Goal: Task Accomplishment & Management: Complete application form

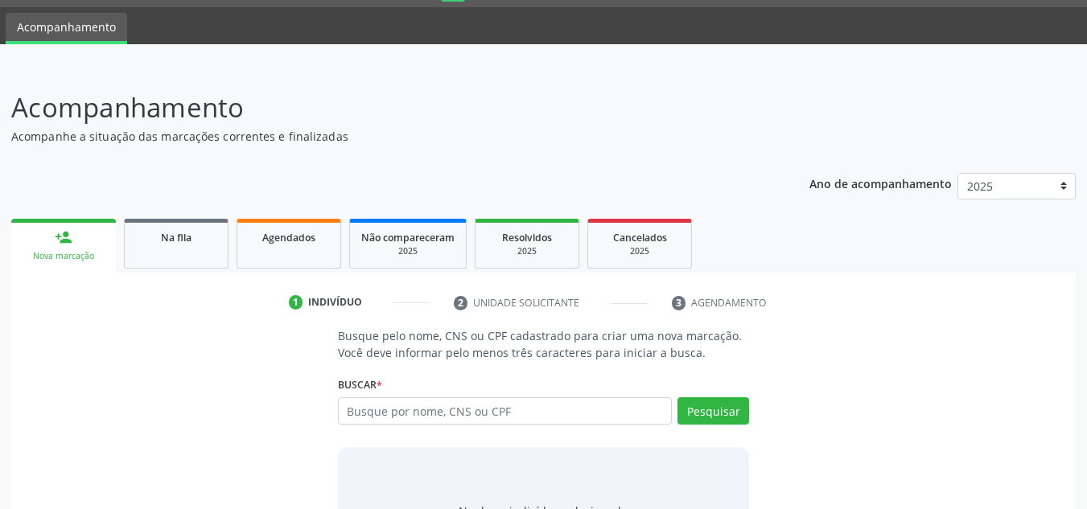
scroll to position [134, 0]
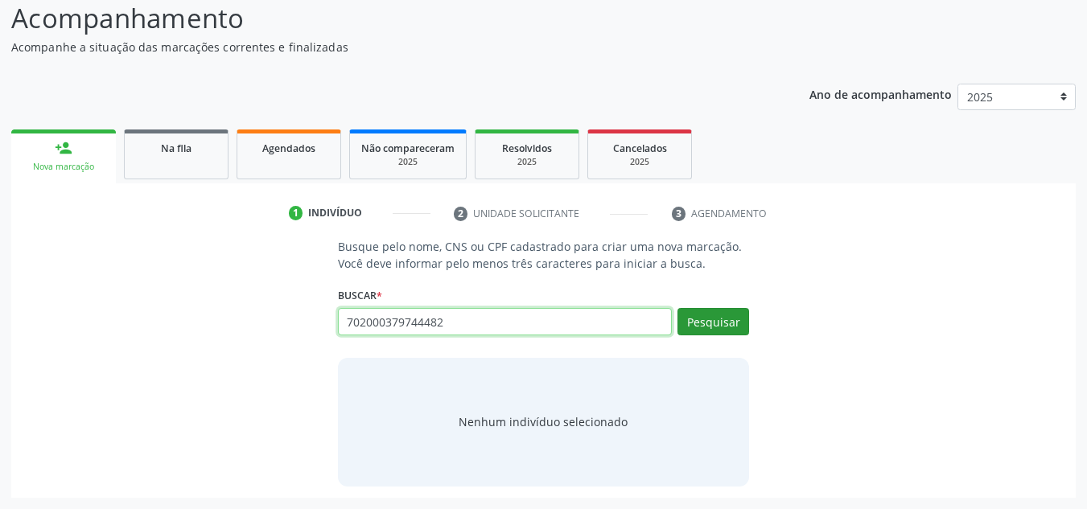
type input "702000379744482"
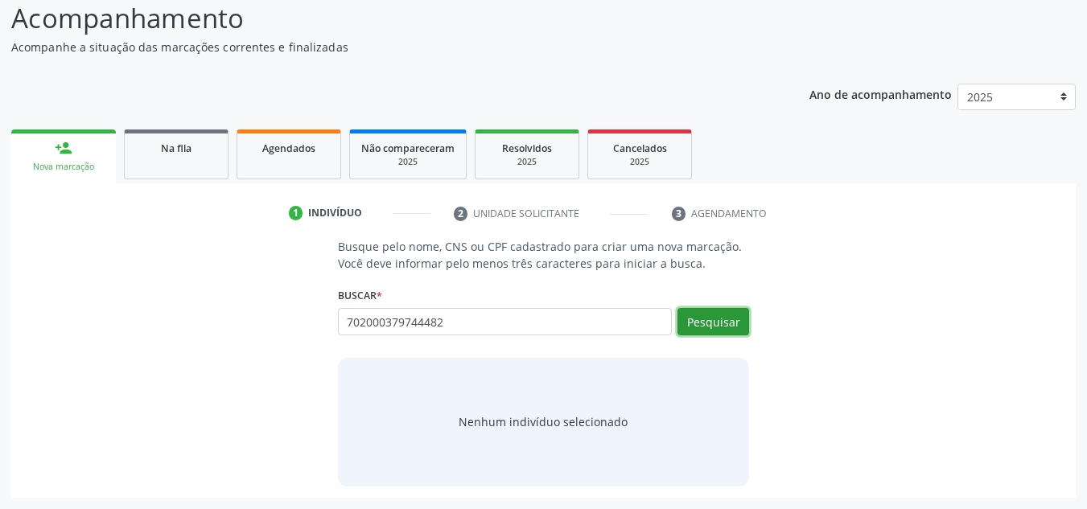
click at [721, 312] on button "Pesquisar" at bounding box center [713, 321] width 72 height 27
type input "702000379744482"
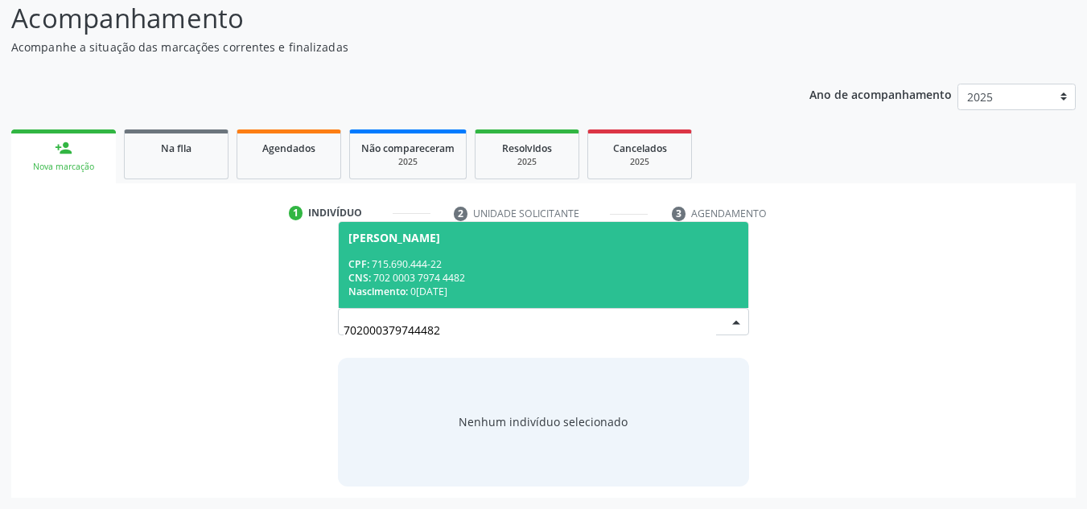
click at [480, 274] on div "CNS: 702 0003 7974 4482" at bounding box center [543, 278] width 391 height 14
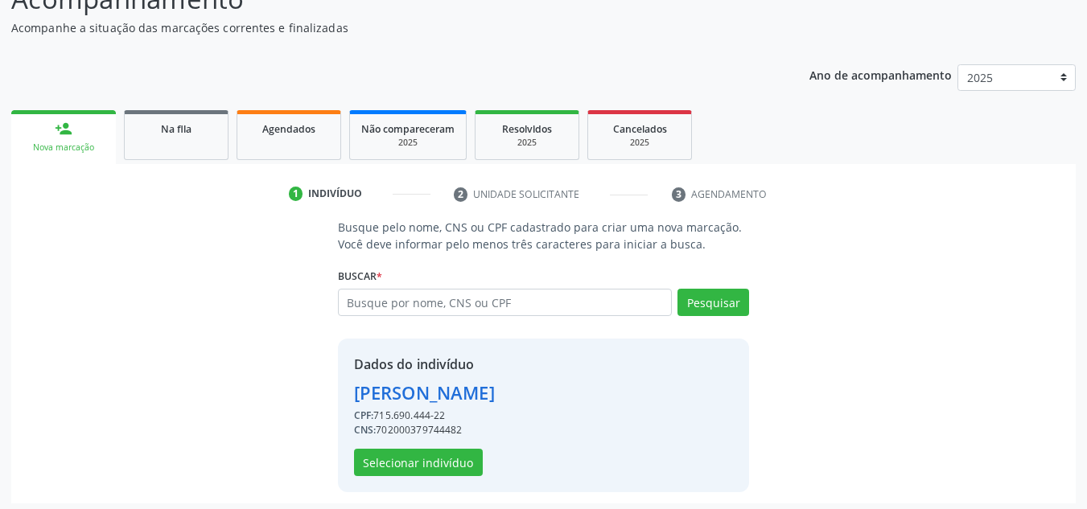
scroll to position [158, 0]
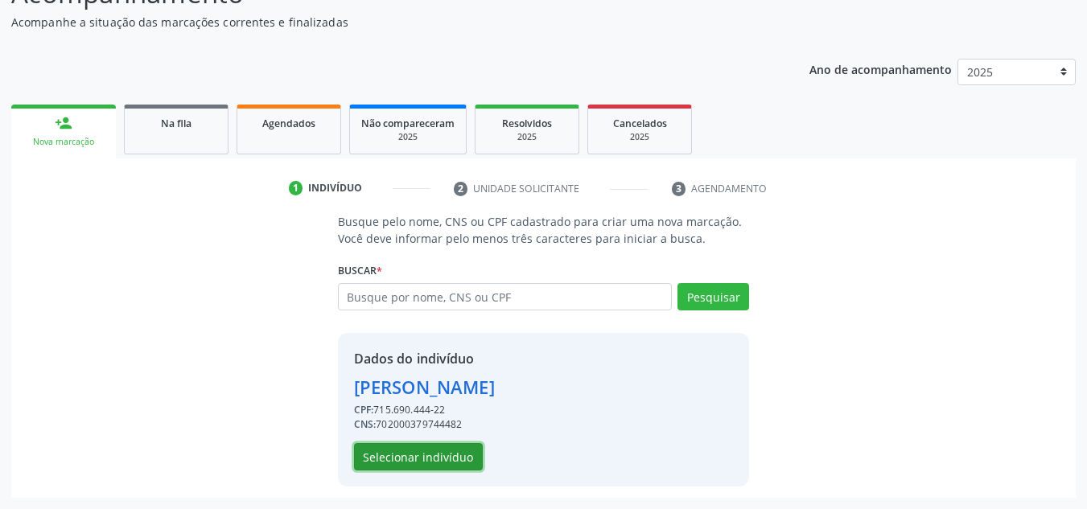
click at [442, 458] on button "Selecionar indivíduo" at bounding box center [418, 456] width 129 height 27
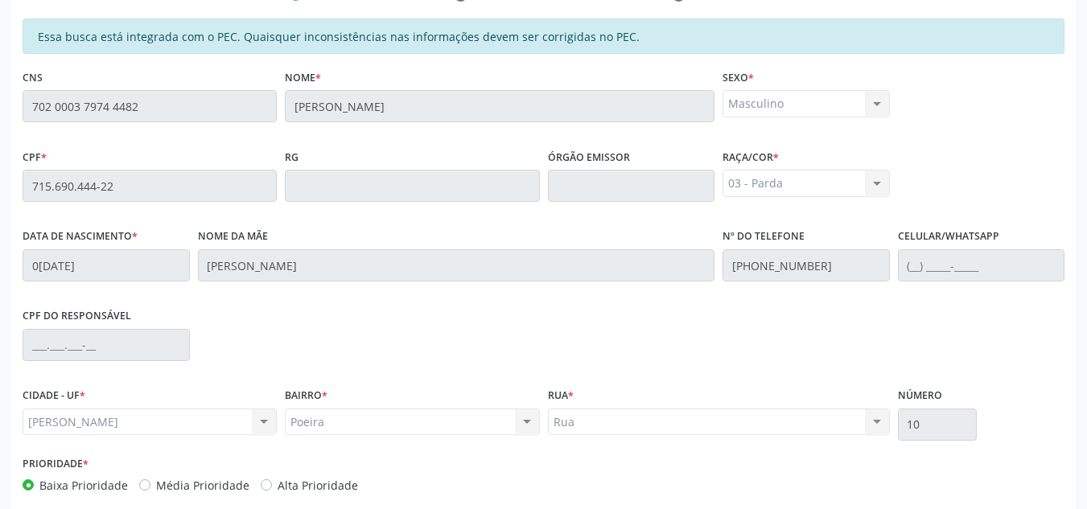
scroll to position [432, 0]
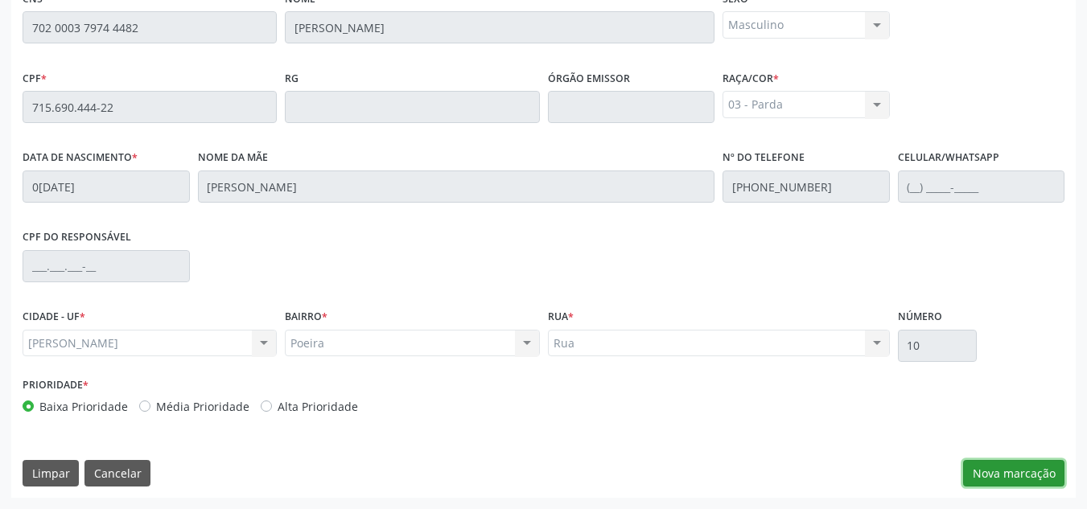
click at [1010, 475] on button "Nova marcação" at bounding box center [1013, 473] width 101 height 27
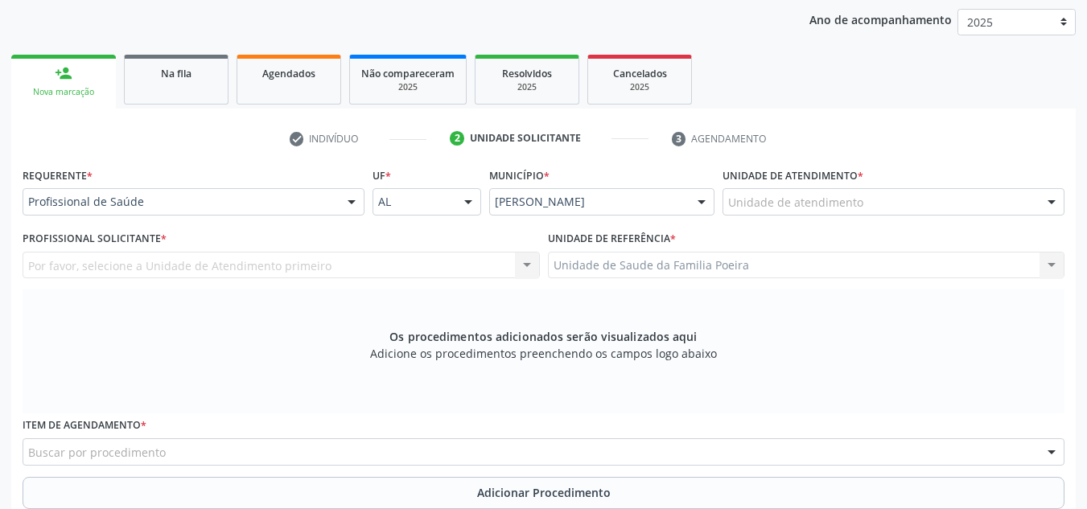
scroll to position [191, 0]
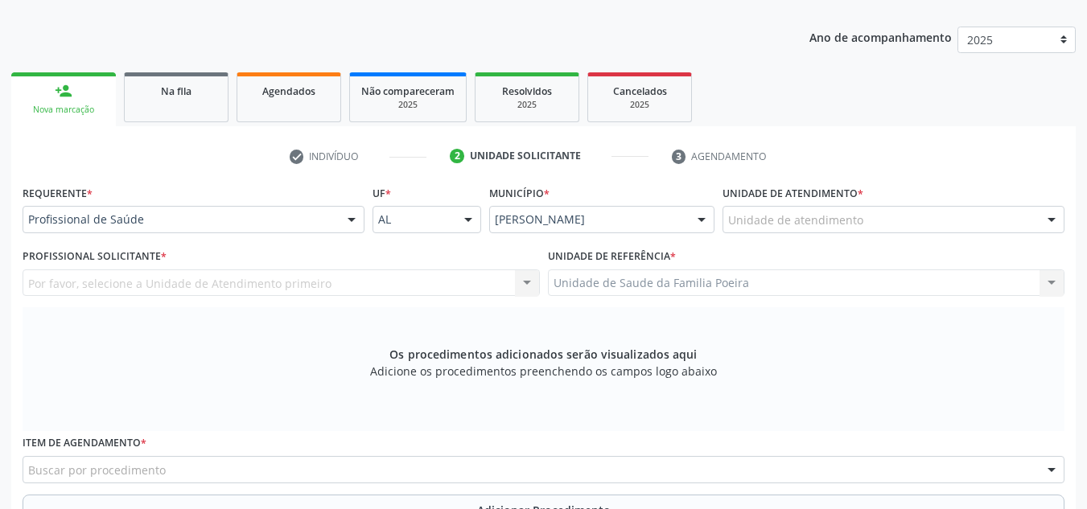
click at [932, 214] on div "Unidade de atendimento" at bounding box center [893, 219] width 342 height 27
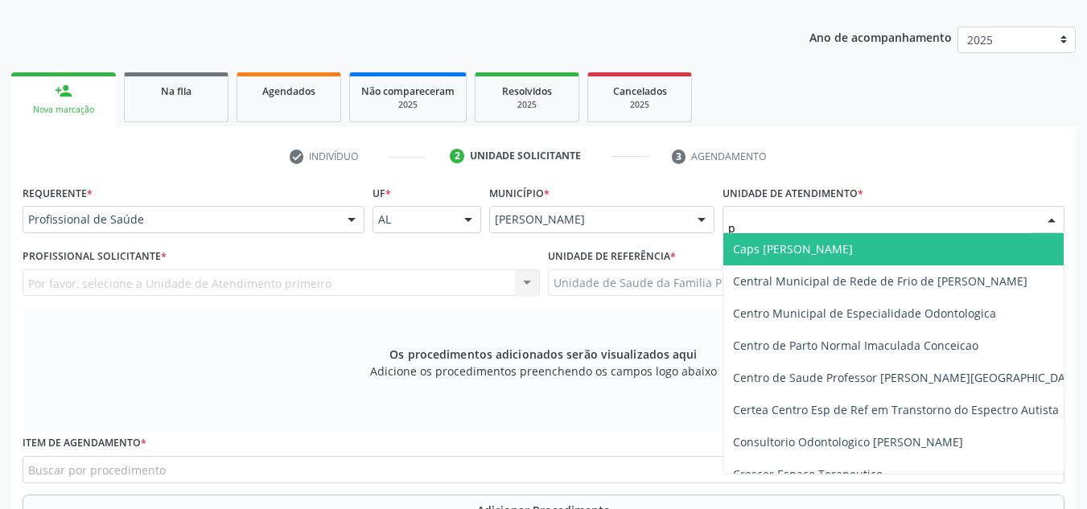
type input "po"
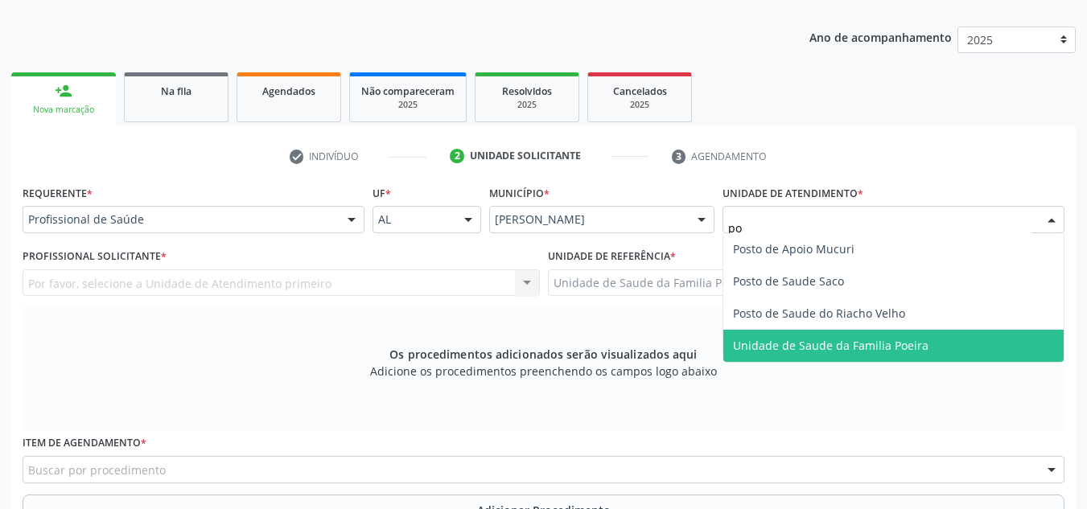
click at [914, 347] on span "Unidade de Saude da Familia Poeira" at bounding box center [830, 345] width 195 height 15
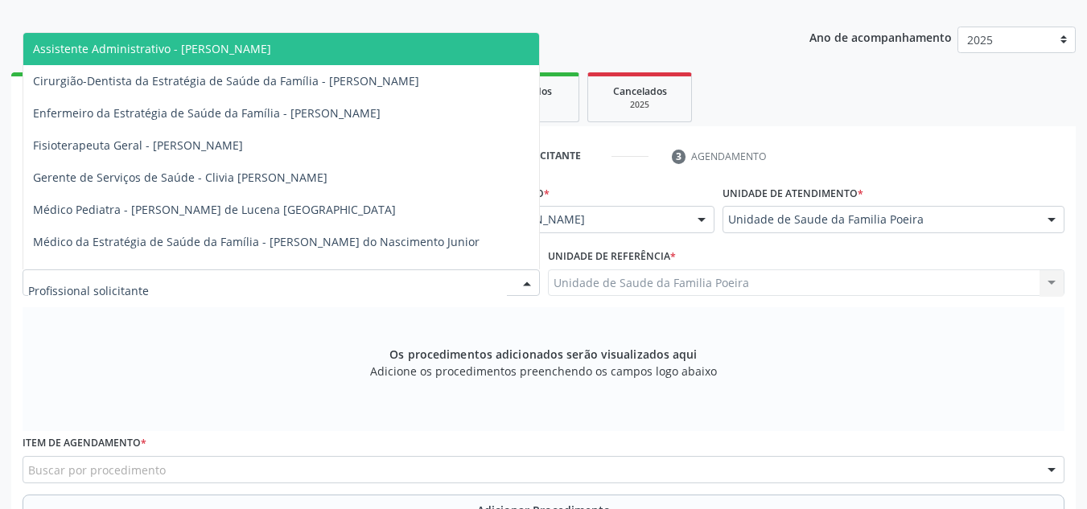
click at [223, 291] on div at bounding box center [281, 282] width 517 height 27
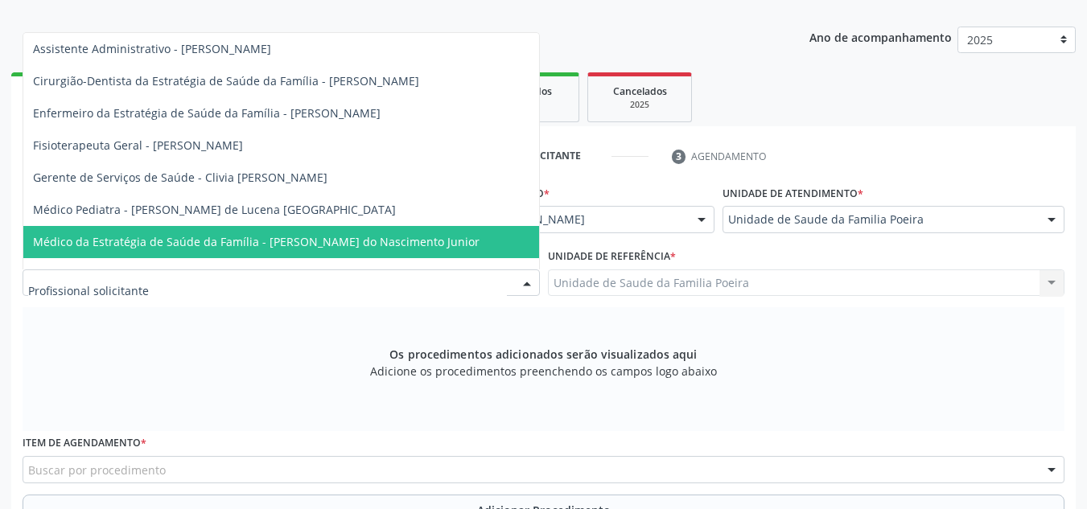
click at [264, 240] on span "Médico da Estratégia de Saúde da Família - [PERSON_NAME] do Nascimento Junior" at bounding box center [256, 241] width 446 height 15
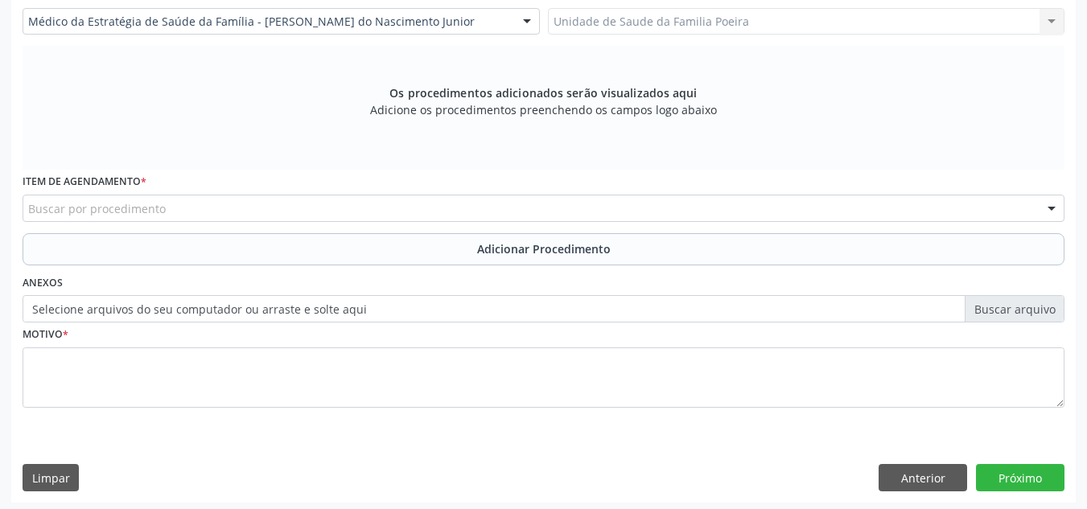
scroll to position [457, 0]
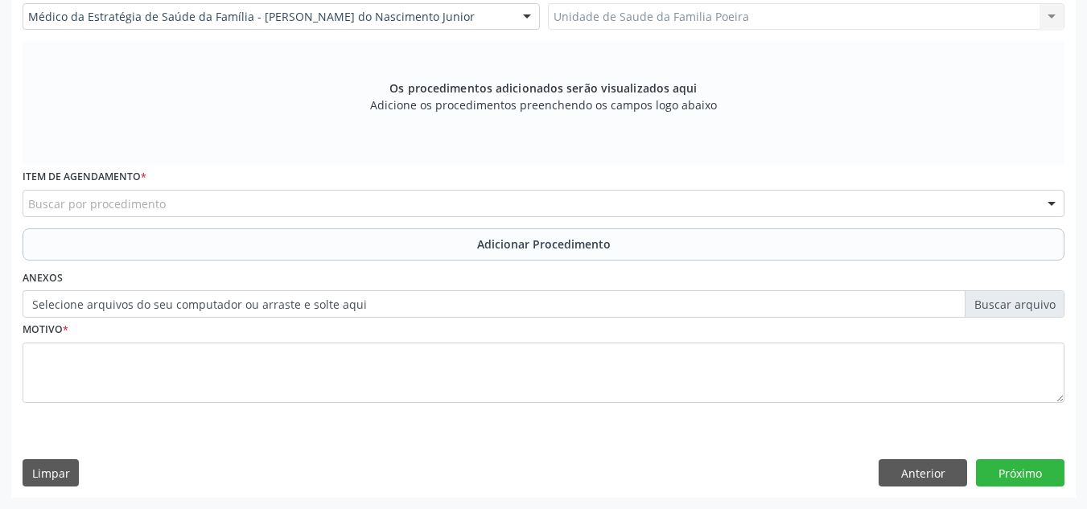
click at [160, 191] on div "Buscar por procedimento" at bounding box center [544, 203] width 1042 height 27
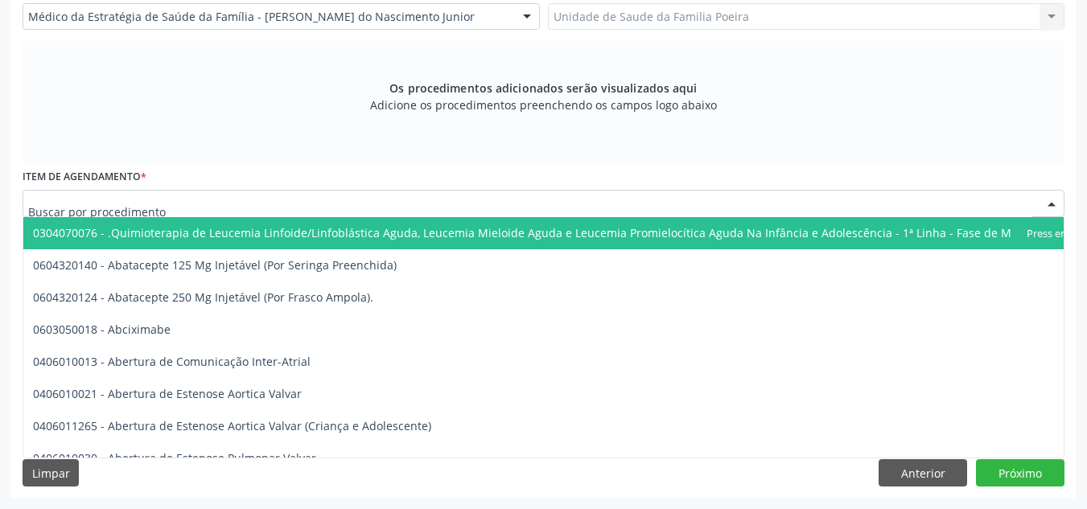
click at [162, 197] on input "text" at bounding box center [529, 211] width 1003 height 32
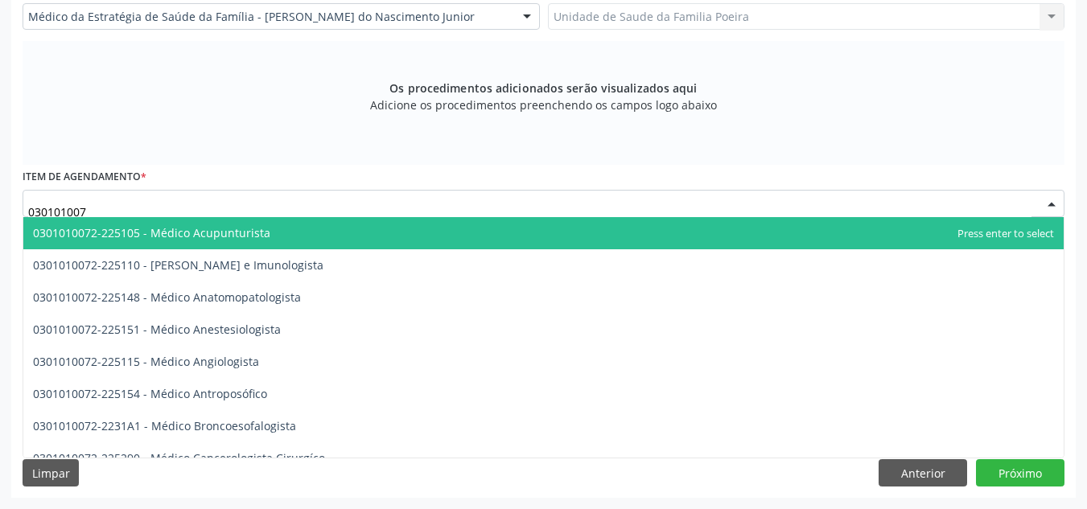
type input "0301010072"
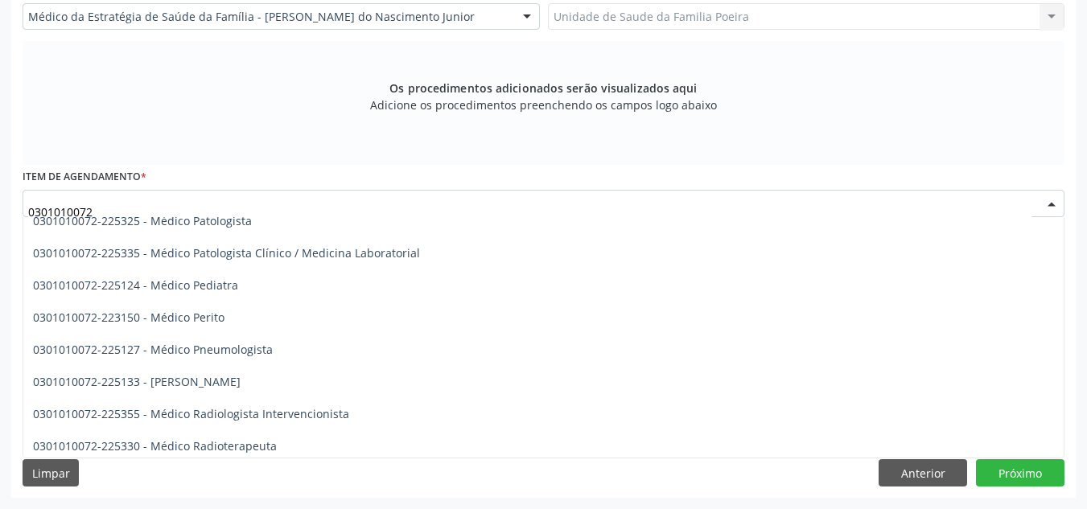
scroll to position [1528, 0]
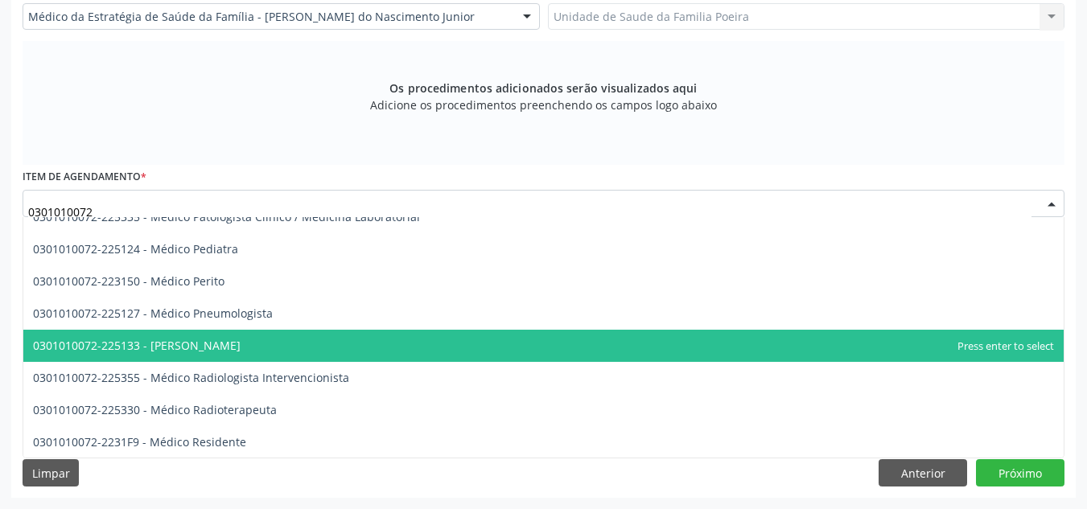
click at [232, 343] on span "0301010072-225133 - [PERSON_NAME]" at bounding box center [137, 345] width 208 height 15
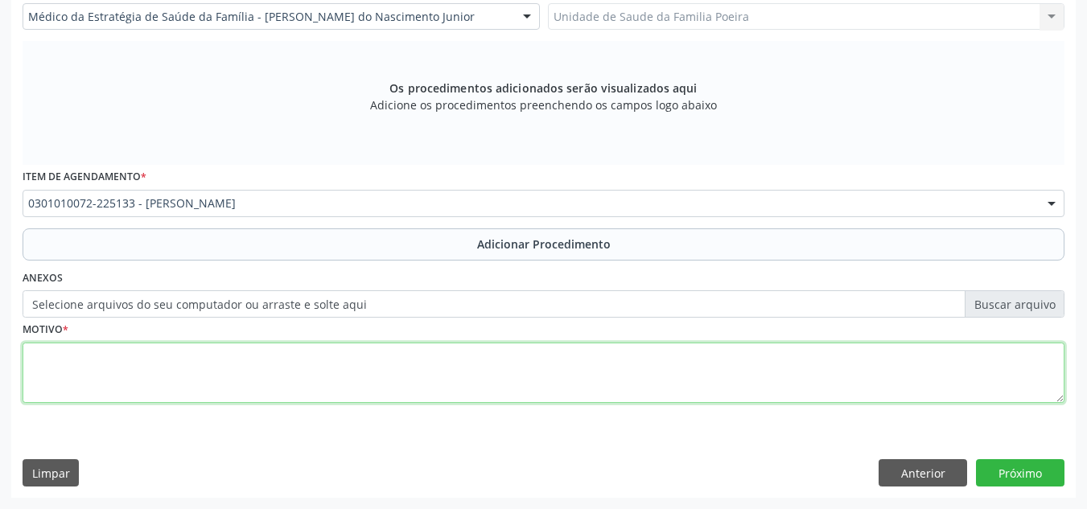
click at [219, 376] on textarea at bounding box center [544, 373] width 1042 height 61
type textarea "f"
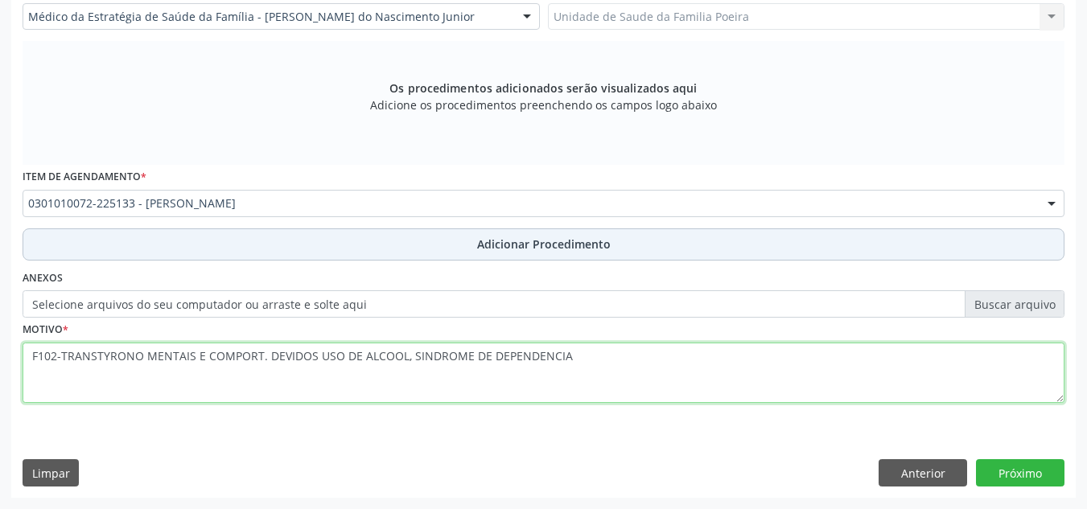
type textarea "F102-TRANSTYRONO MENTAIS E COMPORT. DEVIDOS USO DE ALCOOL, SINDROME DE DEPENDEN…"
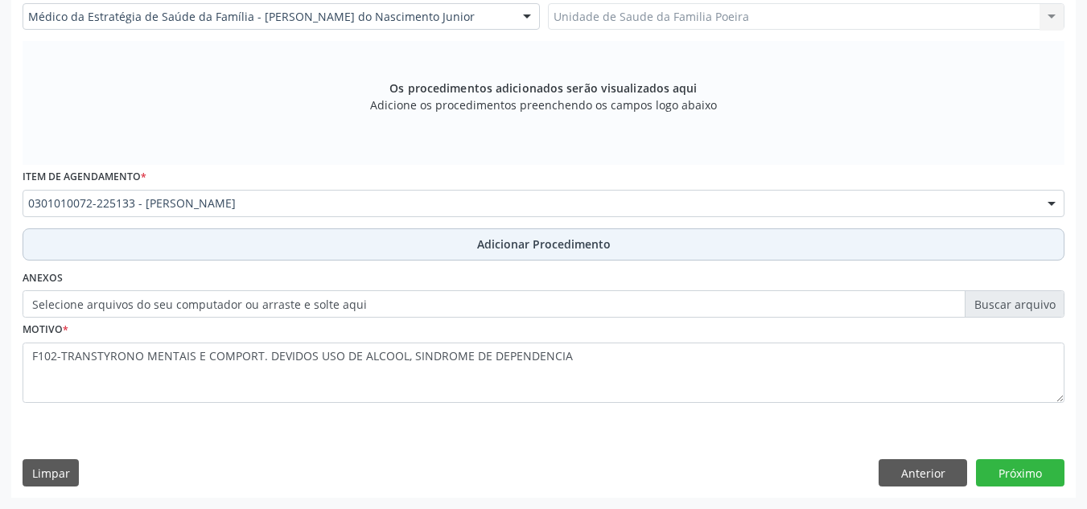
click at [450, 242] on button "Adicionar Procedimento" at bounding box center [544, 244] width 1042 height 32
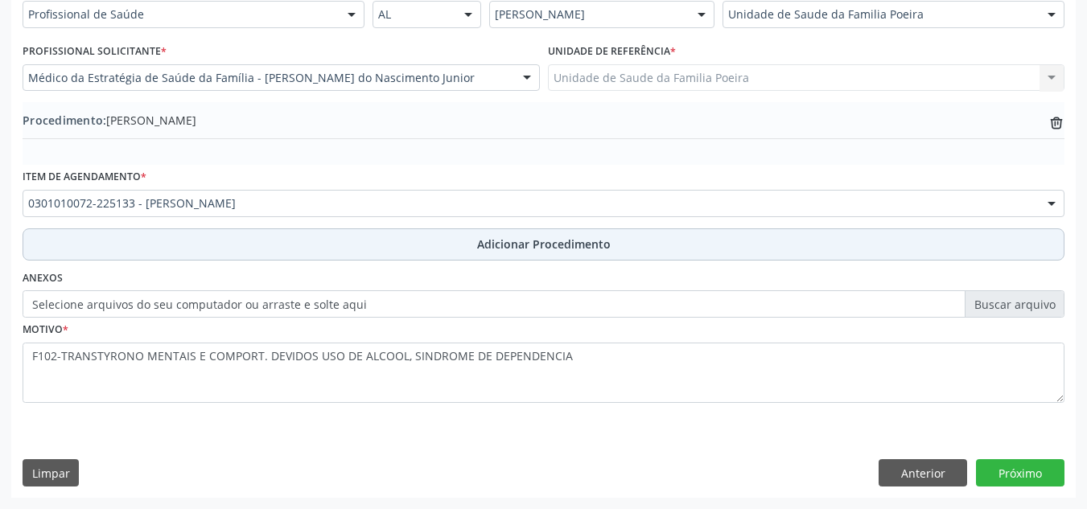
scroll to position [396, 0]
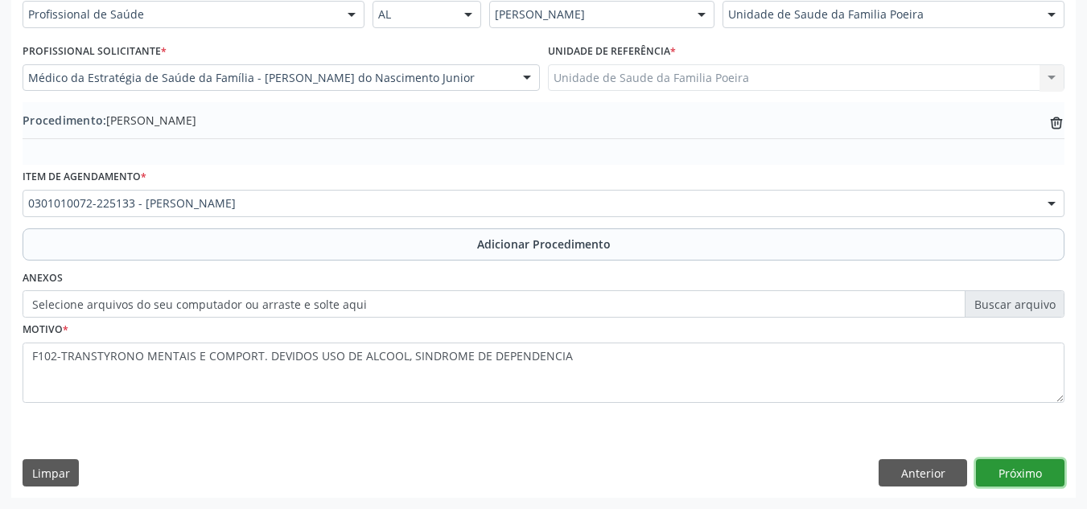
click at [1033, 483] on button "Próximo" at bounding box center [1020, 472] width 88 height 27
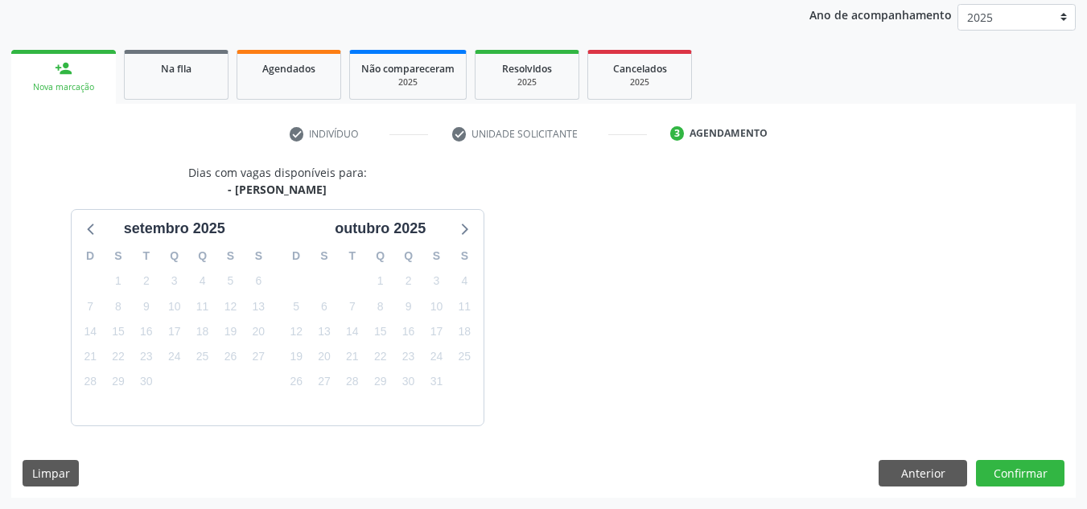
scroll to position [261, 0]
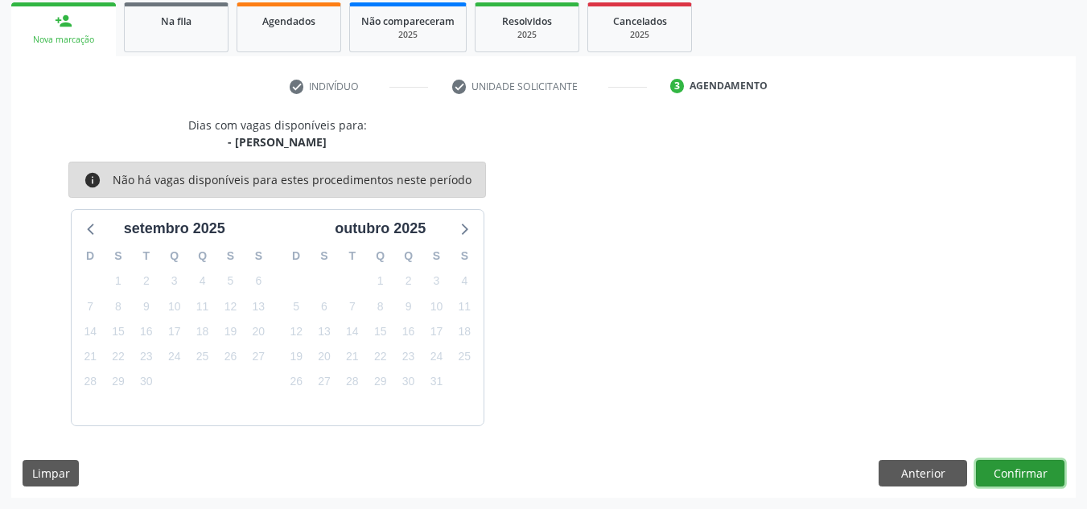
click at [1023, 476] on button "Confirmar" at bounding box center [1020, 473] width 88 height 27
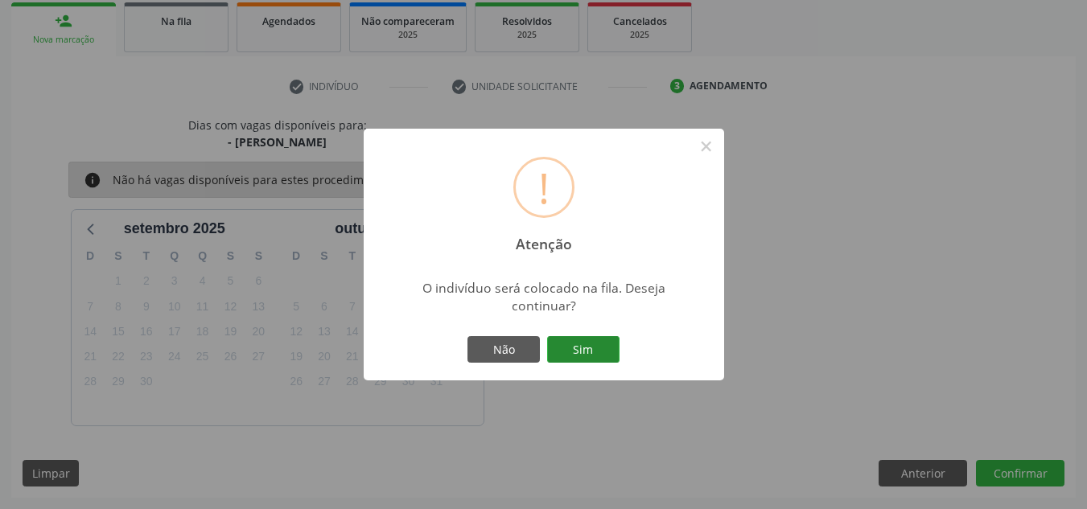
click at [574, 349] on button "Sim" at bounding box center [583, 349] width 72 height 27
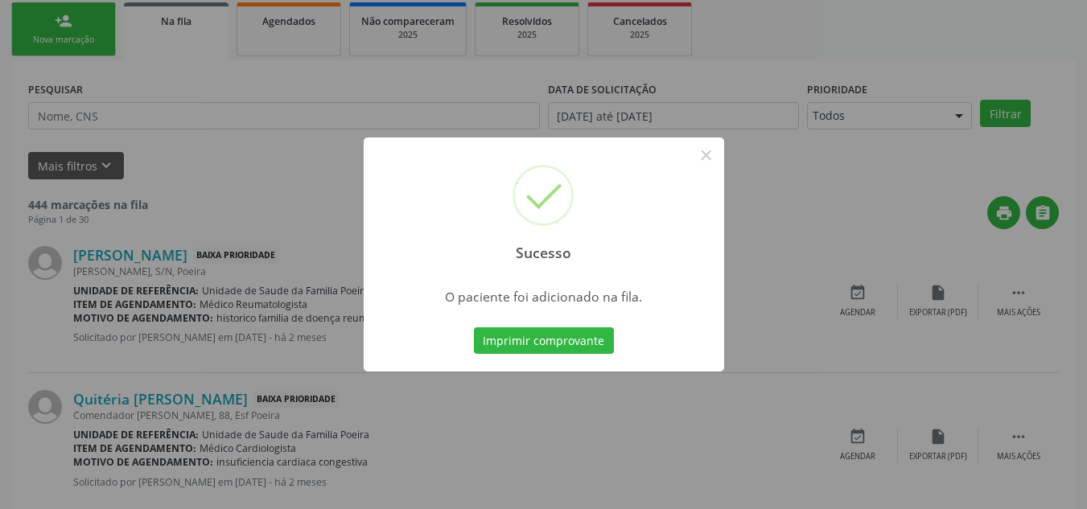
scroll to position [44, 0]
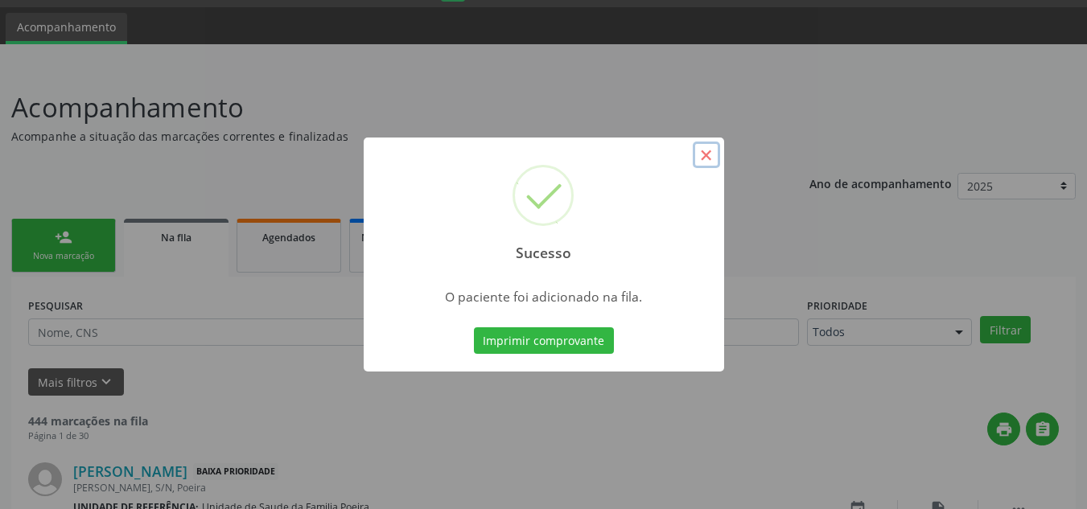
click at [709, 162] on button "×" at bounding box center [705, 155] width 27 height 27
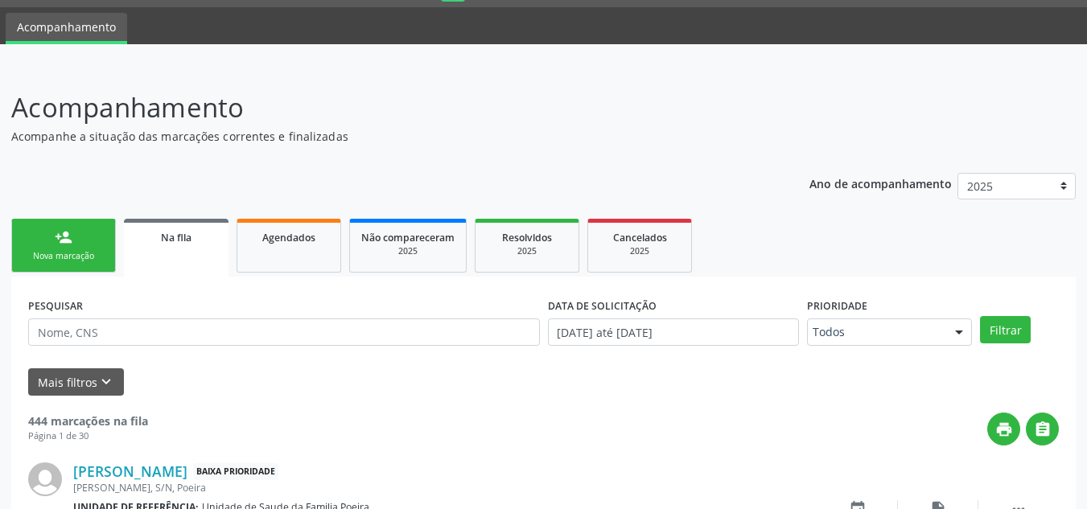
click at [200, 252] on link "Na fila" at bounding box center [176, 248] width 105 height 58
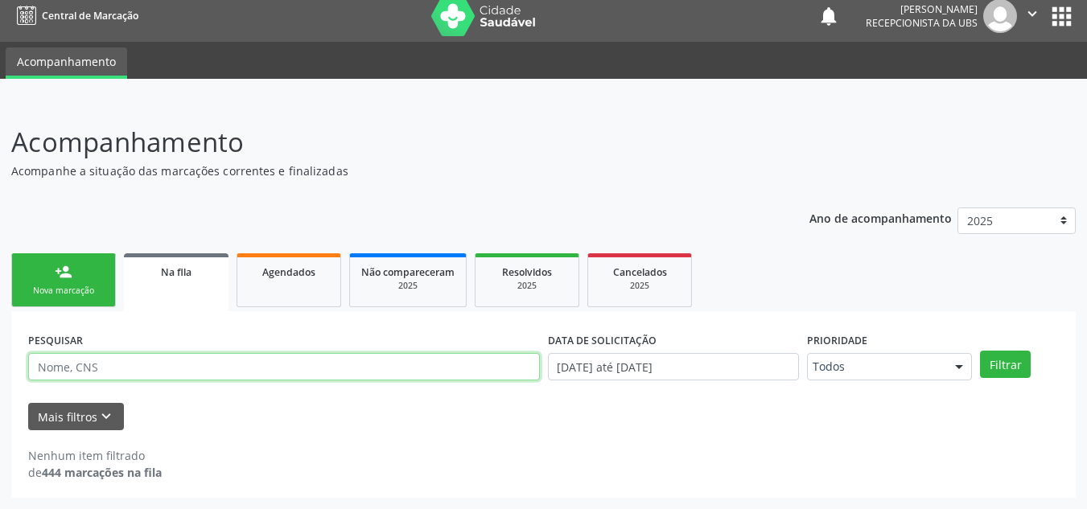
click at [146, 372] on input "text" at bounding box center [284, 366] width 512 height 27
type input "702000379744482"
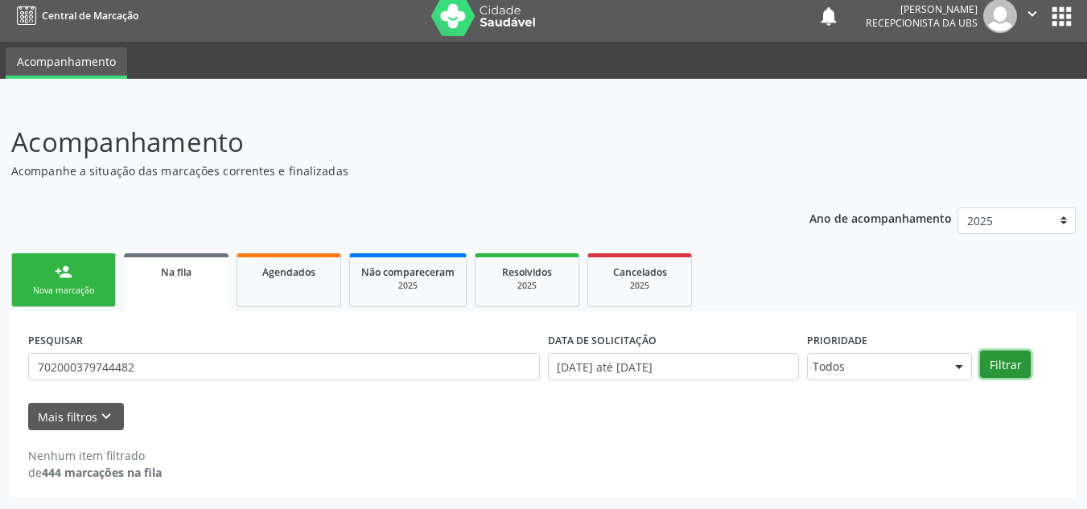
click at [1005, 355] on button "Filtrar" at bounding box center [1005, 364] width 51 height 27
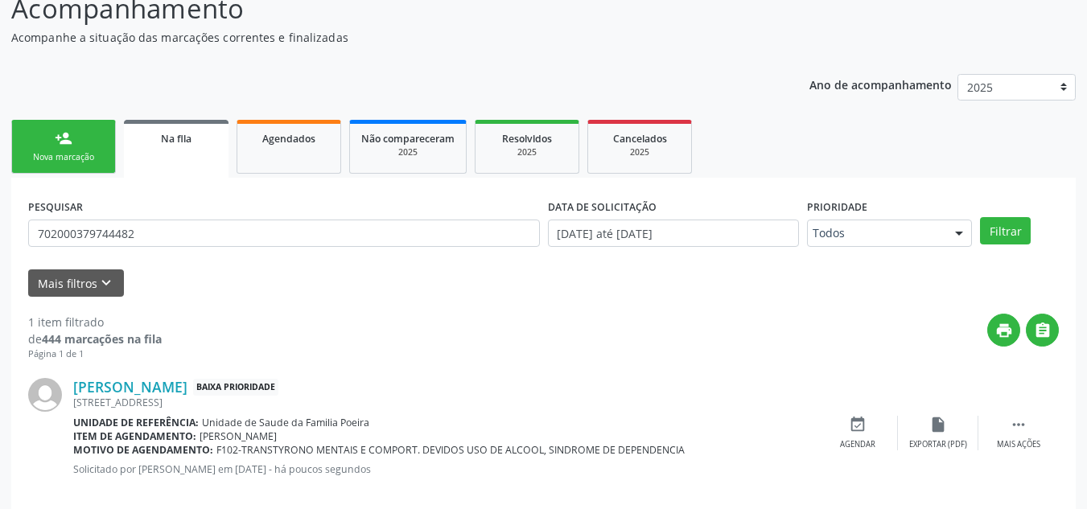
scroll to position [166, 0]
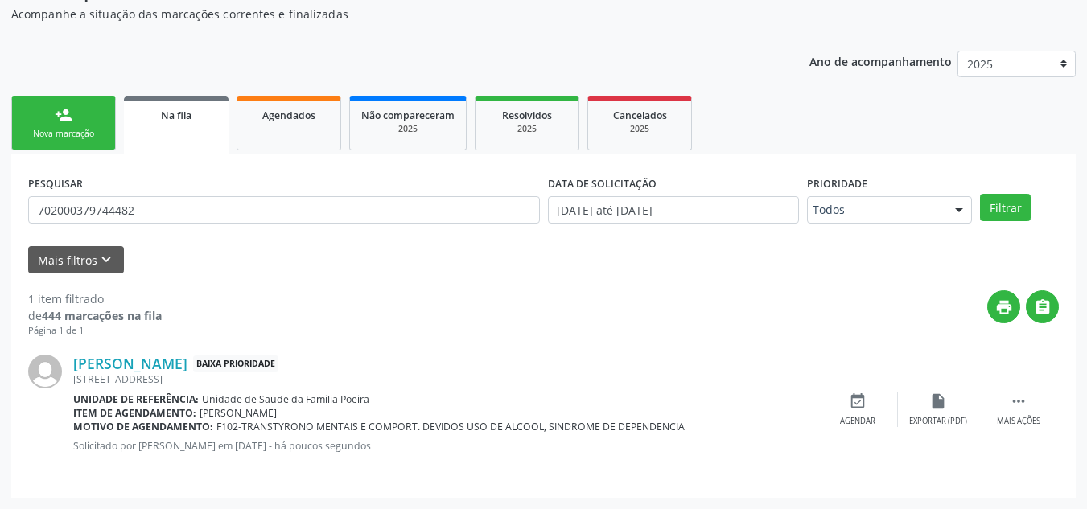
click at [52, 109] on link "person_add Nova marcação" at bounding box center [63, 124] width 105 height 54
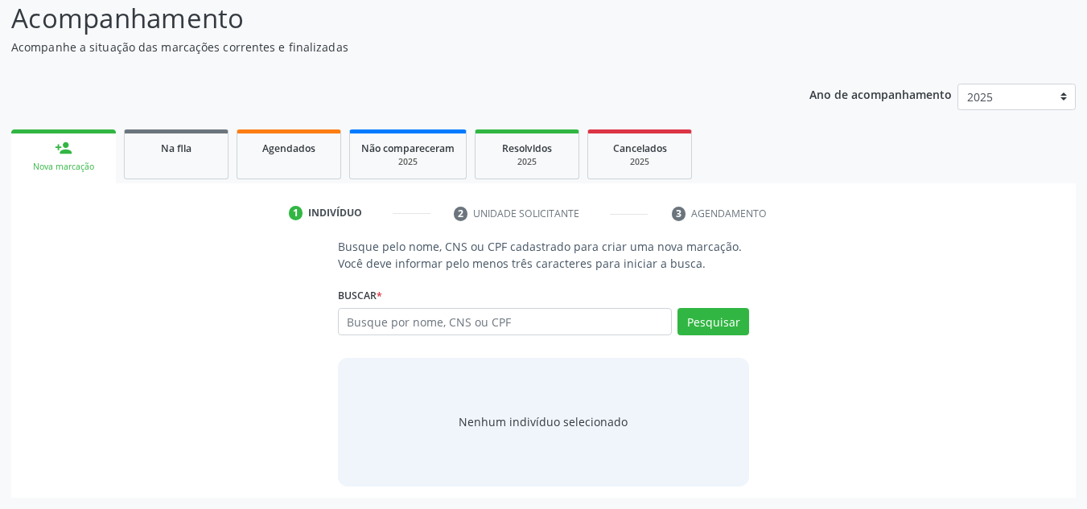
scroll to position [134, 0]
click at [427, 319] on input "text" at bounding box center [505, 321] width 335 height 27
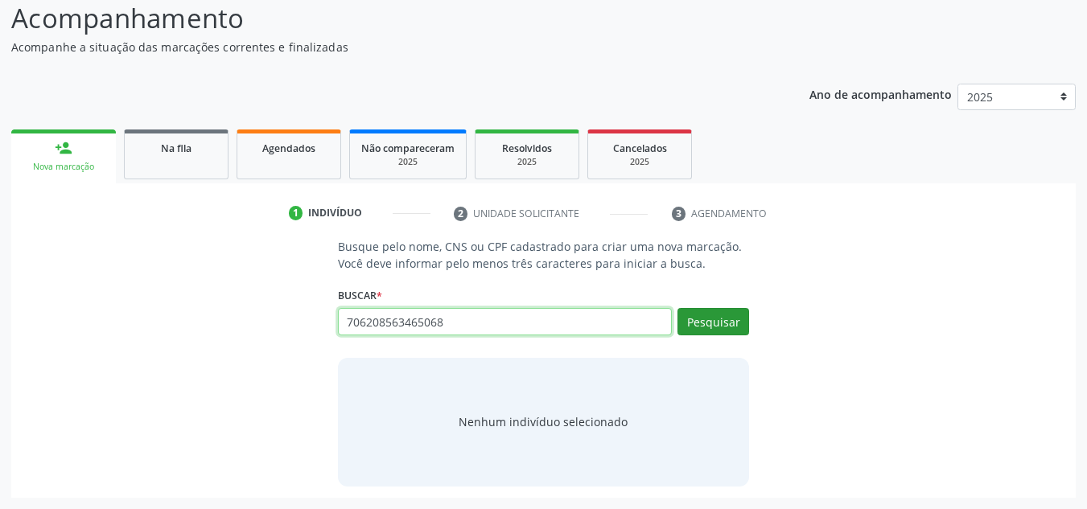
type input "706208563465068"
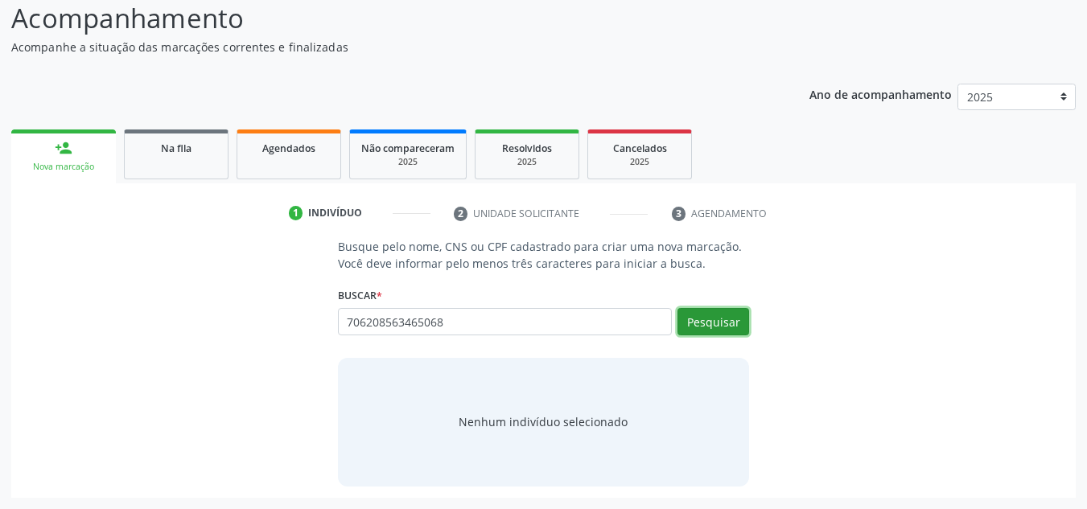
click at [728, 321] on button "Pesquisar" at bounding box center [713, 321] width 72 height 27
type input "706208563465068"
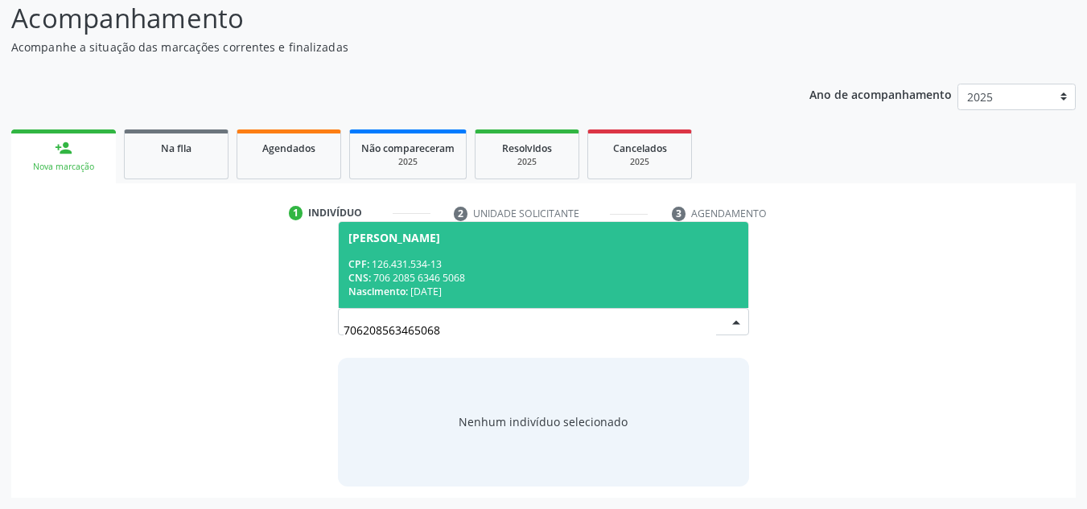
click at [536, 257] on div "CPF: 126.431.534-13" at bounding box center [543, 264] width 391 height 14
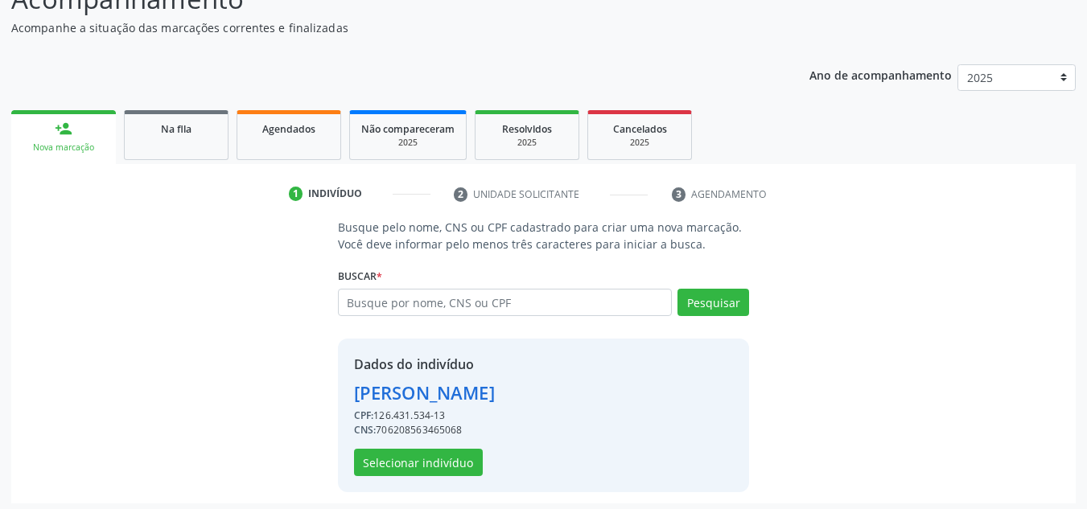
scroll to position [158, 0]
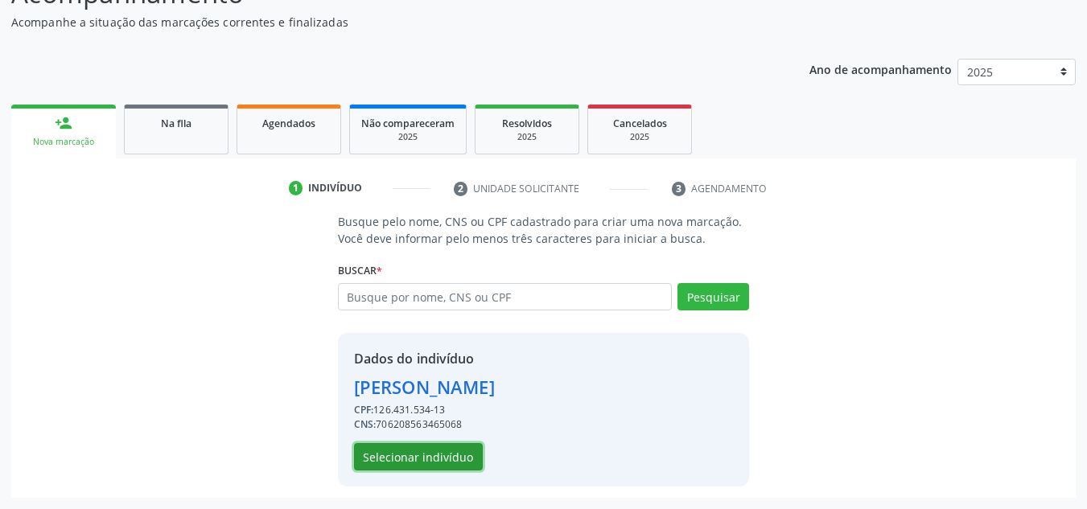
click at [442, 452] on button "Selecionar indivíduo" at bounding box center [418, 456] width 129 height 27
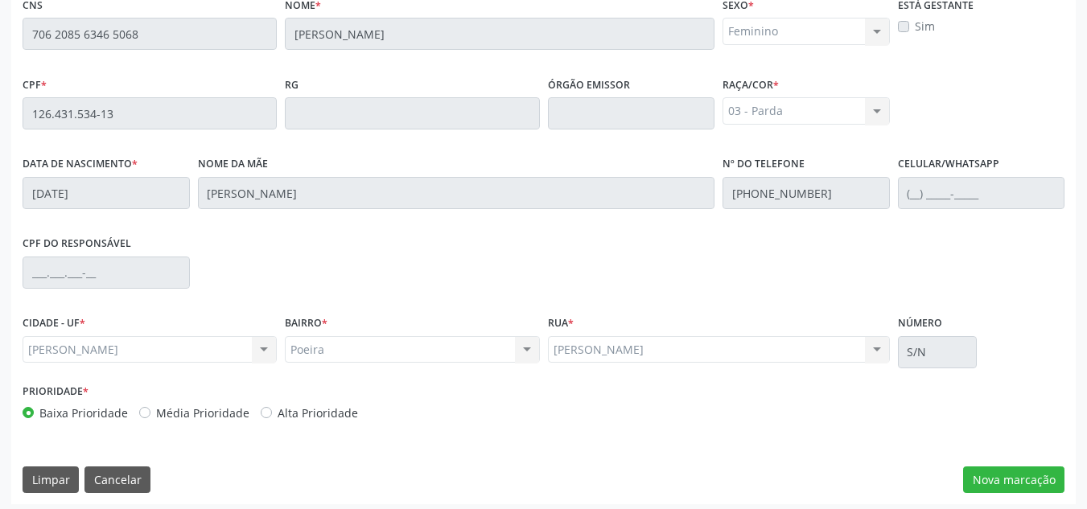
scroll to position [432, 0]
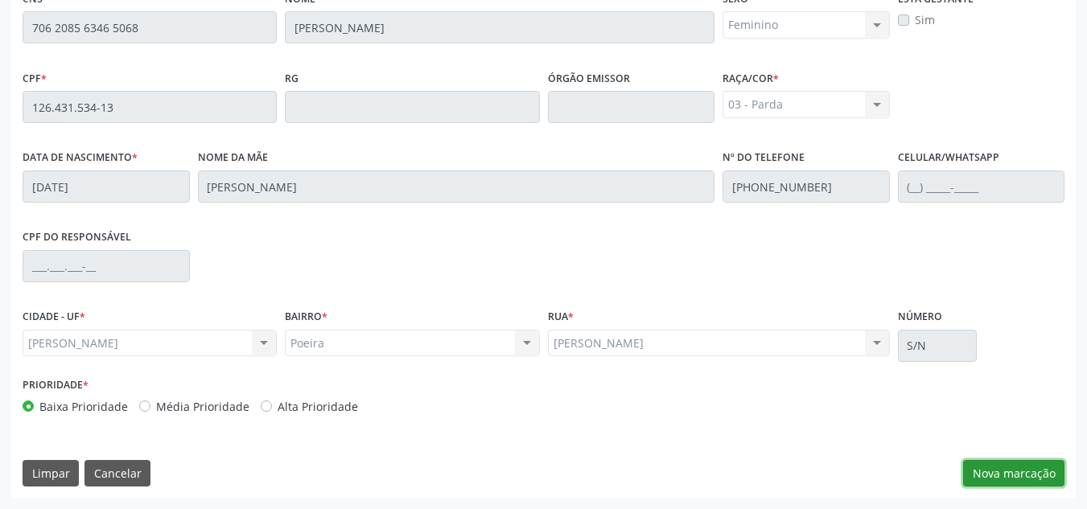
click at [990, 479] on button "Nova marcação" at bounding box center [1013, 473] width 101 height 27
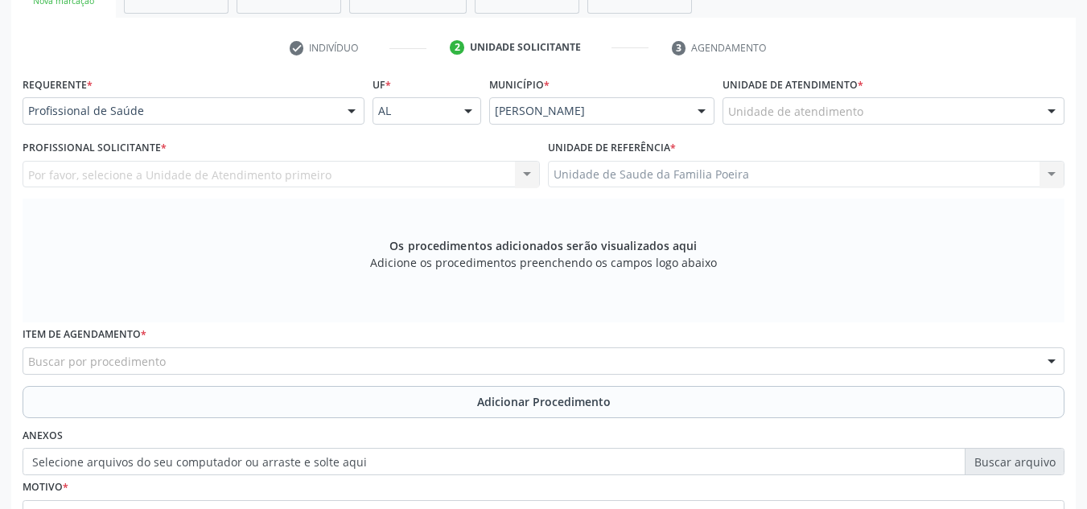
scroll to position [271, 0]
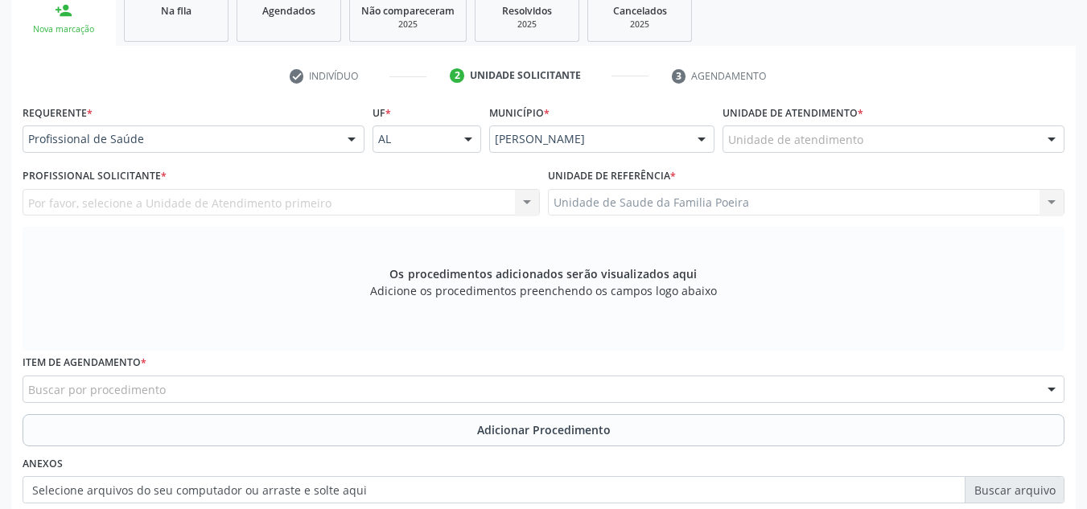
click at [875, 131] on div "Unidade de atendimento" at bounding box center [893, 138] width 342 height 27
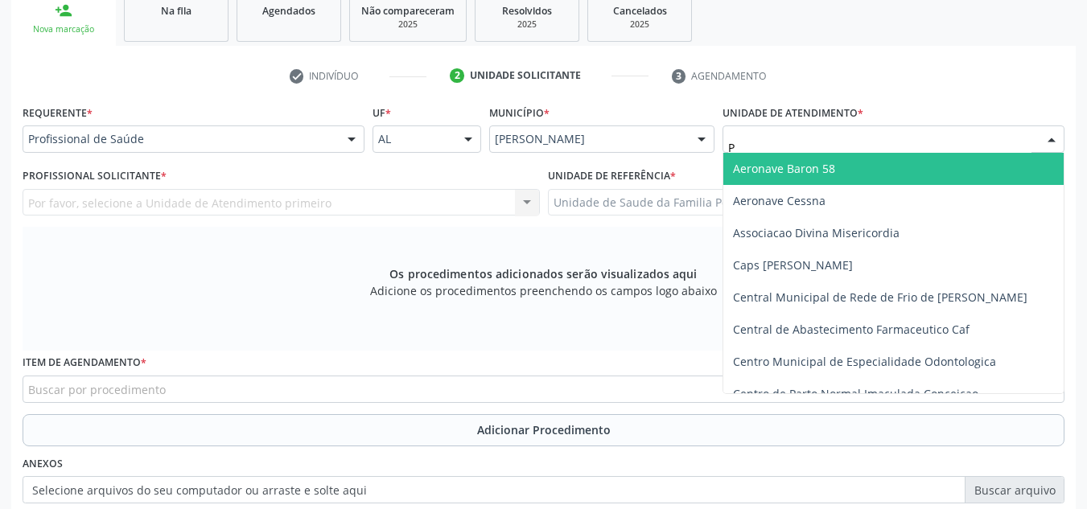
type input "PO"
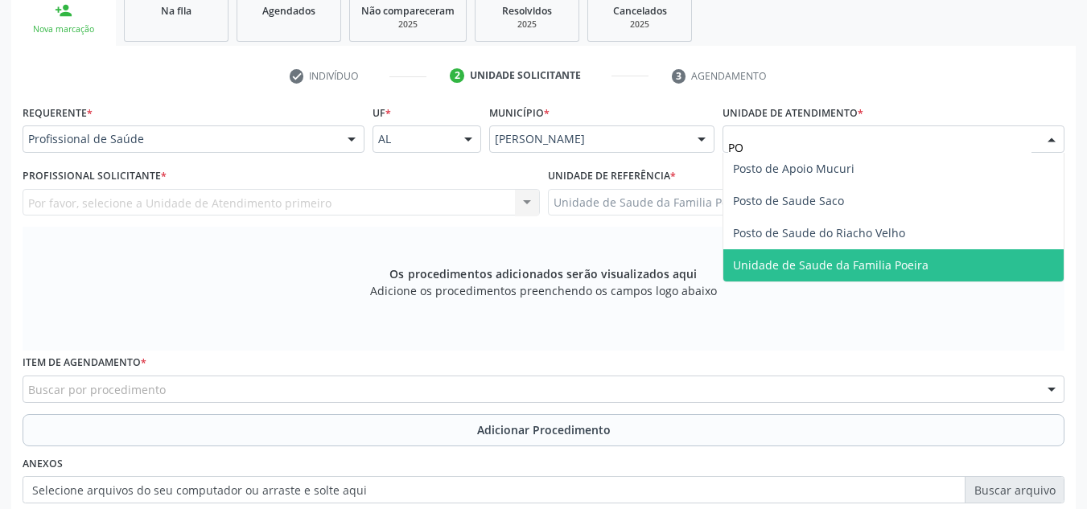
click at [861, 271] on span "Unidade de Saude da Familia Poeira" at bounding box center [830, 264] width 195 height 15
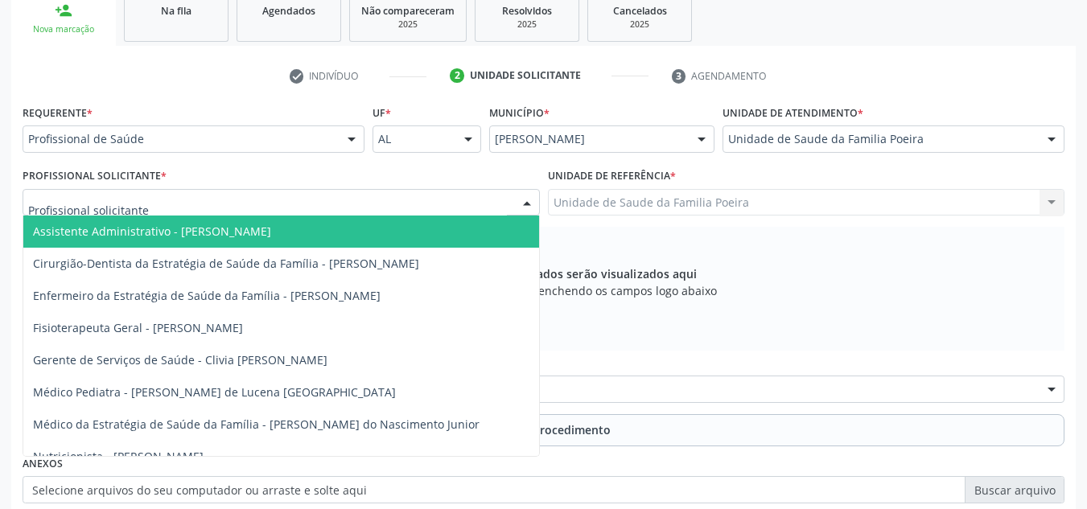
drag, startPoint x: 162, startPoint y: 33, endPoint x: 159, endPoint y: 46, distance: 13.1
click at [162, 33] on link "Na fila" at bounding box center [176, 17] width 105 height 50
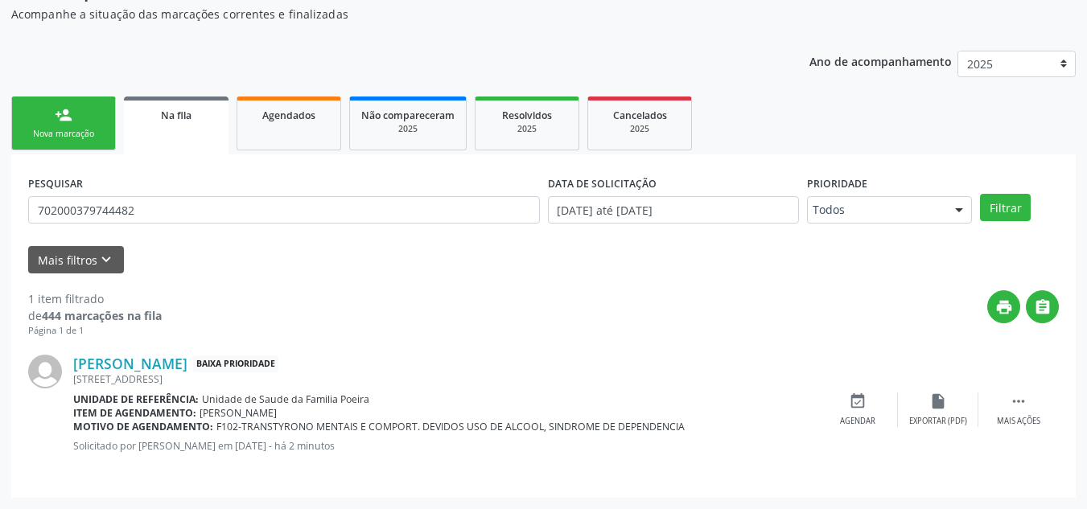
scroll to position [44, 0]
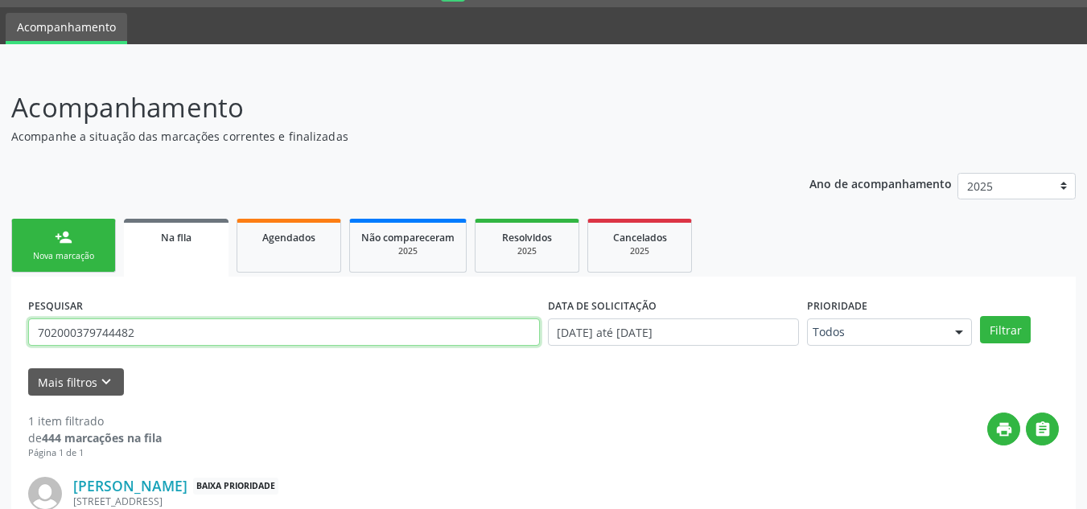
drag, startPoint x: 148, startPoint y: 336, endPoint x: 40, endPoint y: 339, distance: 107.8
click at [39, 339] on input "702000379744482" at bounding box center [284, 332] width 512 height 27
type input "706208563465068"
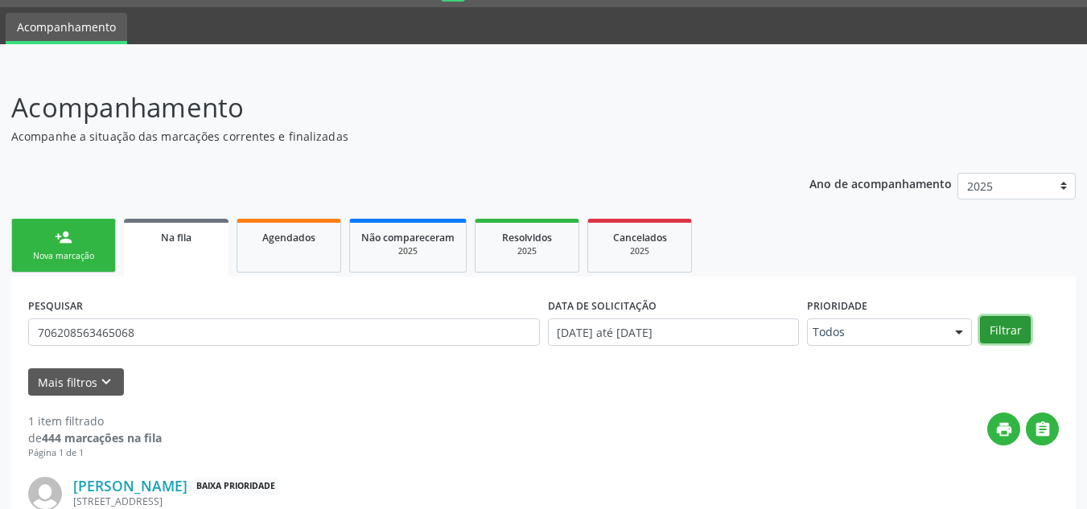
click at [1012, 330] on button "Filtrar" at bounding box center [1005, 329] width 51 height 27
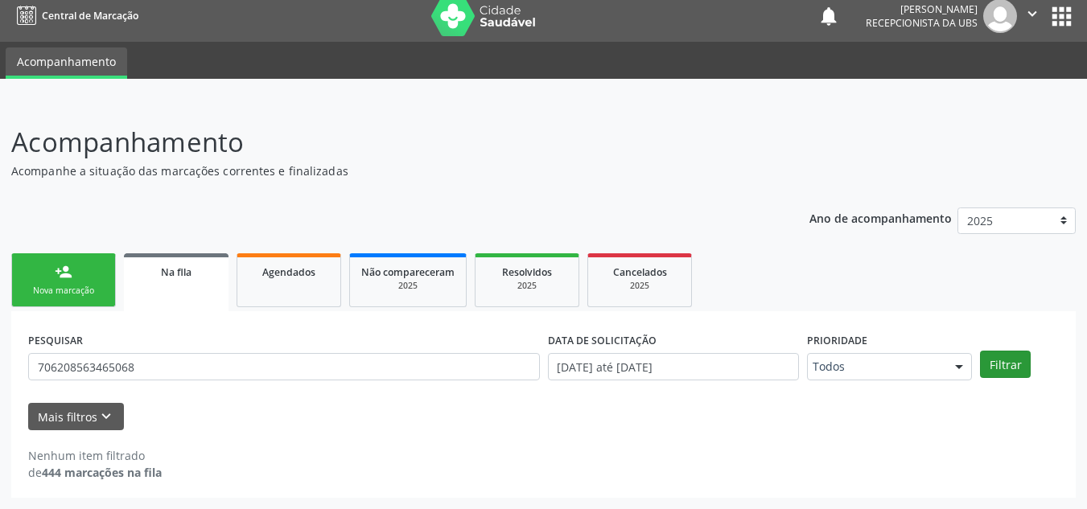
scroll to position [10, 0]
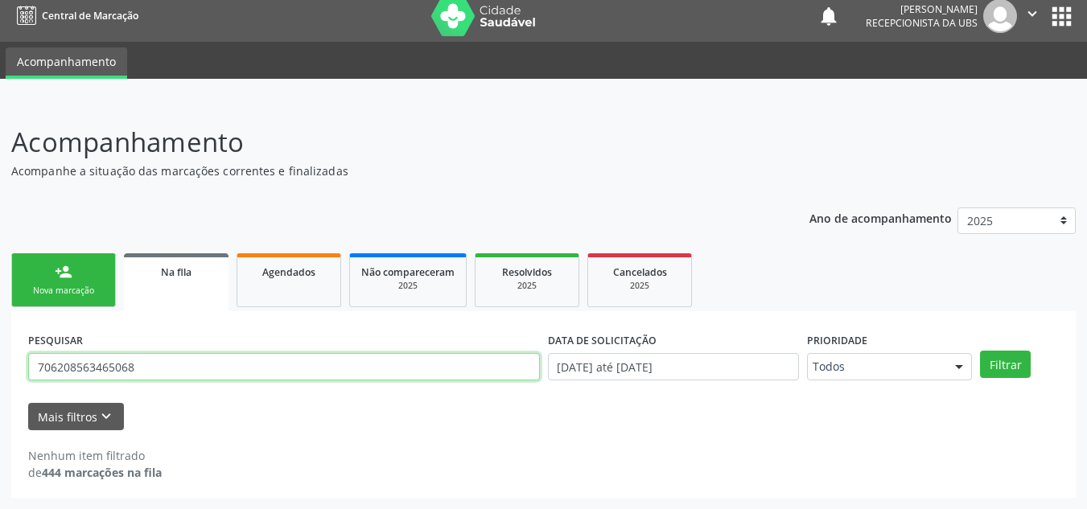
drag, startPoint x: 137, startPoint y: 364, endPoint x: 34, endPoint y: 367, distance: 103.0
click at [32, 367] on input "706208563465068" at bounding box center [284, 366] width 512 height 27
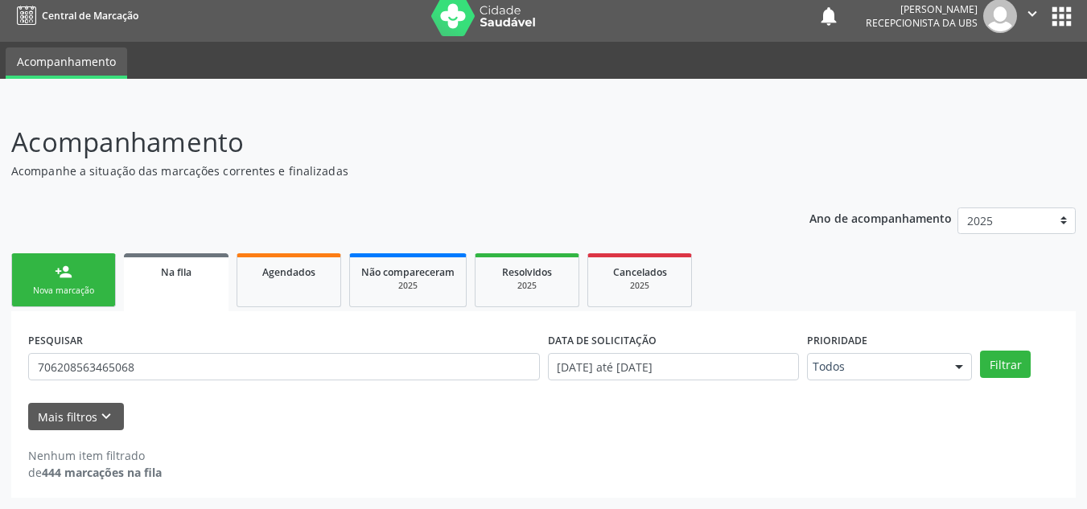
click at [49, 282] on link "person_add Nova marcação" at bounding box center [63, 280] width 105 height 54
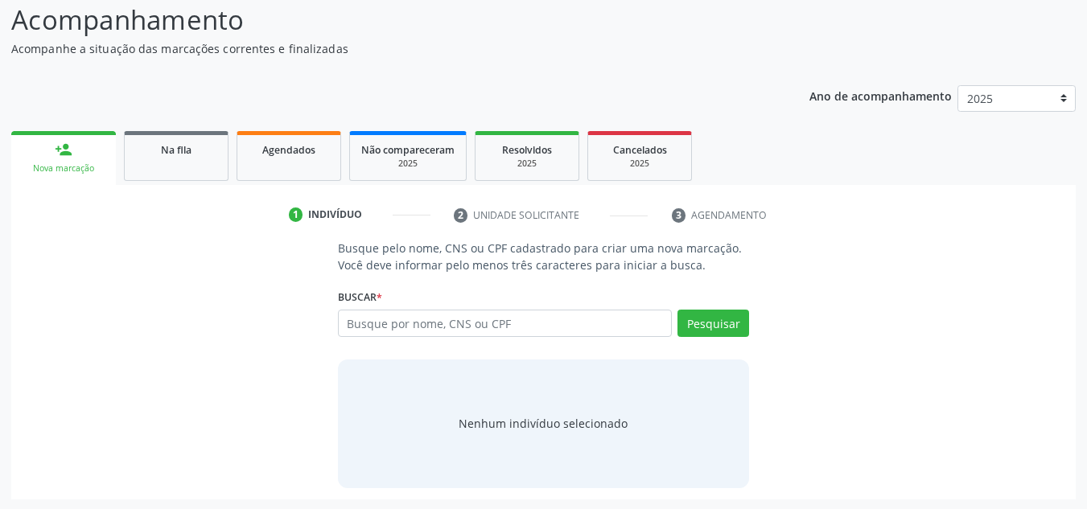
scroll to position [134, 0]
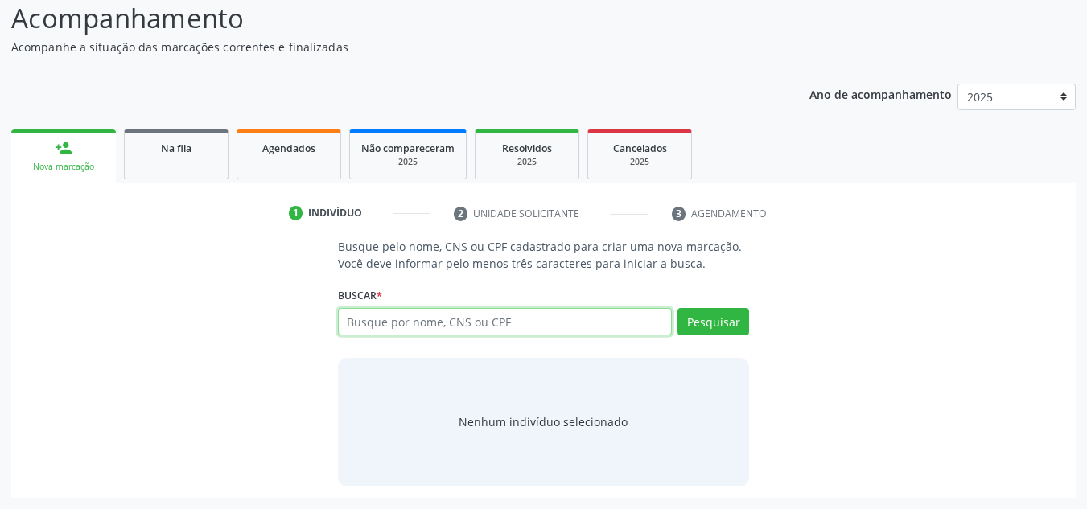
paste input "706208563465068"
type input "706208563465068"
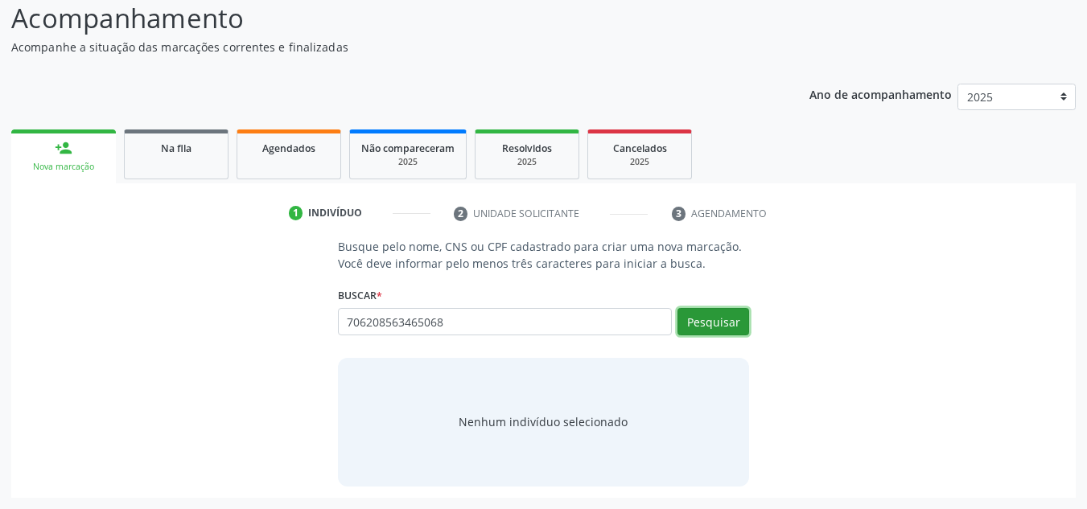
click at [717, 322] on button "Pesquisar" at bounding box center [713, 321] width 72 height 27
type input "706208563465068"
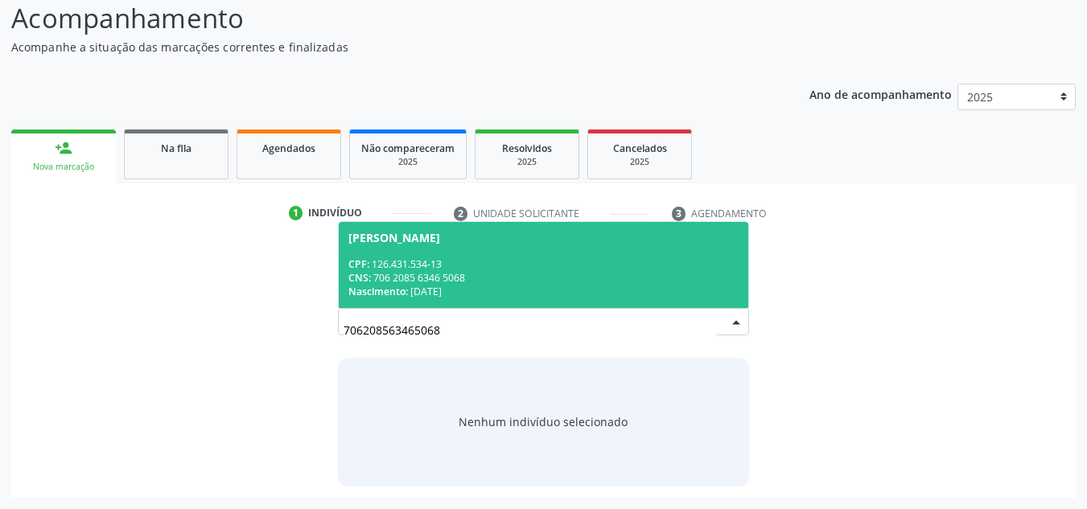
click at [471, 280] on div "CNS: 706 2085 6346 5068" at bounding box center [543, 278] width 391 height 14
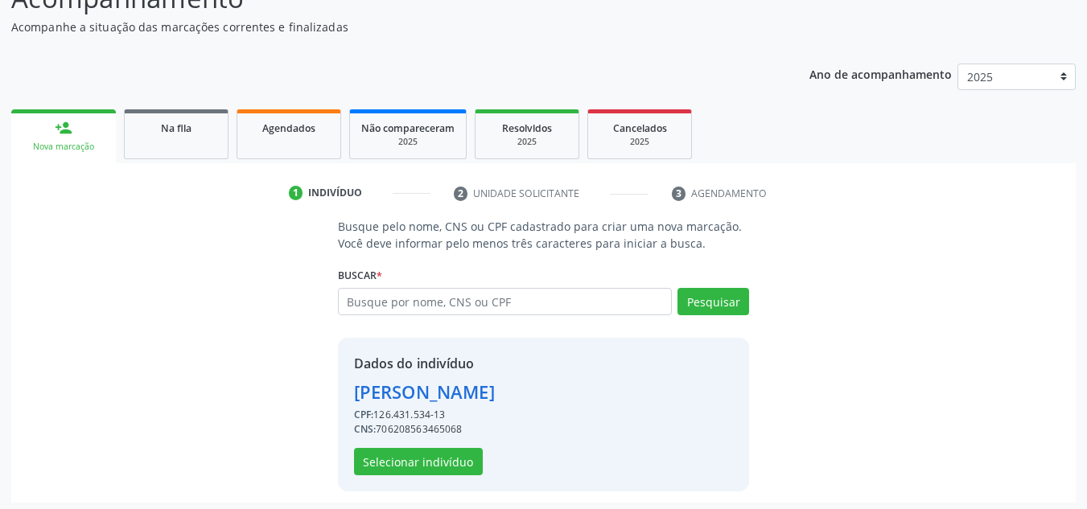
scroll to position [158, 0]
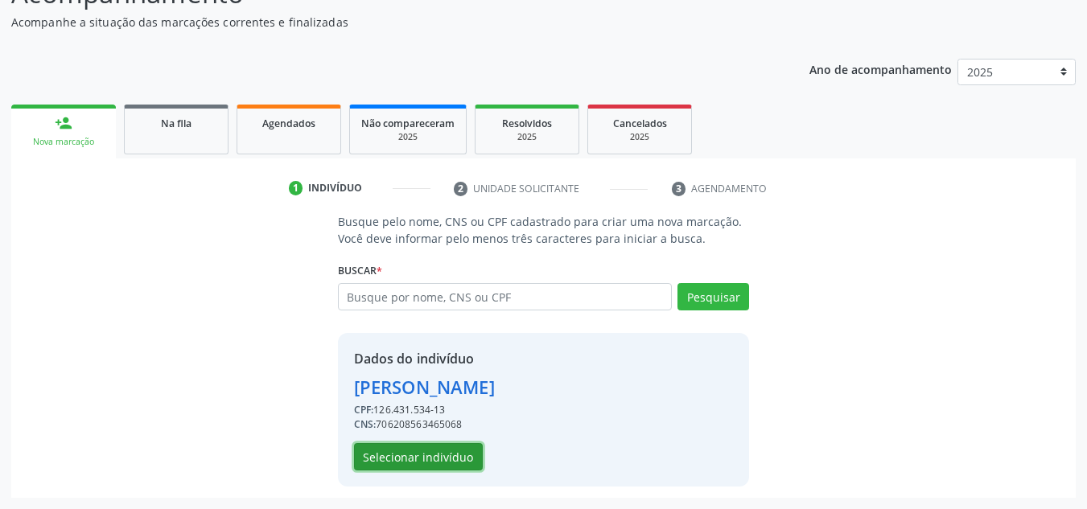
click at [453, 457] on button "Selecionar indivíduo" at bounding box center [418, 456] width 129 height 27
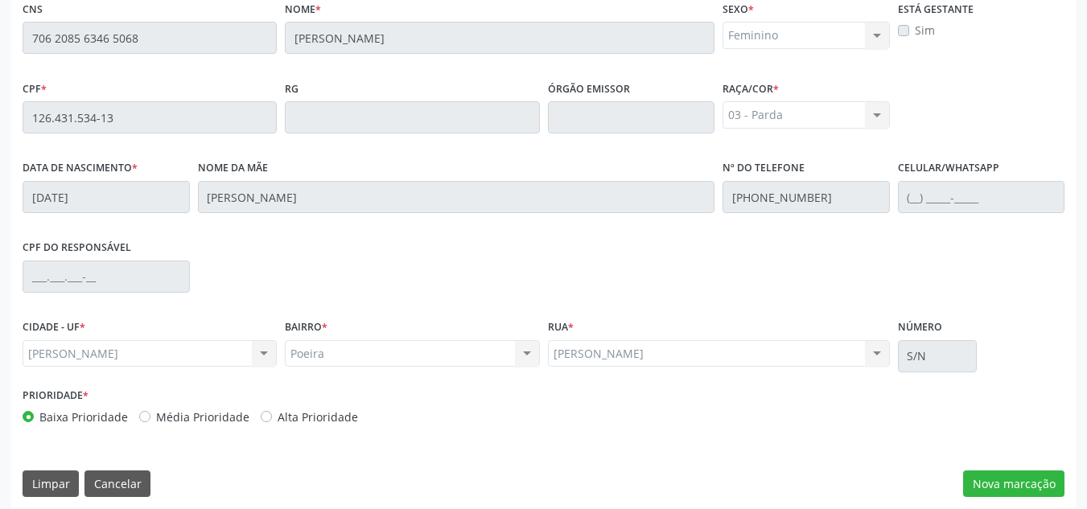
scroll to position [432, 0]
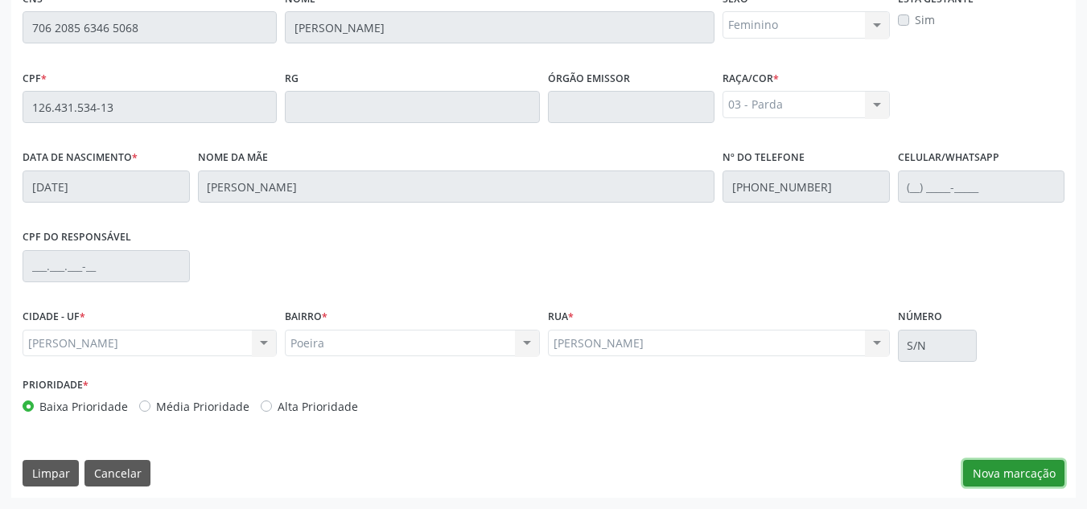
click at [1038, 473] on button "Nova marcação" at bounding box center [1013, 473] width 101 height 27
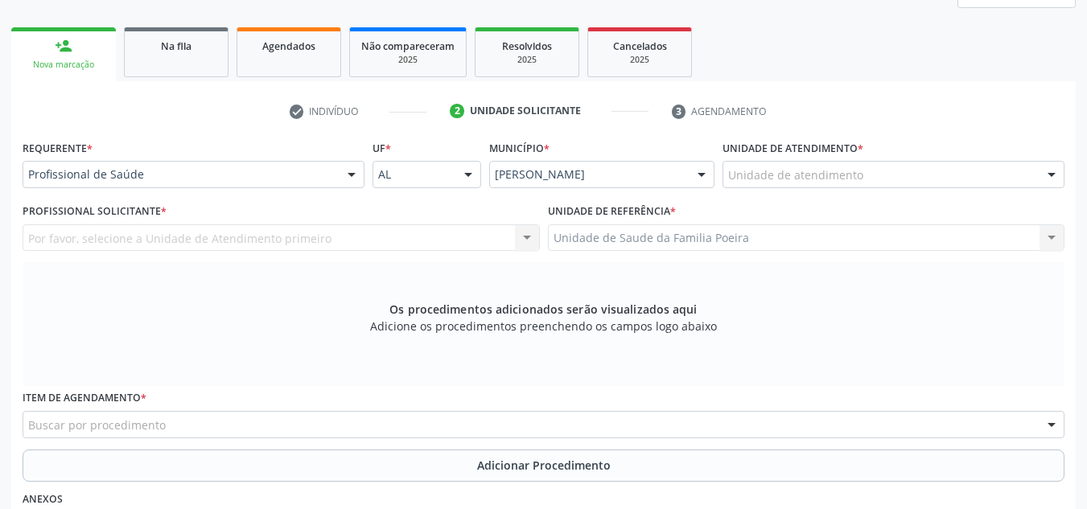
scroll to position [191, 0]
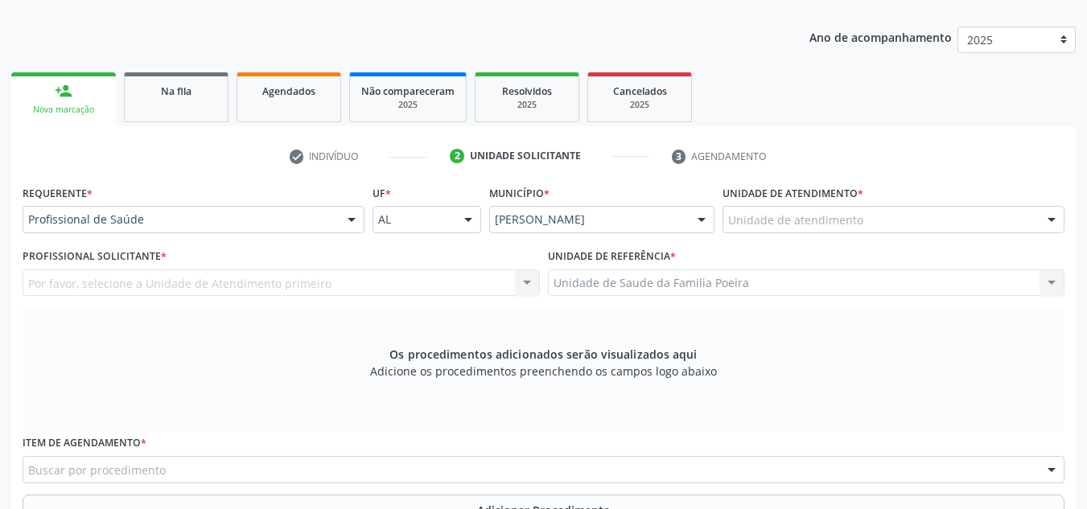
click at [885, 220] on div "Unidade de atendimento" at bounding box center [893, 219] width 342 height 27
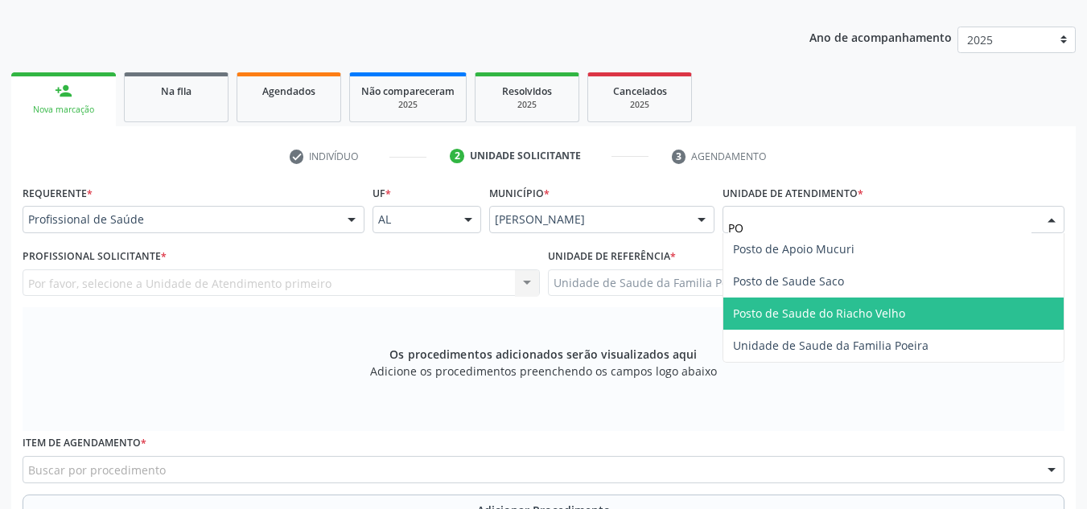
click at [857, 310] on span "Posto de Saude do Riacho Velho" at bounding box center [819, 313] width 172 height 15
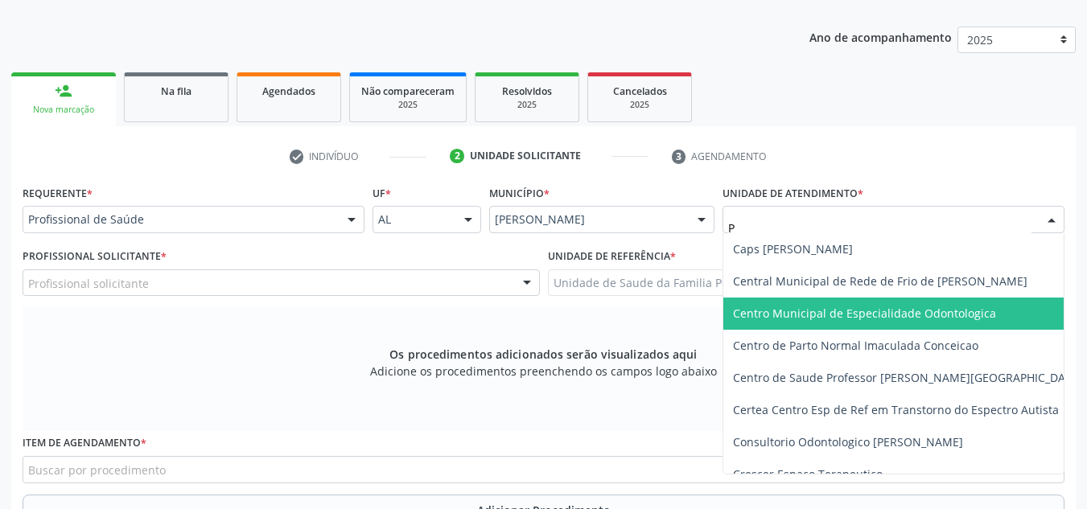
type input "PO"
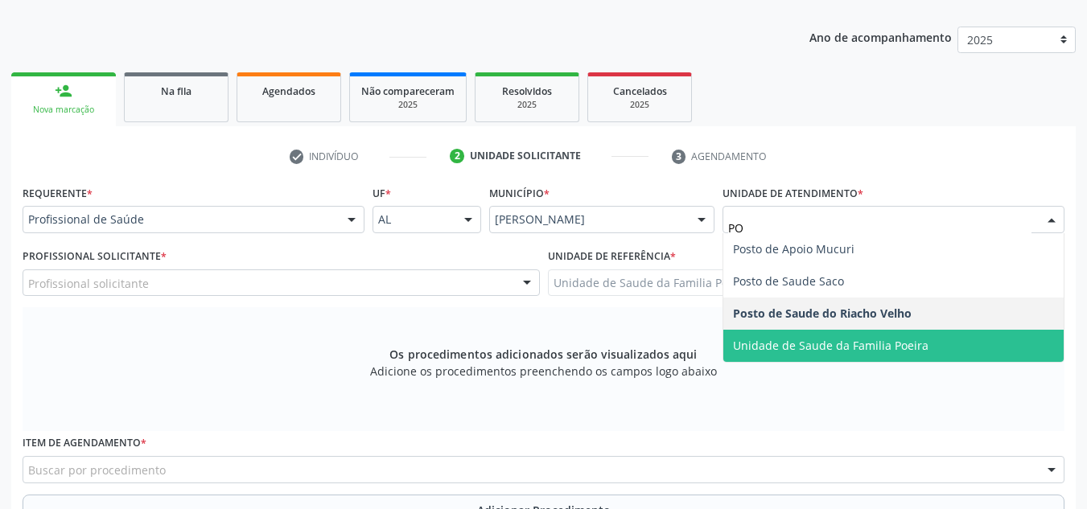
click at [867, 355] on span "Unidade de Saude da Familia Poeira" at bounding box center [893, 346] width 340 height 32
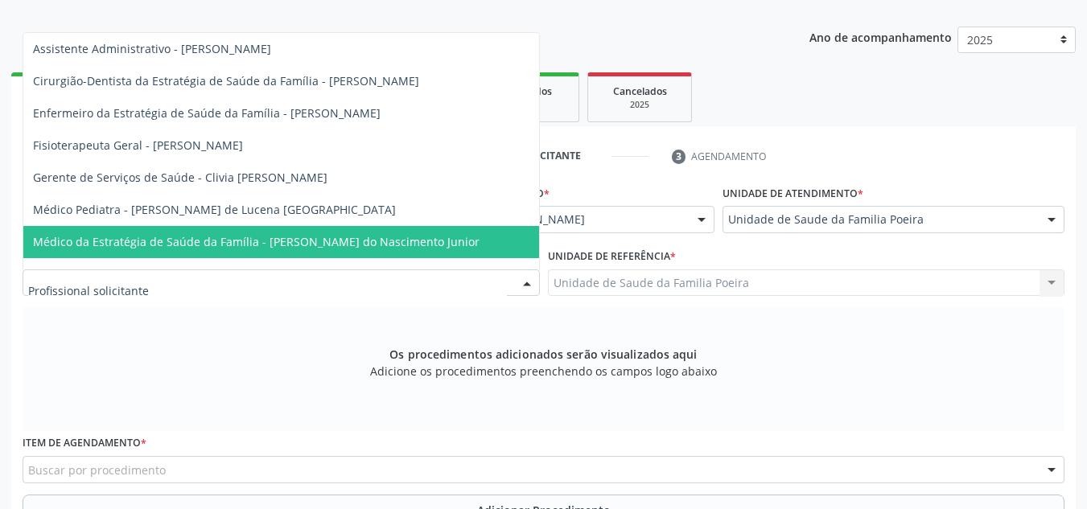
click at [52, 238] on span "Médico da Estratégia de Saúde da Família - [PERSON_NAME] do Nascimento Junior" at bounding box center [256, 241] width 446 height 15
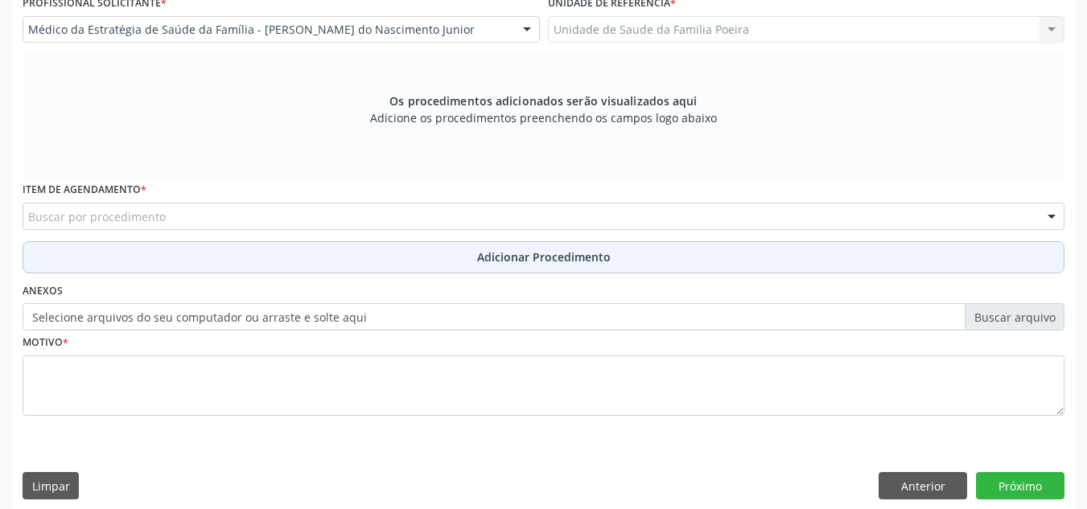
scroll to position [457, 0]
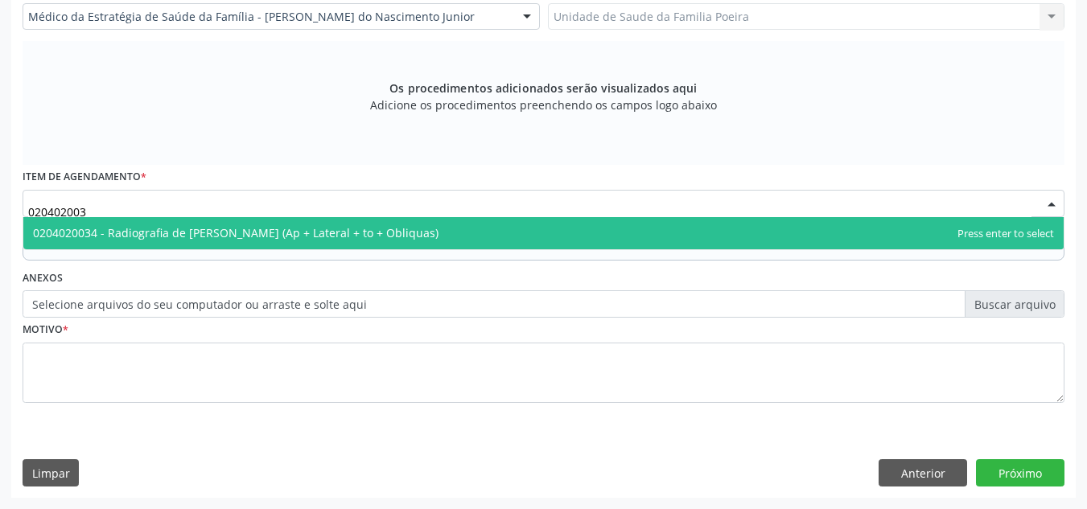
type input "0204020034"
click at [134, 224] on span "0204020034 - Radiografia de [PERSON_NAME] (Ap + Lateral + to + Obliquas)" at bounding box center [543, 233] width 1040 height 32
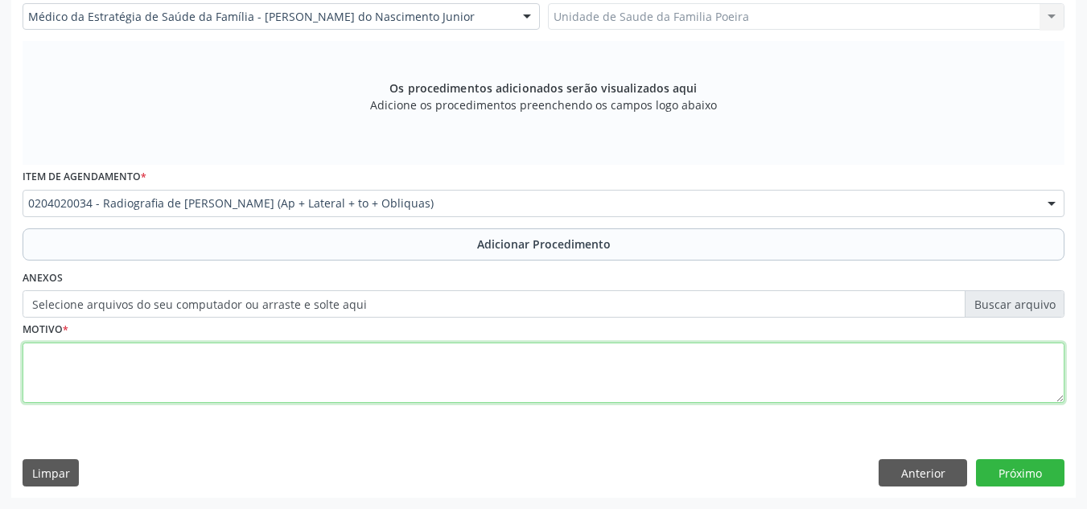
click at [255, 378] on textarea at bounding box center [544, 373] width 1042 height 61
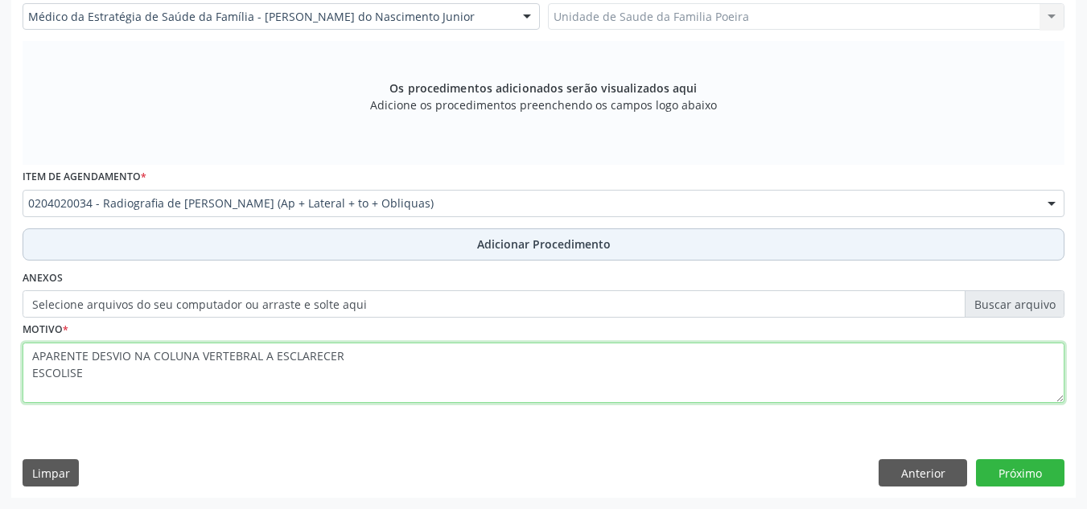
type textarea "APARENTE DESVIO NA COLUNA VERTEBRAL A ESCLARECER ESCOLISE"
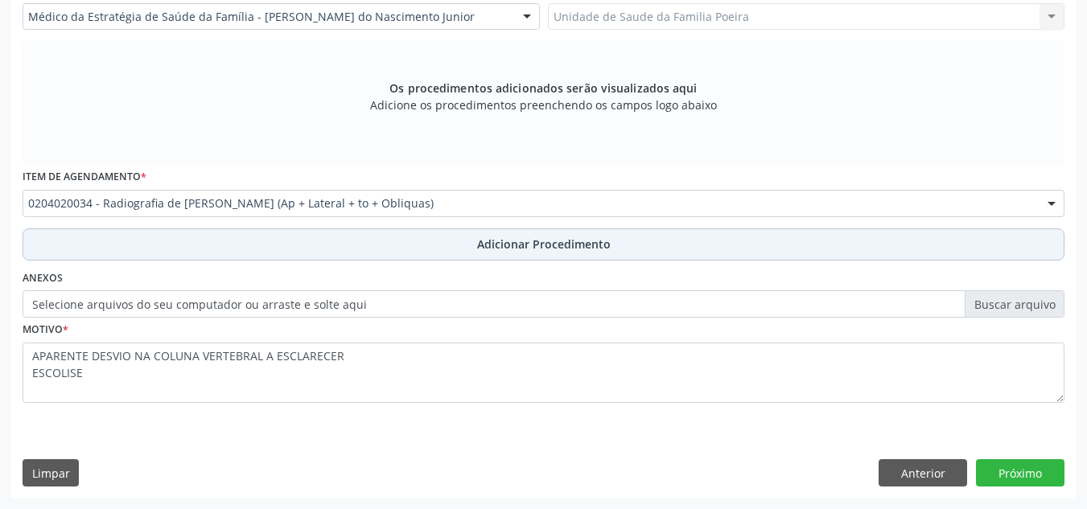
click at [558, 240] on span "Adicionar Procedimento" at bounding box center [544, 244] width 134 height 17
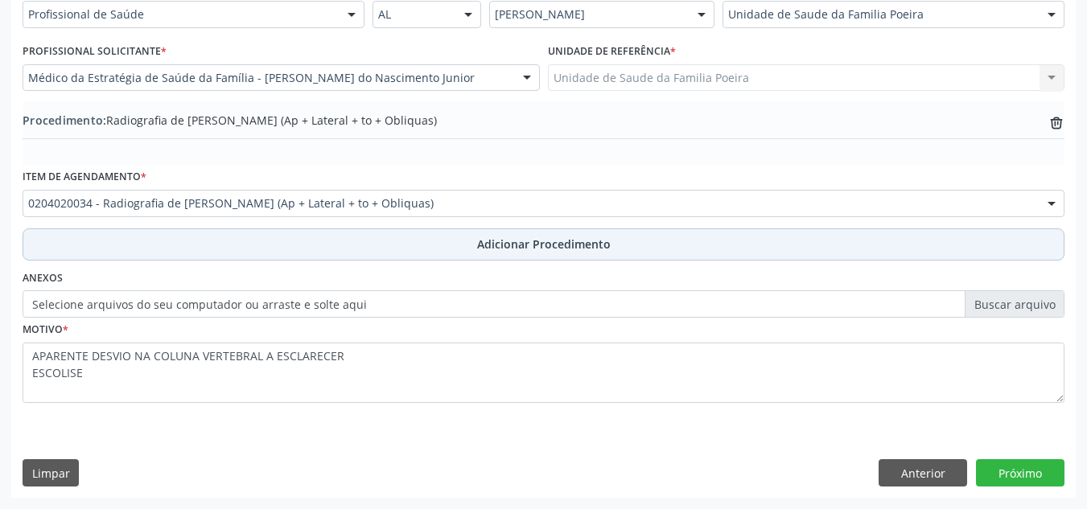
scroll to position [396, 0]
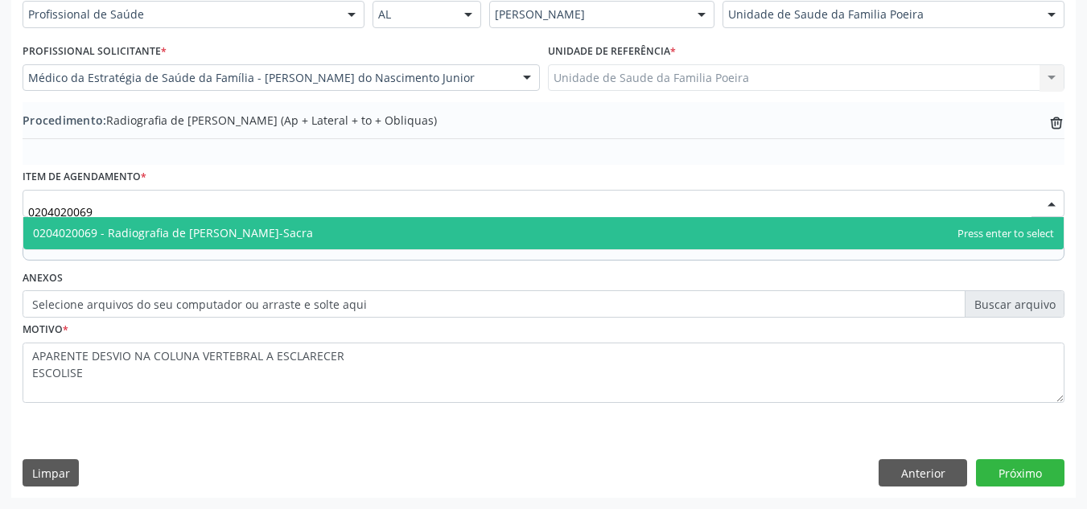
click at [249, 228] on span "0204020069 - Radiografia de [PERSON_NAME]-Sacra" at bounding box center [173, 232] width 280 height 15
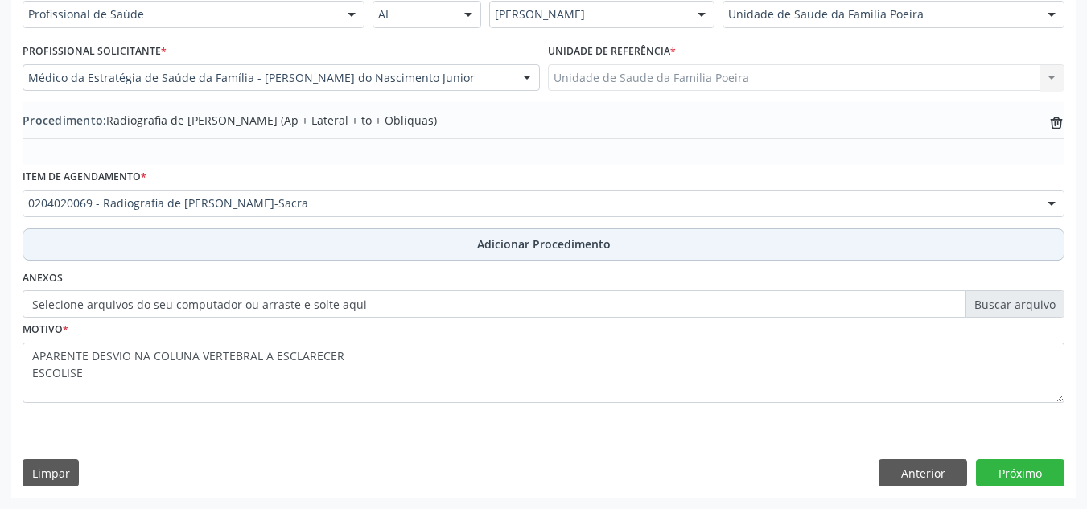
click at [479, 255] on button "Adicionar Procedimento" at bounding box center [544, 244] width 1042 height 32
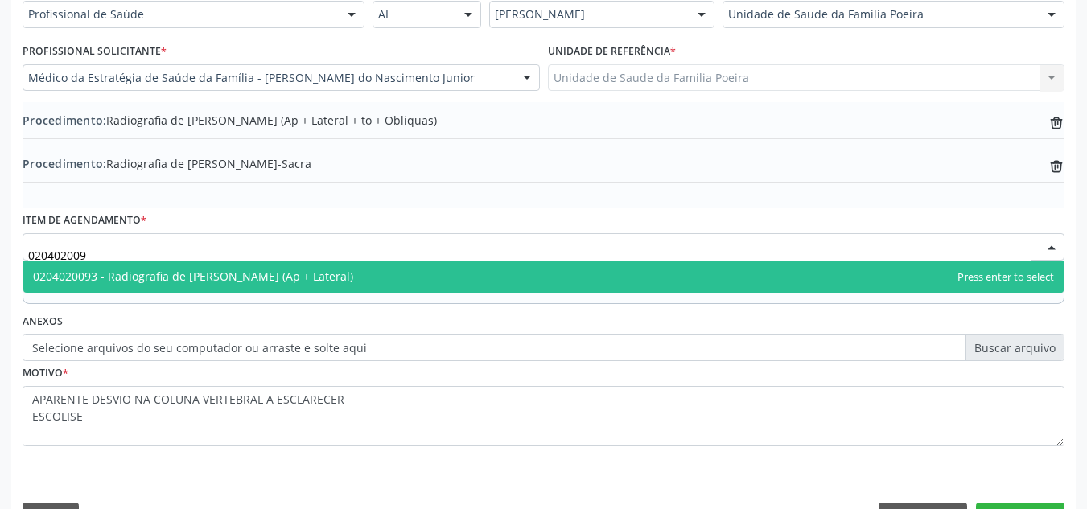
type input "0204020093"
click at [339, 284] on span "0204020093 - Radiografia de [PERSON_NAME] (Ap + Lateral)" at bounding box center [543, 277] width 1040 height 32
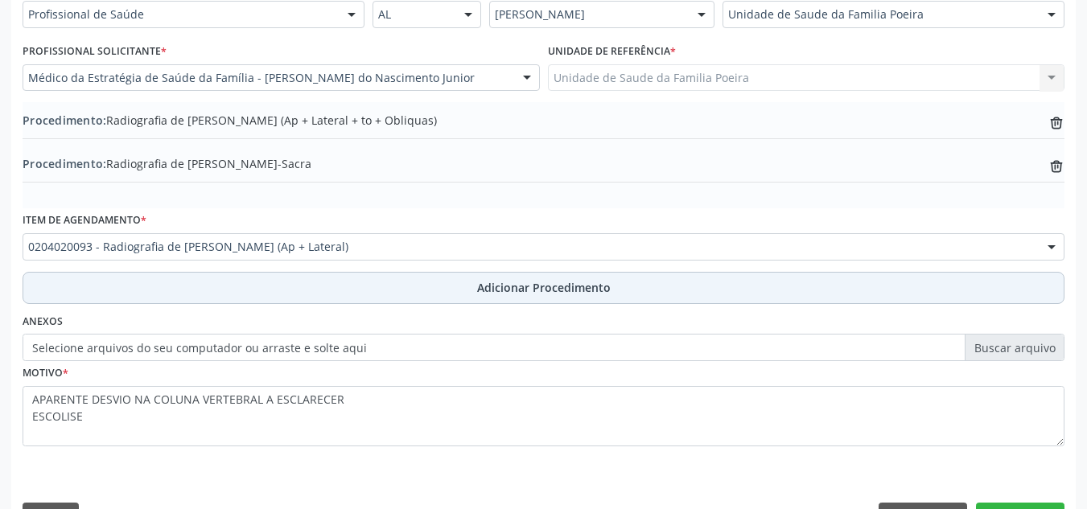
click at [388, 283] on button "Adicionar Procedimento" at bounding box center [544, 288] width 1042 height 32
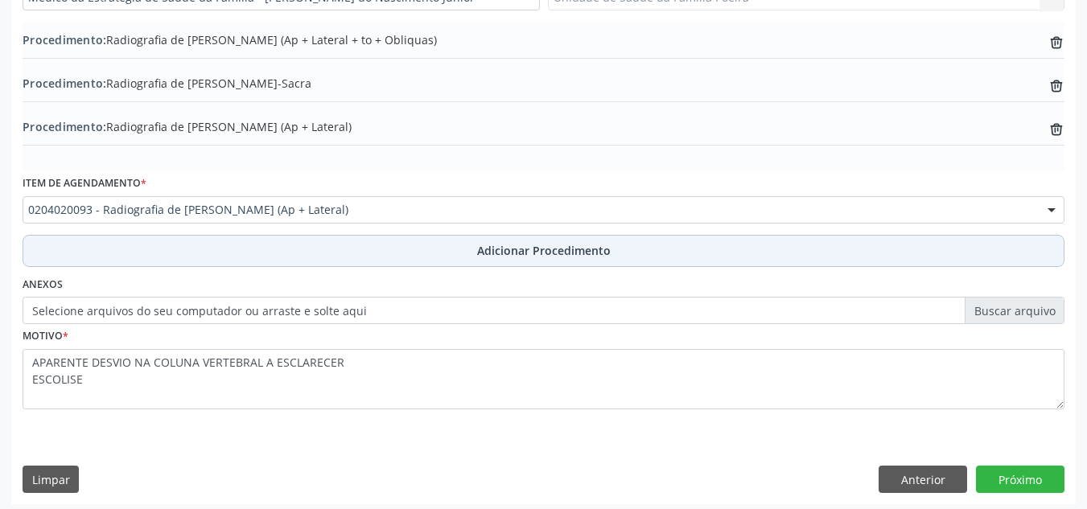
scroll to position [483, 0]
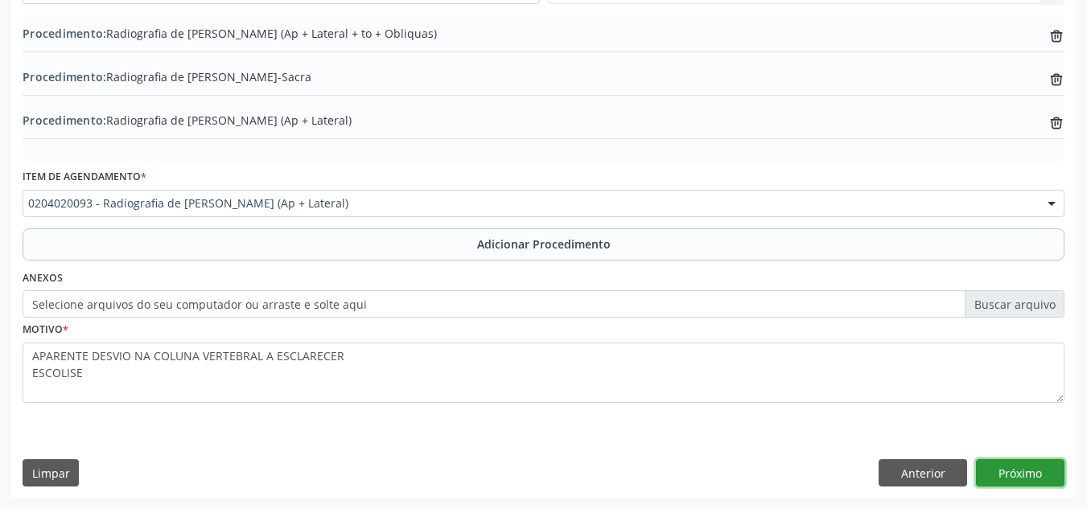
click at [1021, 476] on button "Próximo" at bounding box center [1020, 472] width 88 height 27
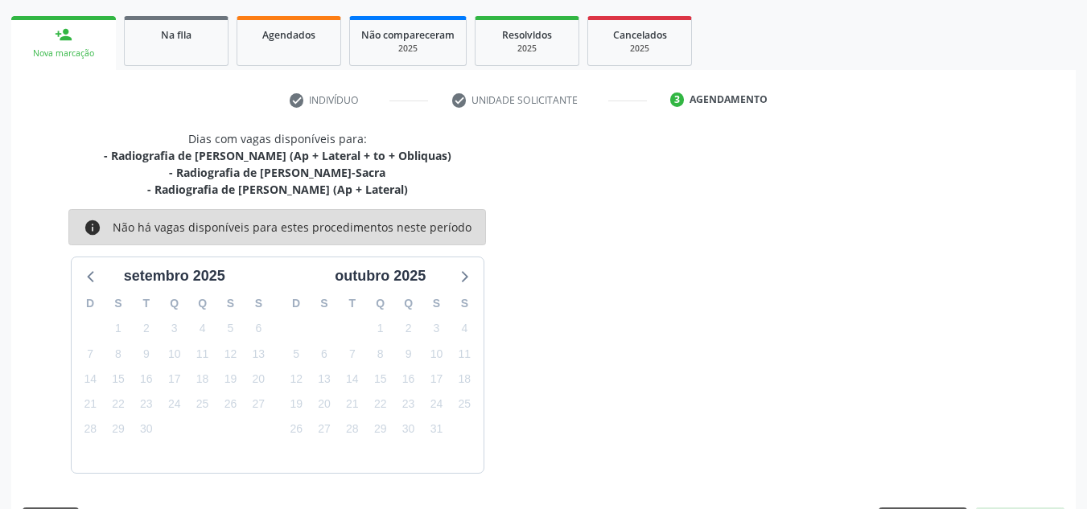
scroll to position [294, 0]
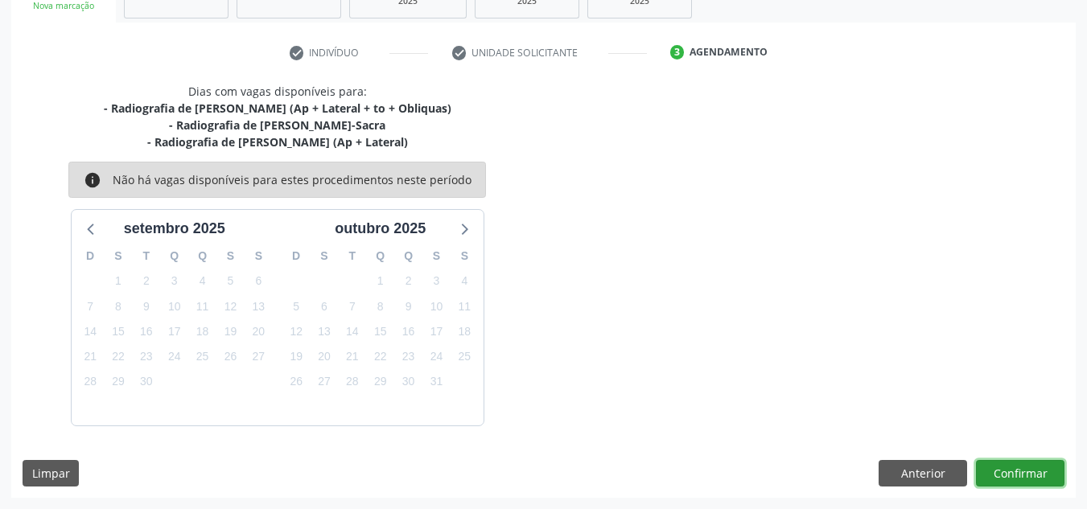
click at [1002, 466] on button "Confirmar" at bounding box center [1020, 473] width 88 height 27
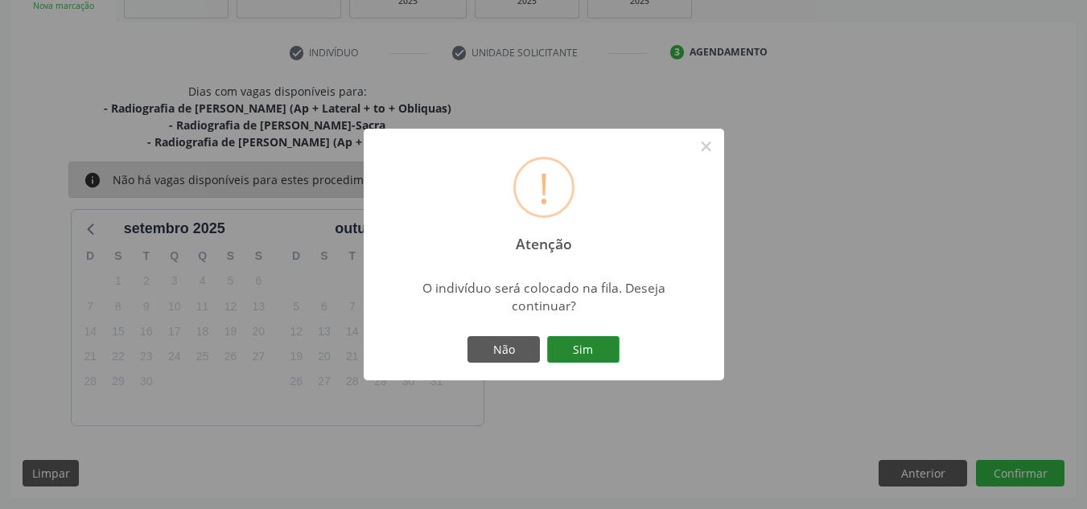
click at [586, 352] on button "Sim" at bounding box center [583, 349] width 72 height 27
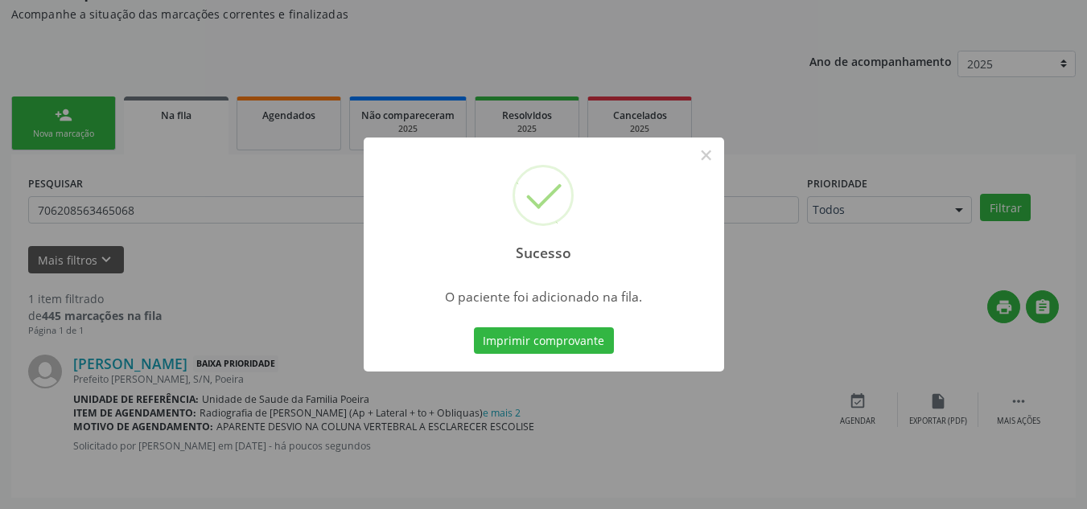
scroll to position [44, 0]
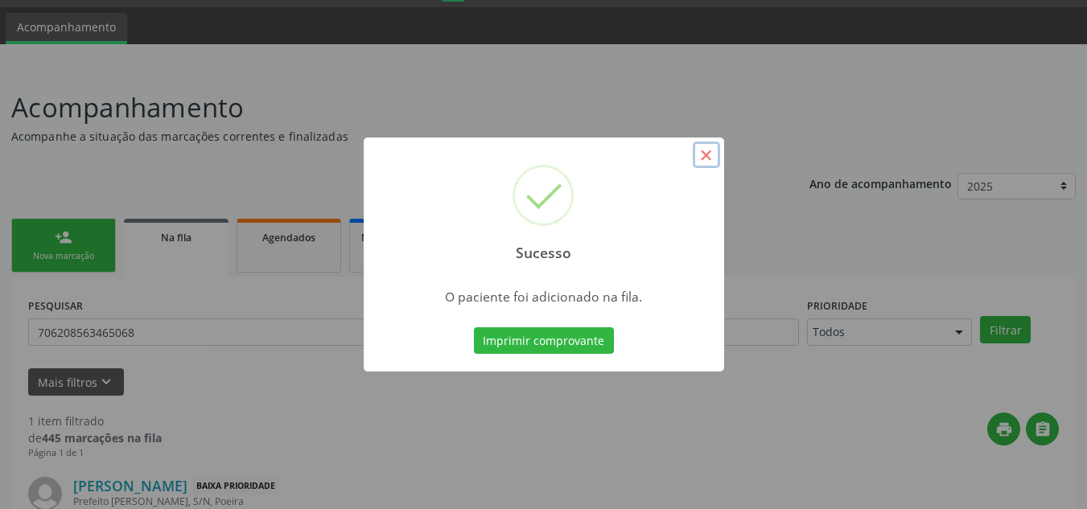
click at [703, 155] on button "×" at bounding box center [705, 155] width 27 height 27
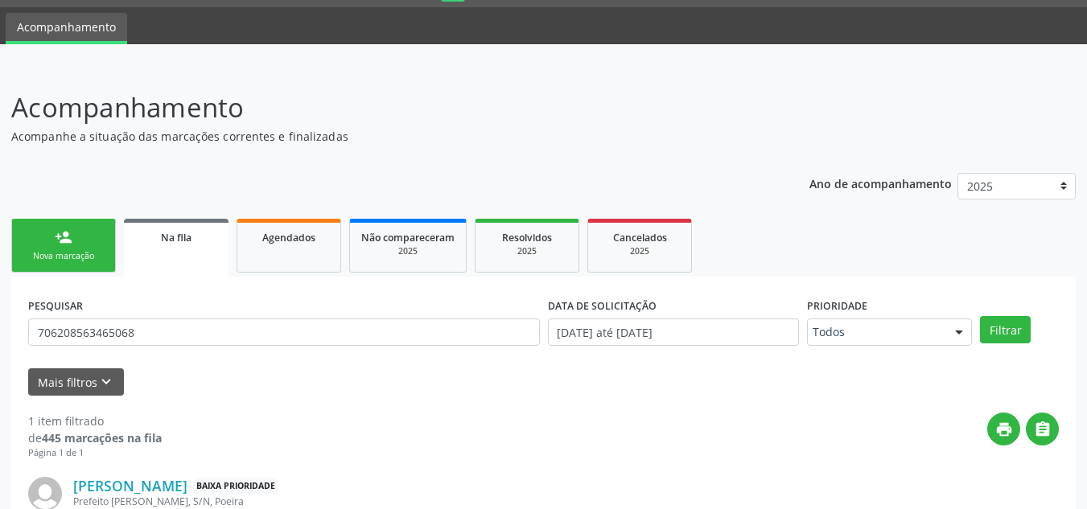
click at [170, 249] on link "Na fila" at bounding box center [176, 248] width 105 height 58
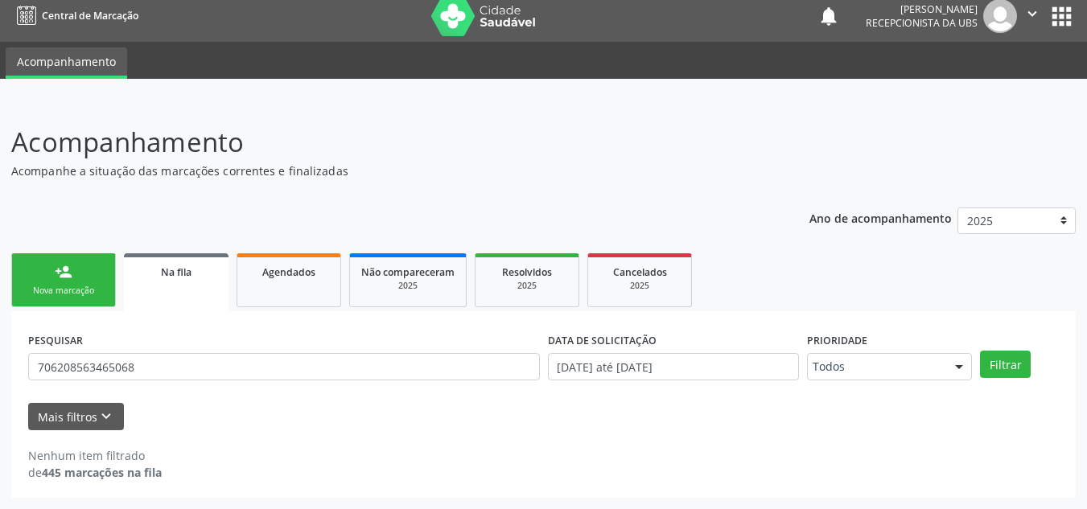
scroll to position [10, 0]
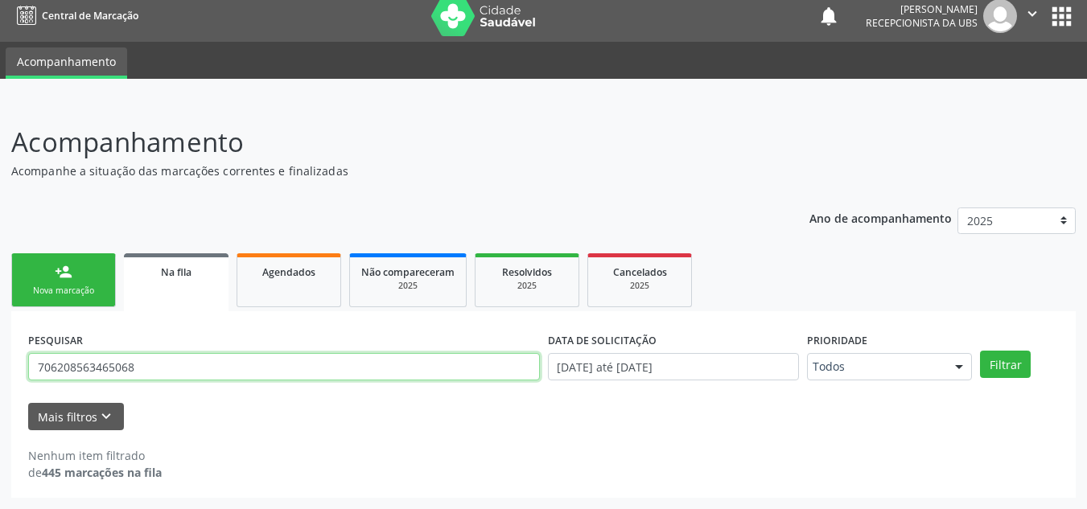
drag, startPoint x: 118, startPoint y: 380, endPoint x: 14, endPoint y: 351, distance: 108.3
click at [14, 351] on div "PESQUISAR 706208563465068 DATA DE SOLICITAÇÃO [DATE] até [DATE] Prioridade Todo…" at bounding box center [543, 404] width 1064 height 187
type input "706208563465068"
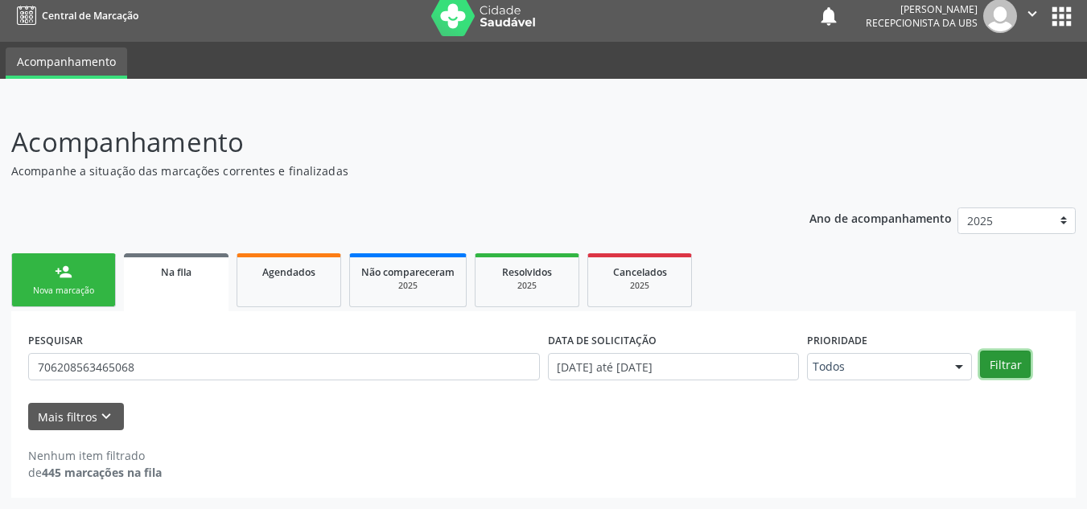
click at [991, 358] on button "Filtrar" at bounding box center [1005, 364] width 51 height 27
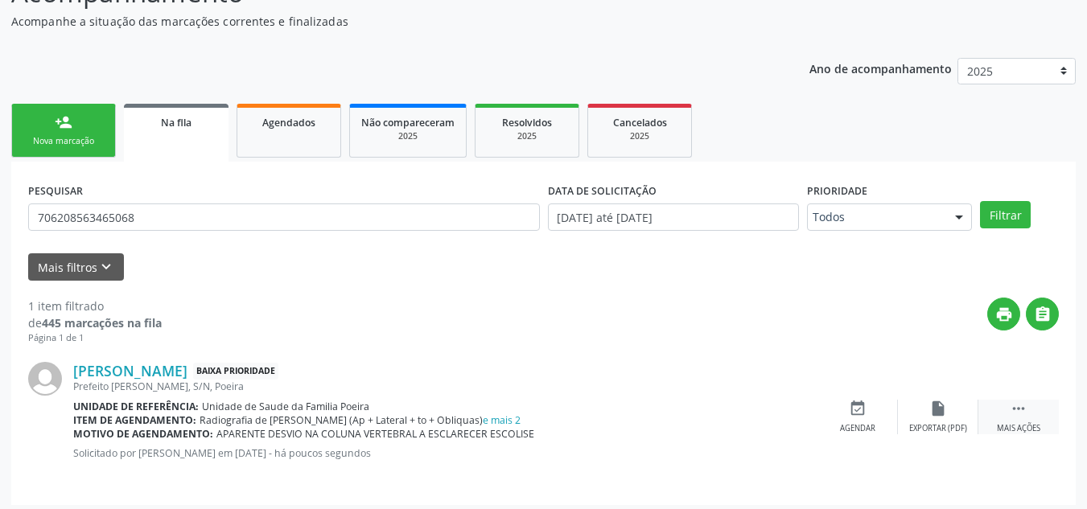
scroll to position [166, 0]
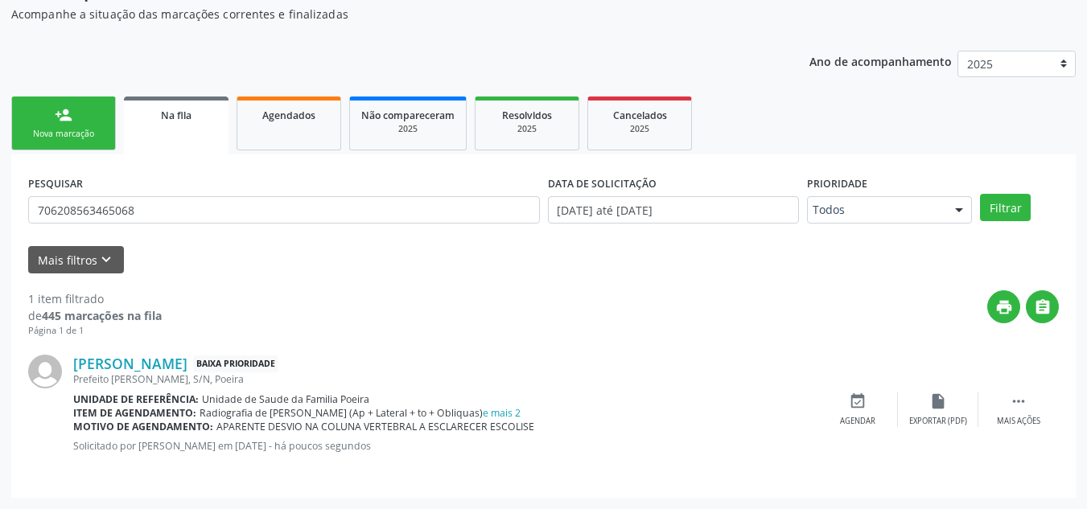
click at [102, 137] on div "Nova marcação" at bounding box center [63, 134] width 80 height 12
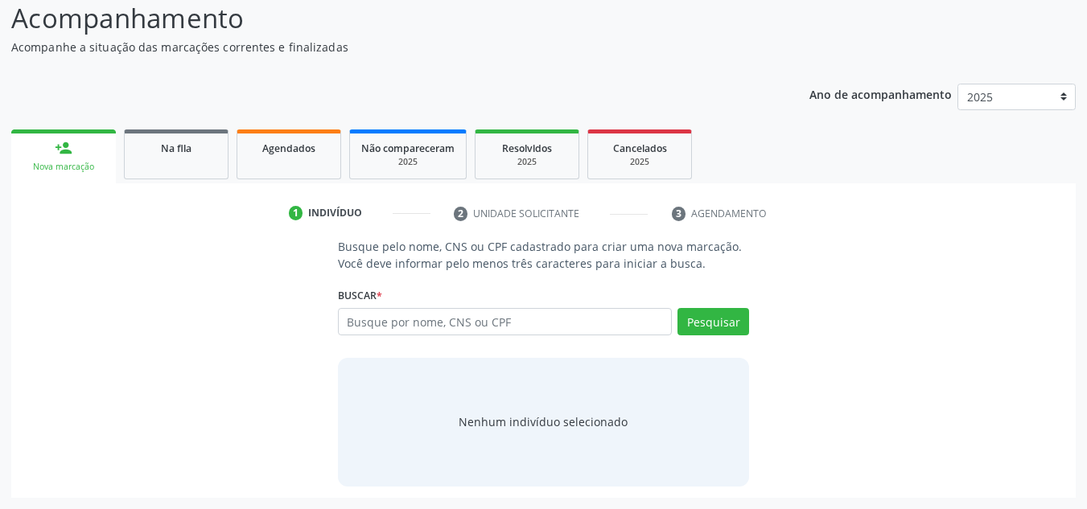
scroll to position [134, 0]
click at [388, 329] on input "text" at bounding box center [505, 321] width 335 height 27
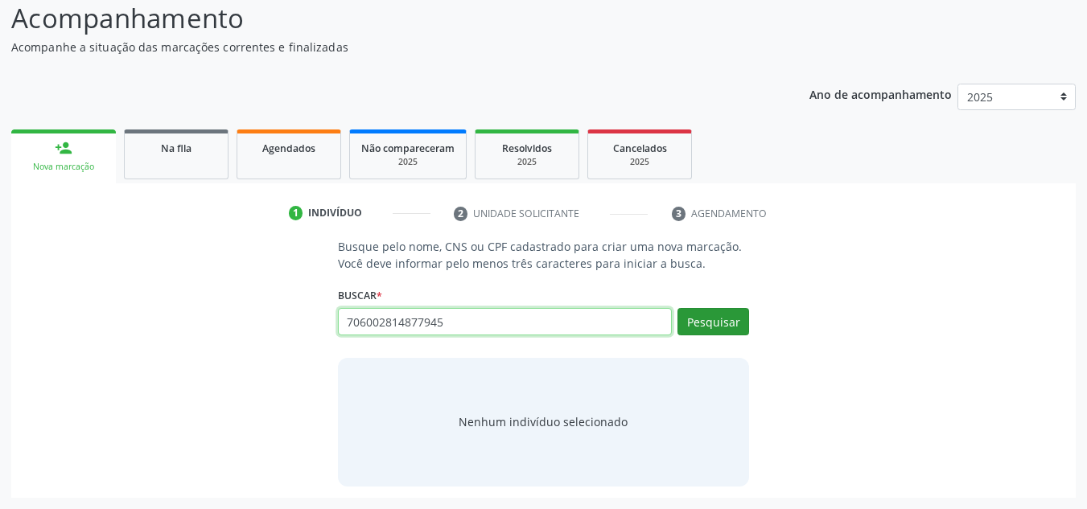
type input "706002814877945"
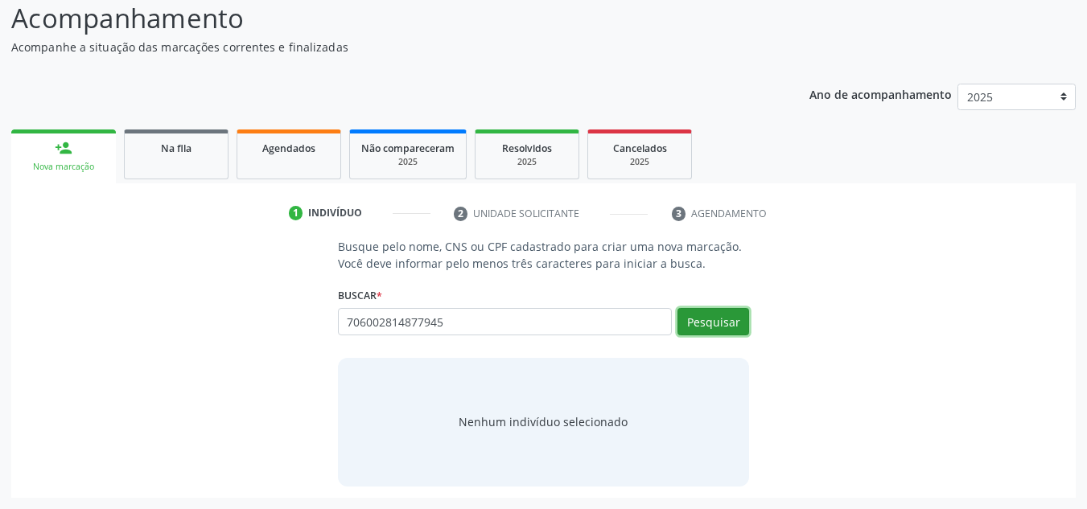
click at [720, 326] on button "Pesquisar" at bounding box center [713, 321] width 72 height 27
type input "706002814877945"
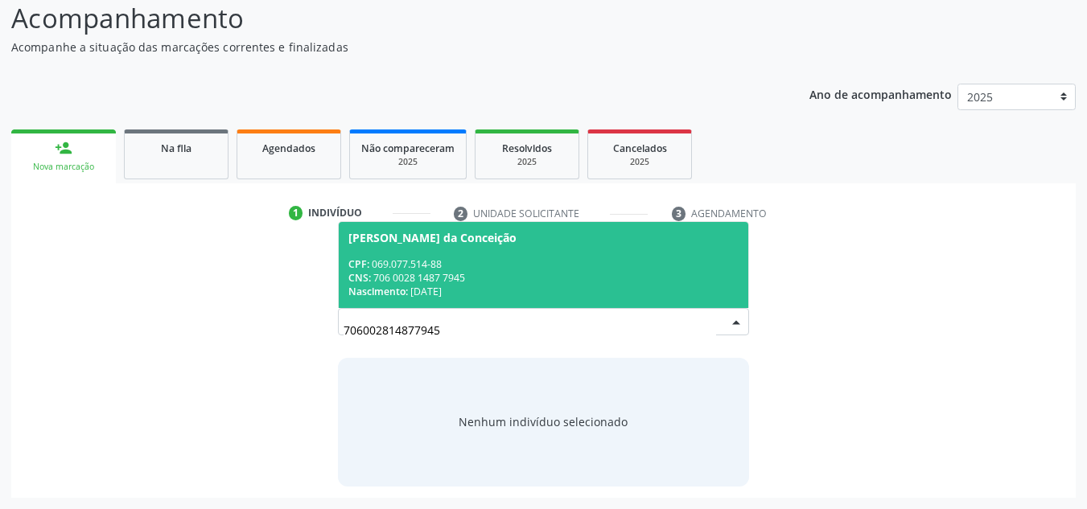
click at [425, 283] on div "CNS: 706 0028 1487 7945" at bounding box center [543, 278] width 391 height 14
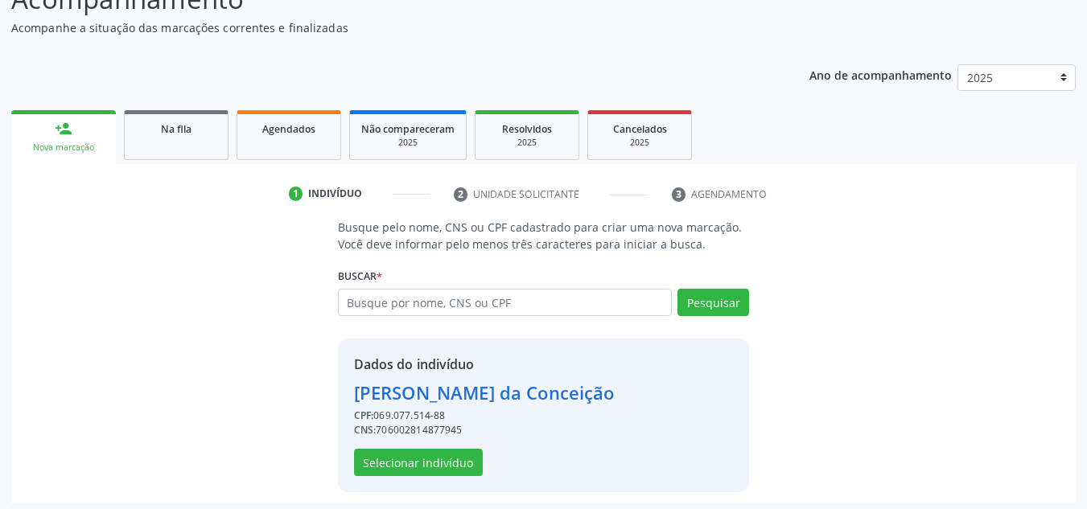
scroll to position [158, 0]
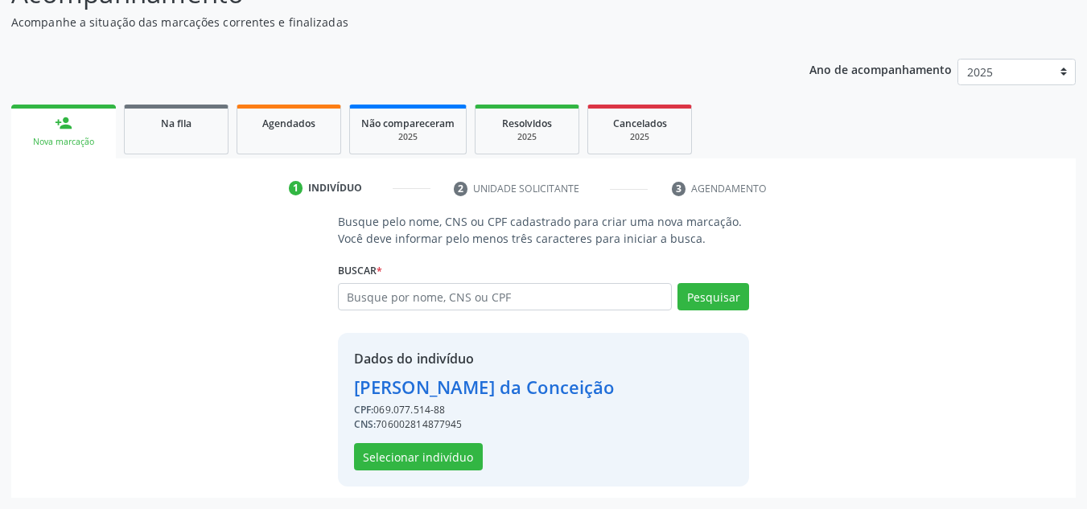
click at [415, 477] on div "Dados do indivíduo [PERSON_NAME] CPF: 069.077.514-88 CNS: 706002814877945 Selec…" at bounding box center [544, 410] width 412 height 154
click at [422, 461] on button "Selecionar indivíduo" at bounding box center [418, 456] width 129 height 27
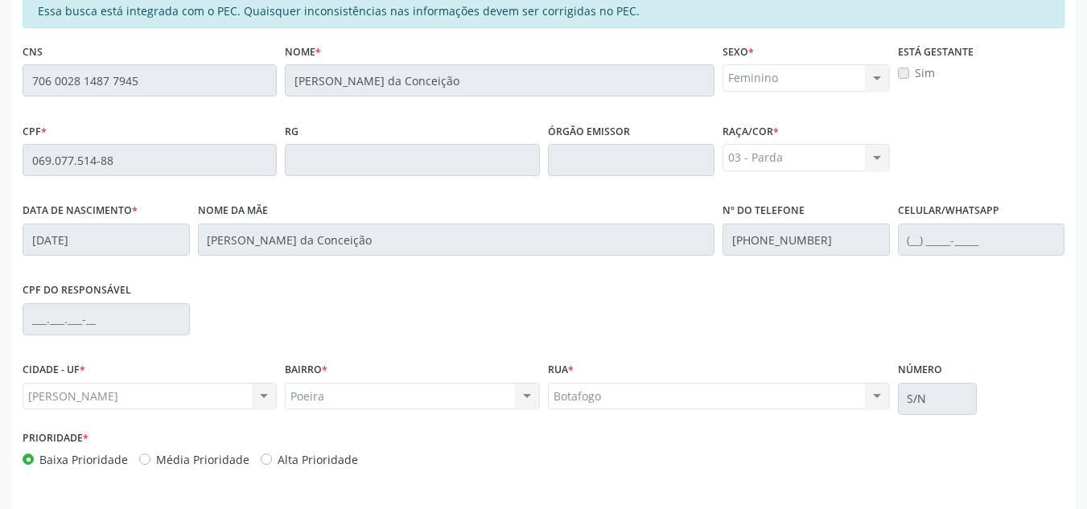
scroll to position [432, 0]
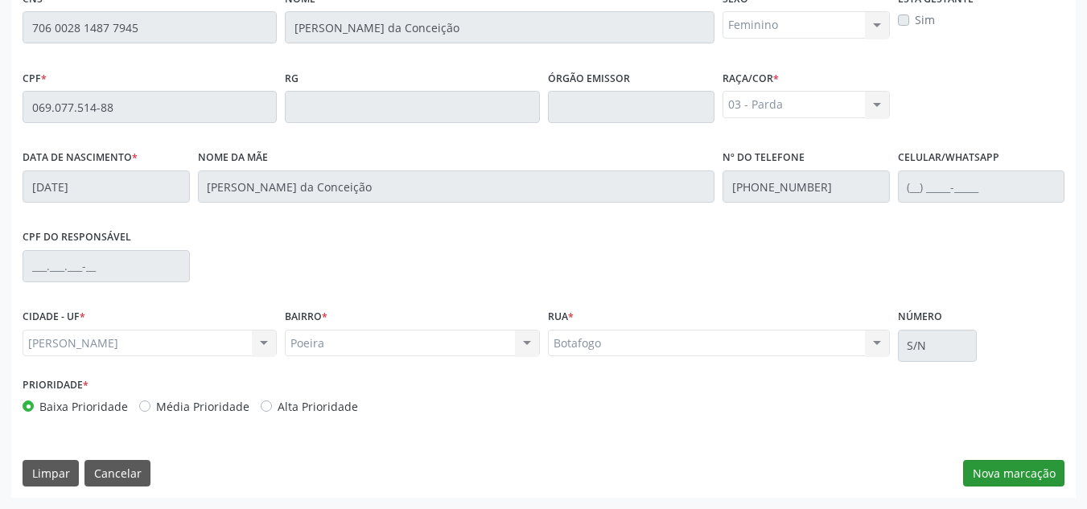
click at [1007, 459] on div "Essa busca está integrada com o PEC. Quaisquer inconsistências nas informações …" at bounding box center [543, 219] width 1064 height 558
click at [1007, 473] on button "Nova marcação" at bounding box center [1013, 473] width 101 height 27
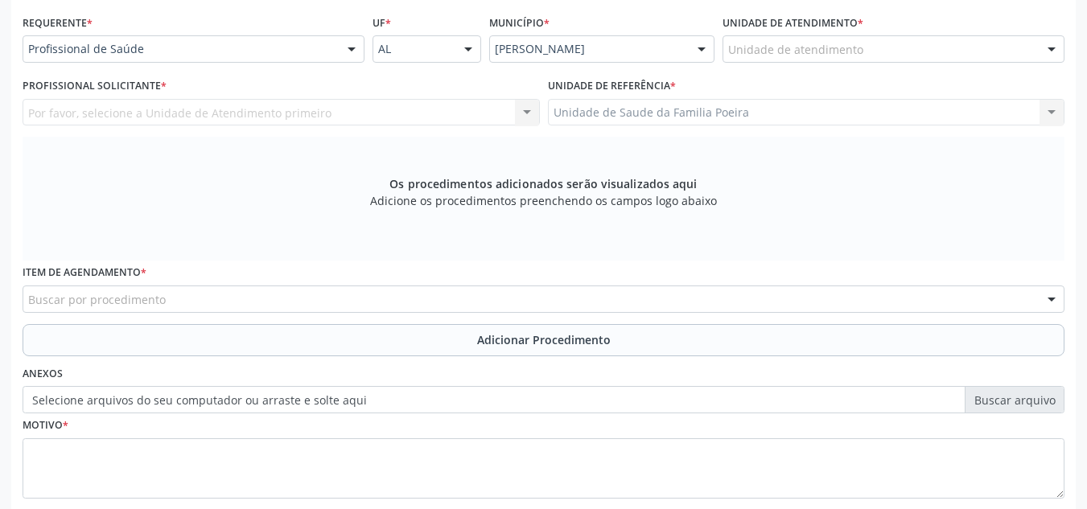
scroll to position [271, 0]
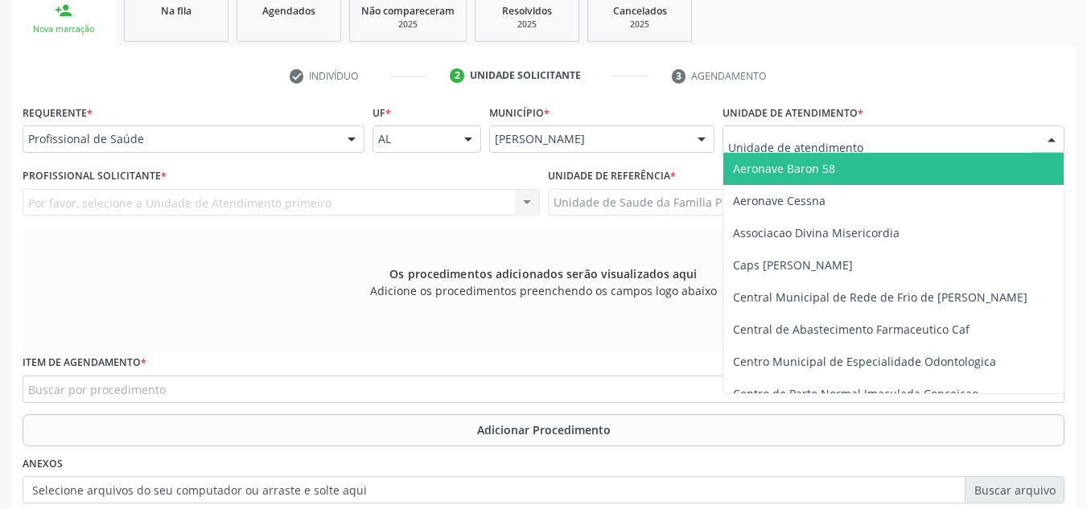
click at [862, 134] on div at bounding box center [893, 138] width 342 height 27
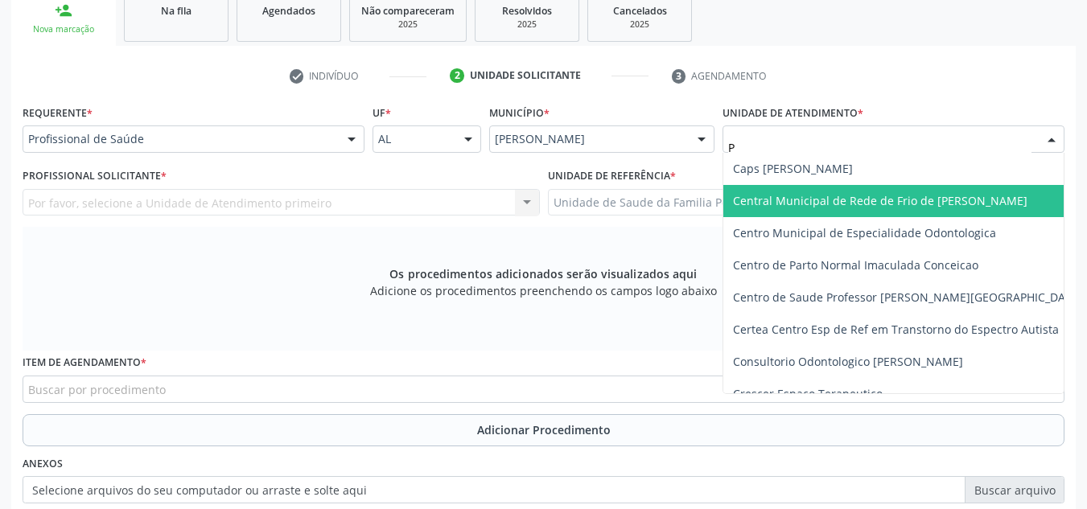
type input "PO"
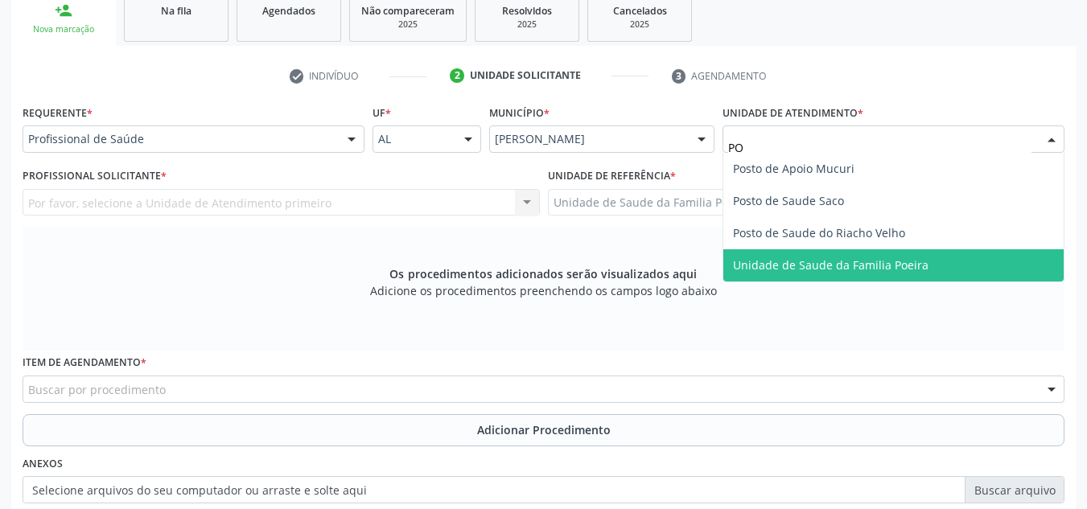
click at [836, 271] on span "Unidade de Saude da Familia Poeira" at bounding box center [830, 264] width 195 height 15
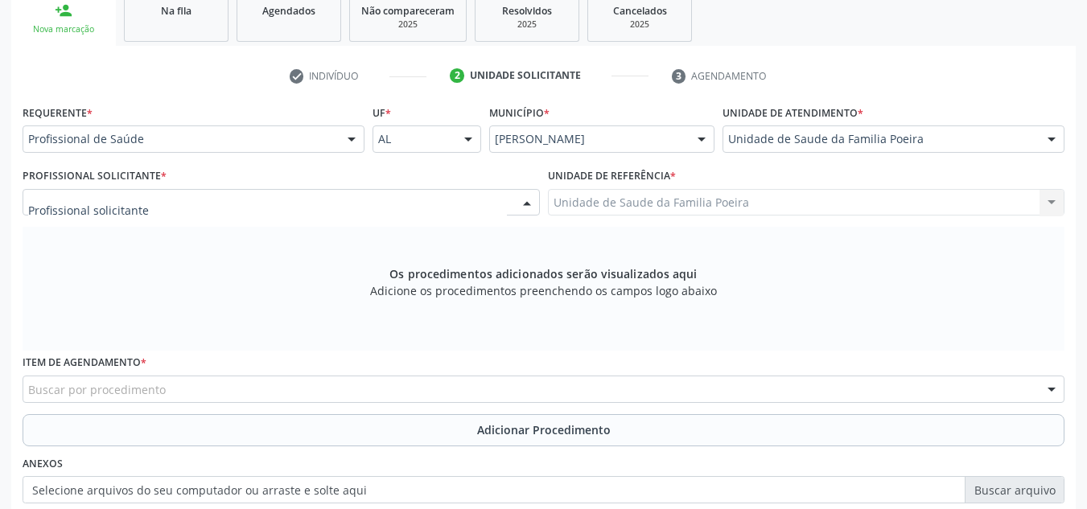
click at [192, 212] on div at bounding box center [281, 202] width 517 height 27
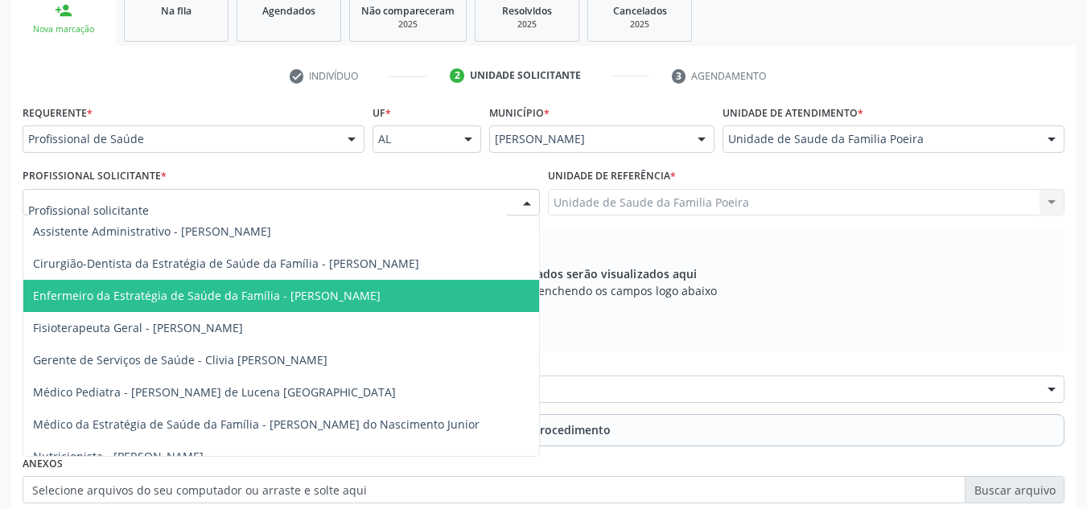
click at [256, 286] on span "Enfermeiro da Estratégia de Saúde da Família - [PERSON_NAME]" at bounding box center [281, 296] width 516 height 32
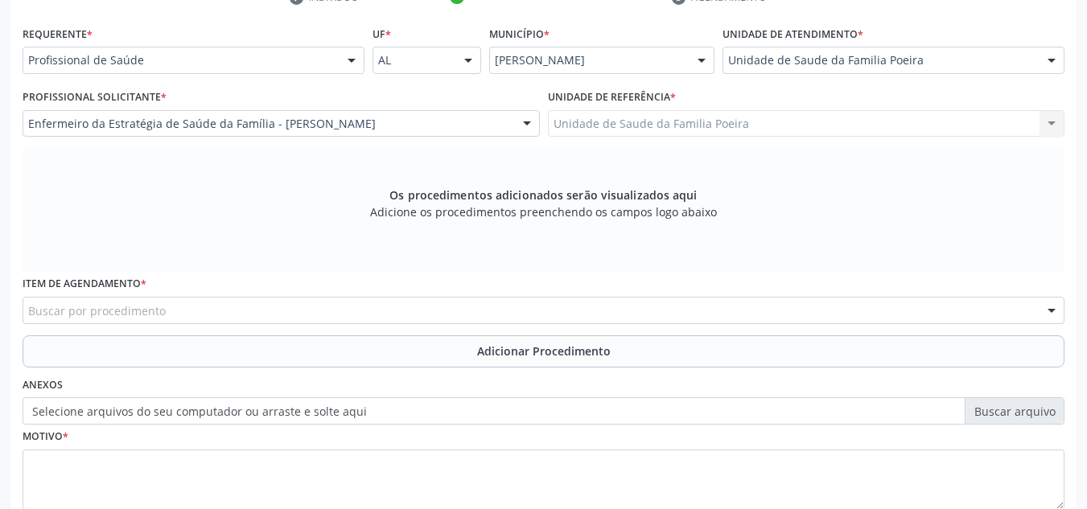
scroll to position [457, 0]
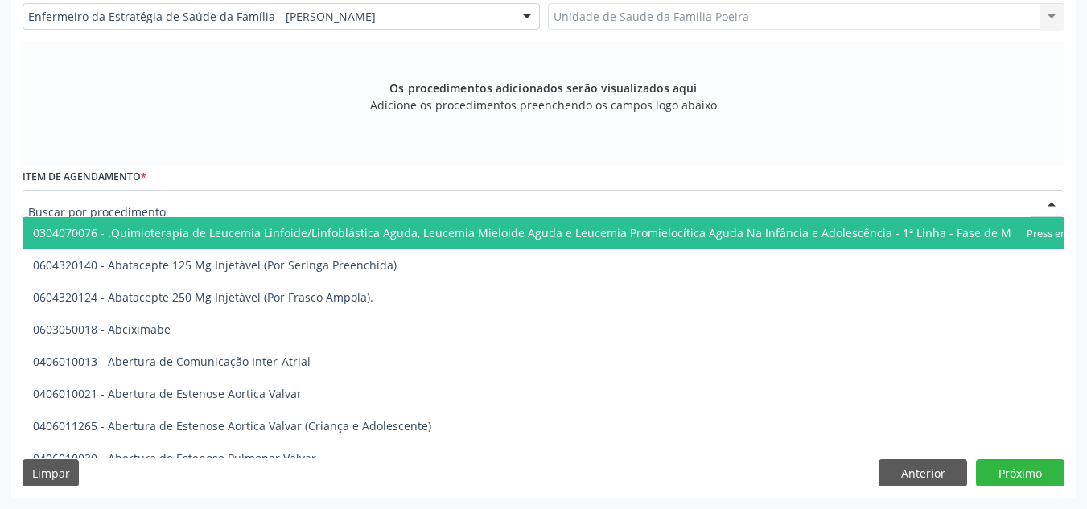
click at [199, 204] on div at bounding box center [544, 203] width 1042 height 27
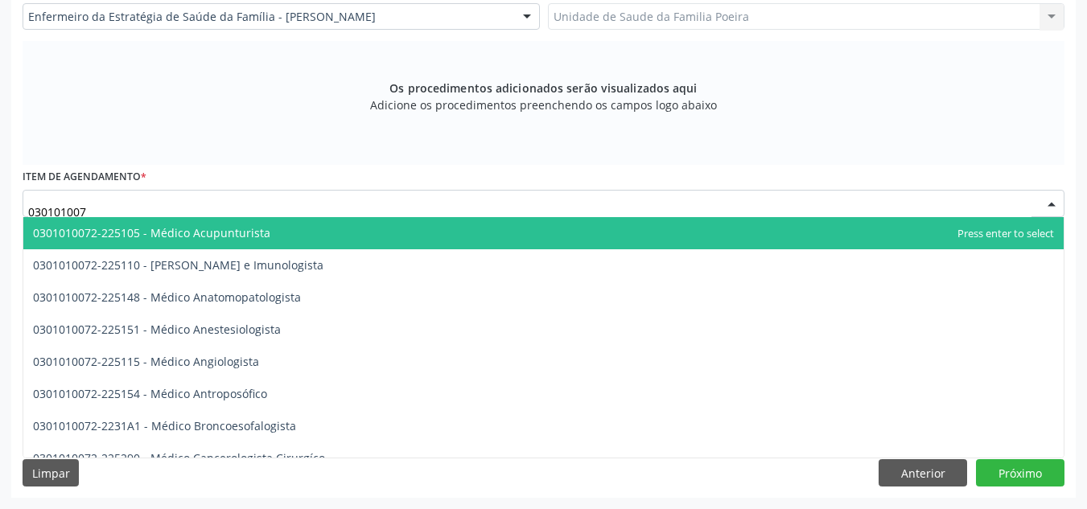
type input "0301010072"
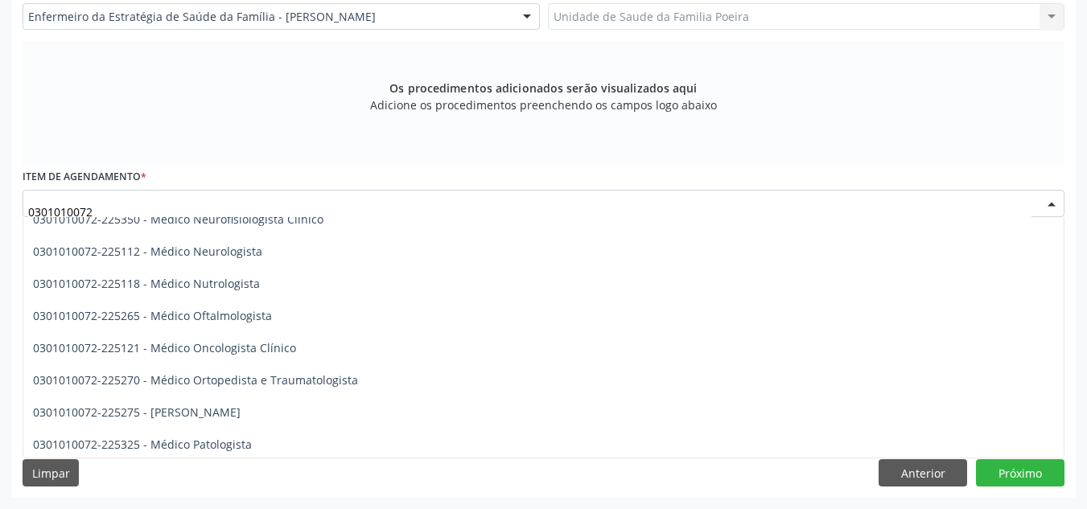
scroll to position [1287, 0]
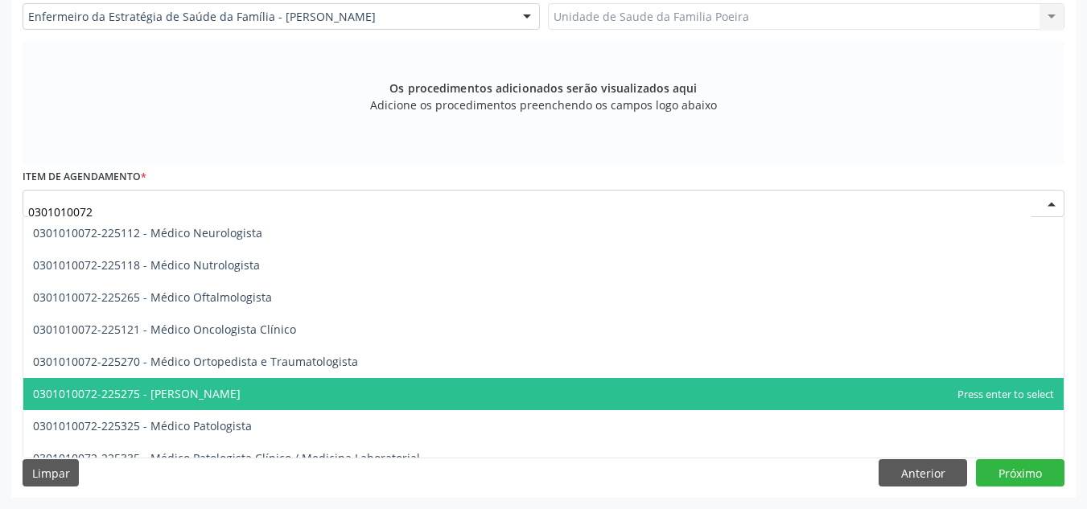
click at [240, 387] on span "0301010072-225275 - [PERSON_NAME]" at bounding box center [137, 393] width 208 height 15
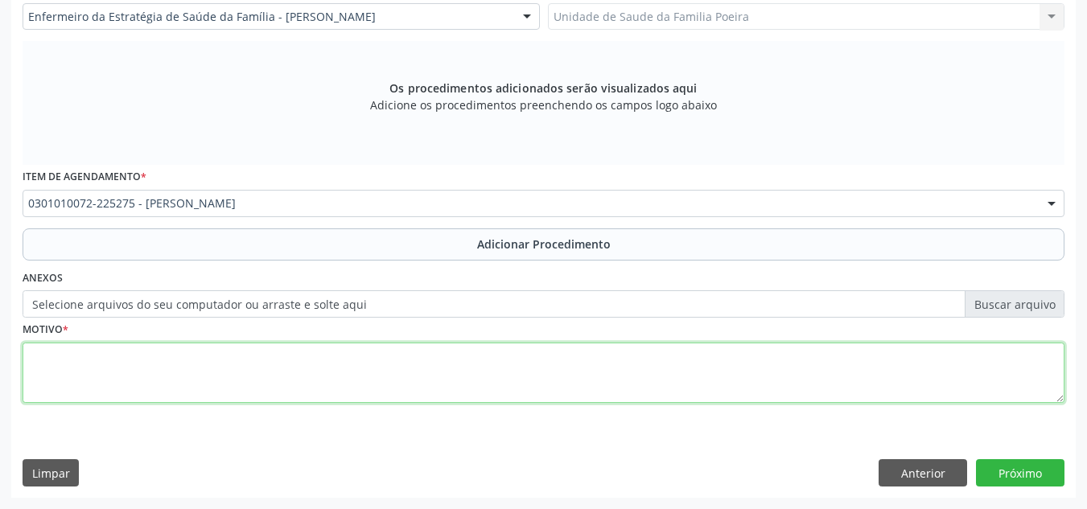
click at [250, 381] on textarea at bounding box center [544, 373] width 1042 height 61
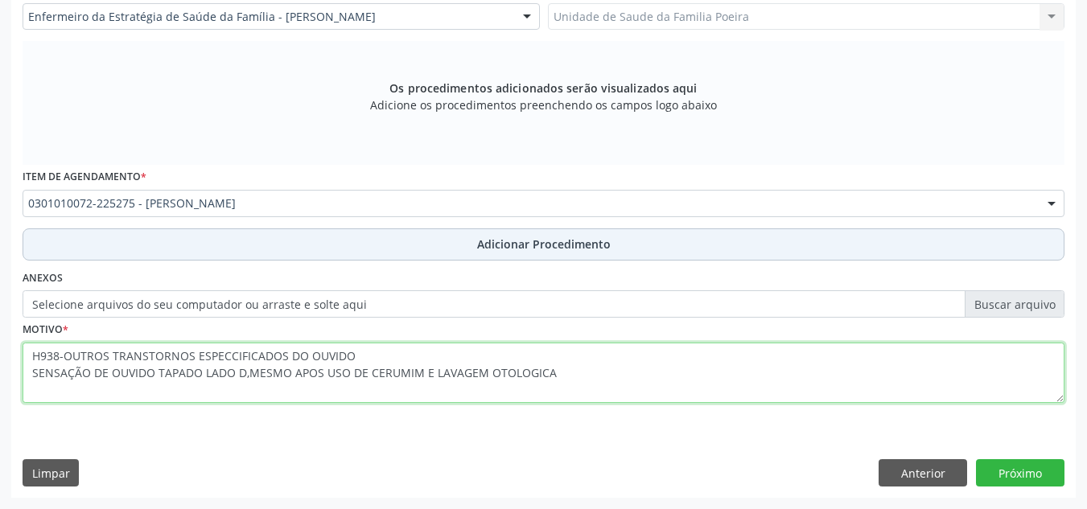
type textarea "H938-OUTROS TRANSTORNOS ESPECCIFICADOS DO OUVIDO SENSAÇÃO DE OUVIDO TAPADO LADO…"
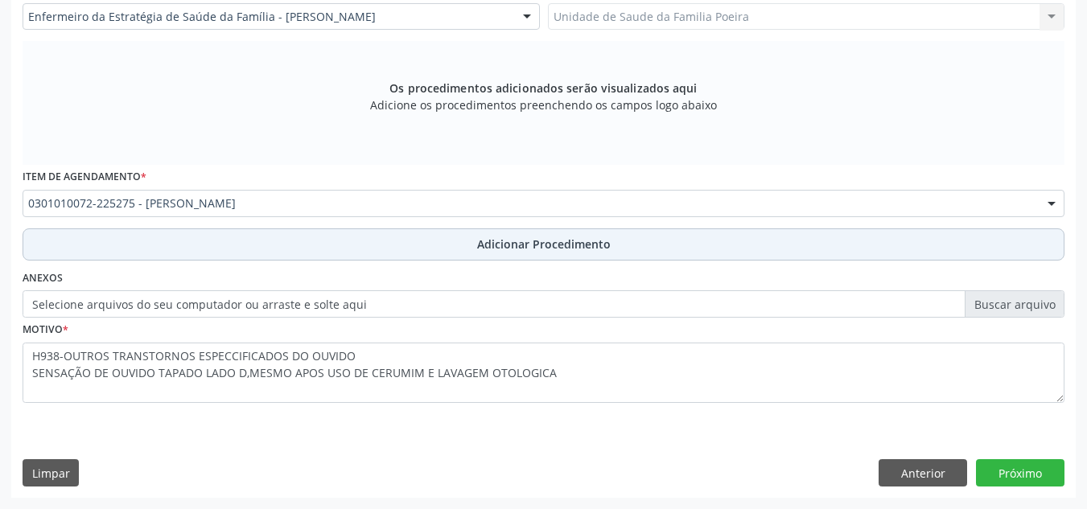
click at [513, 242] on span "Adicionar Procedimento" at bounding box center [544, 244] width 134 height 17
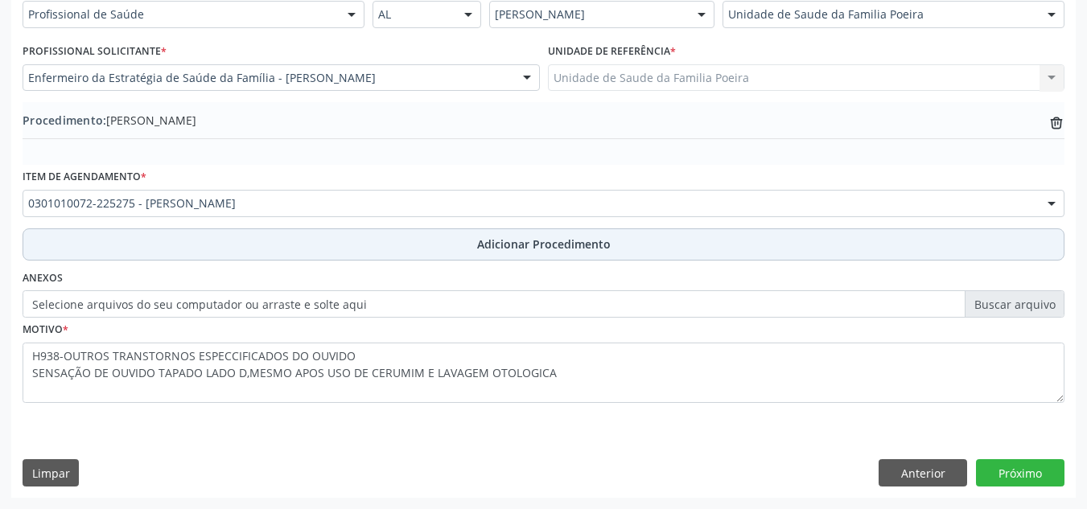
scroll to position [396, 0]
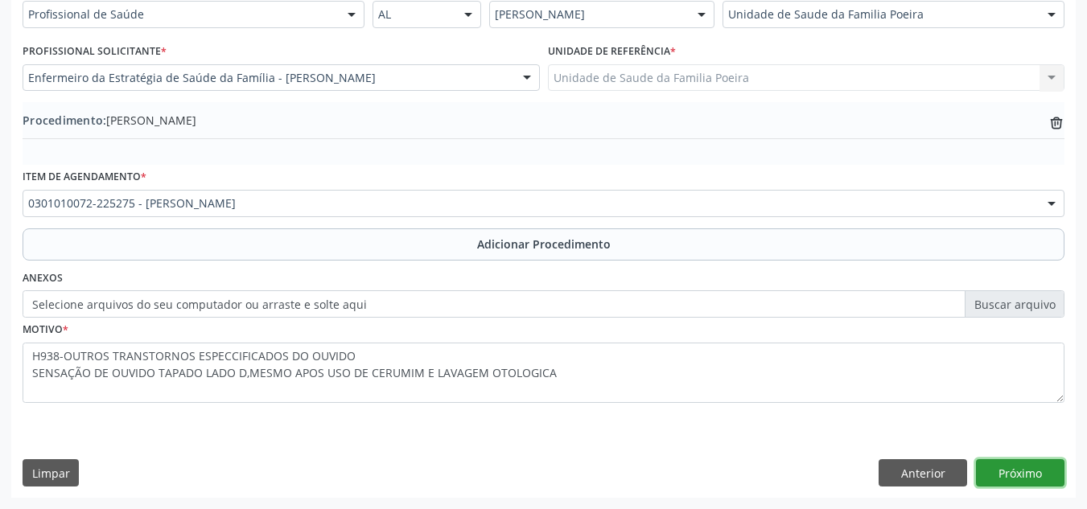
click at [1027, 469] on button "Próximo" at bounding box center [1020, 472] width 88 height 27
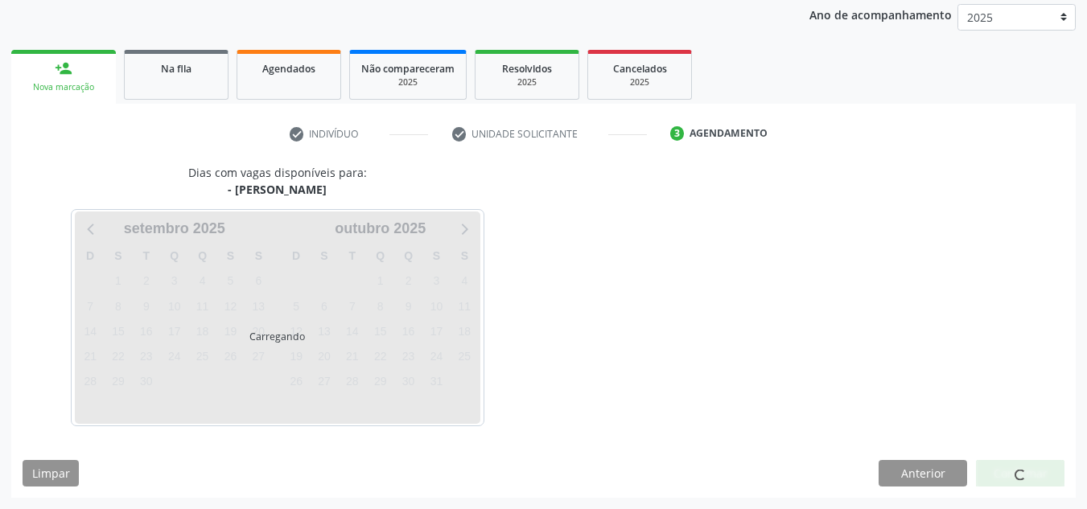
scroll to position [261, 0]
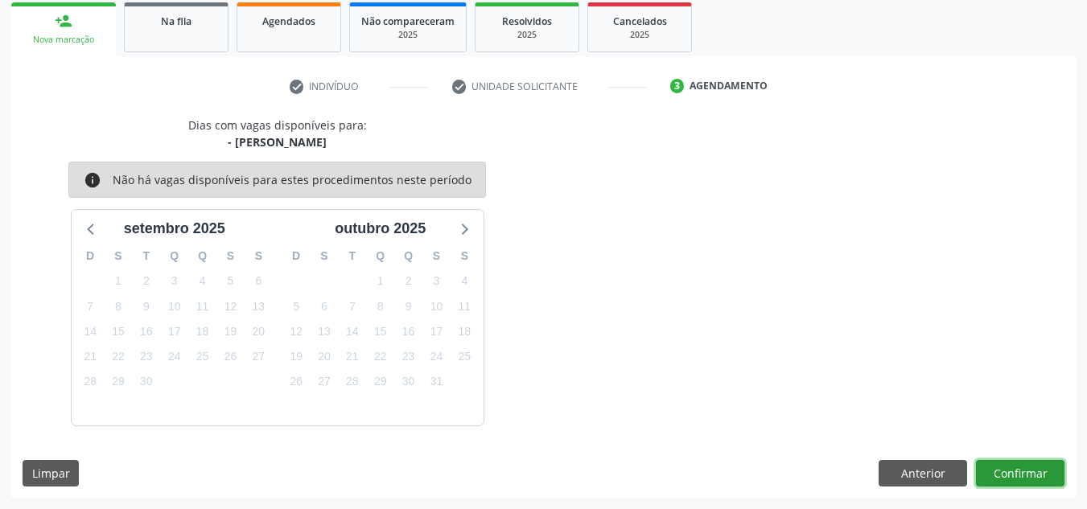
click at [1034, 475] on button "Confirmar" at bounding box center [1020, 473] width 88 height 27
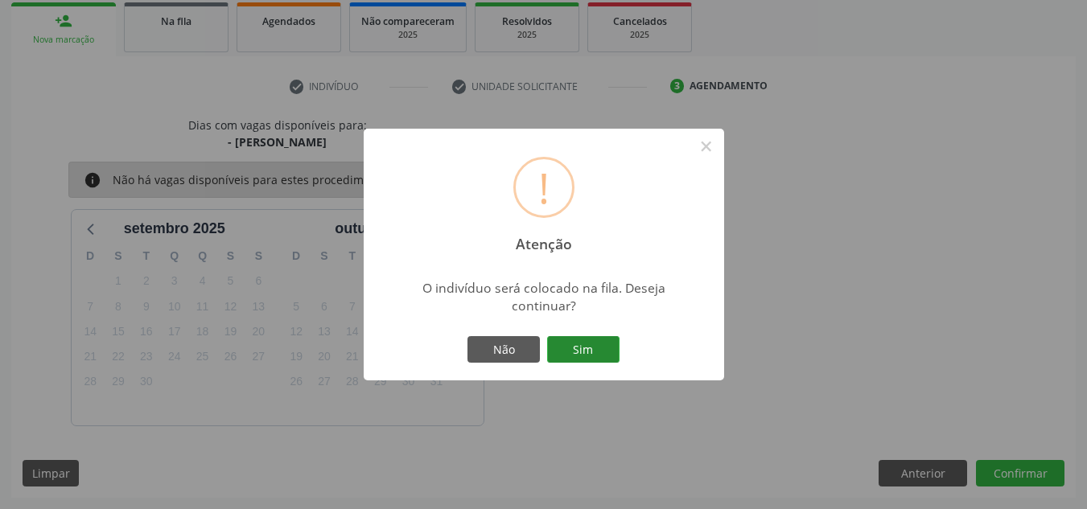
click at [593, 357] on button "Sim" at bounding box center [583, 349] width 72 height 27
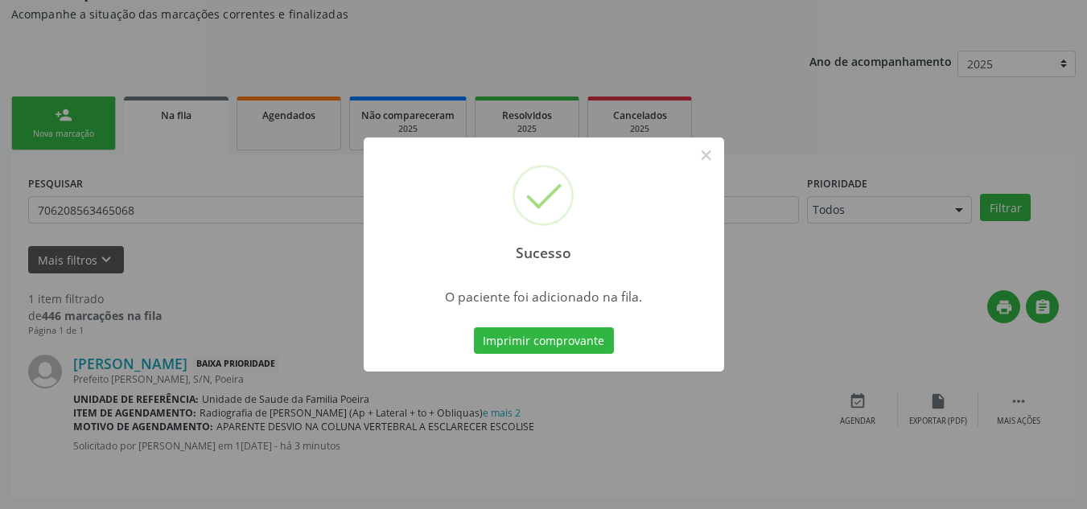
scroll to position [44, 0]
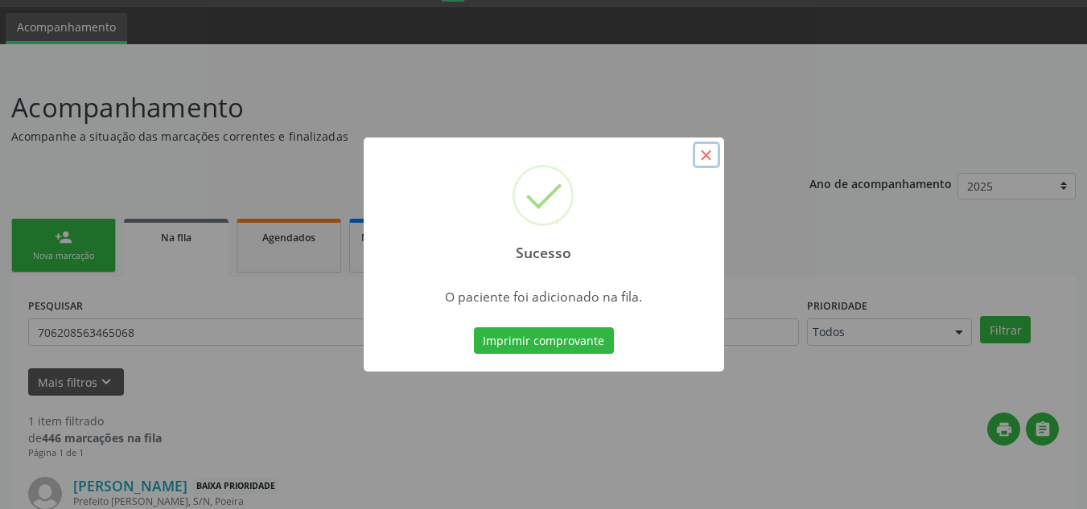
click at [710, 162] on button "×" at bounding box center [705, 155] width 27 height 27
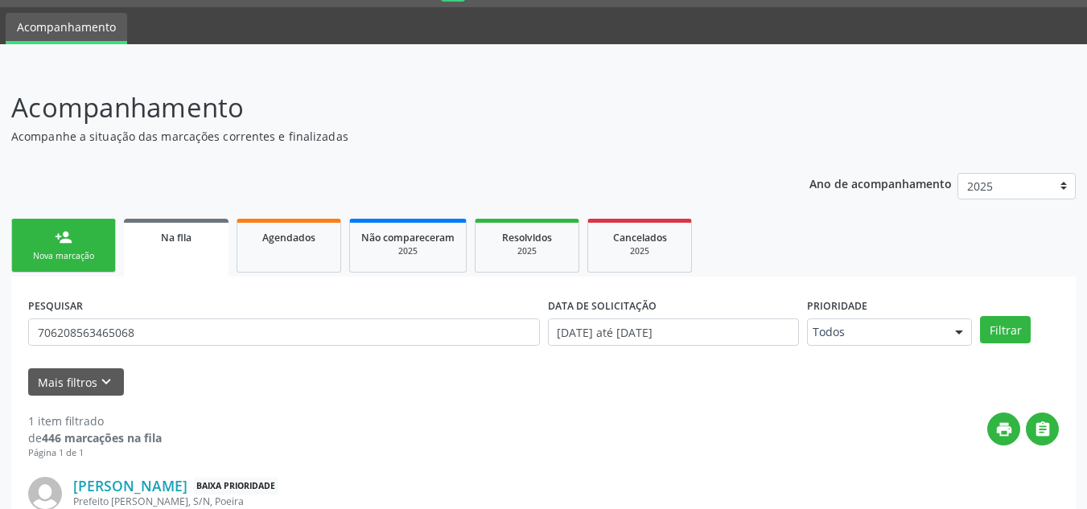
click at [96, 272] on link "person_add Nova marcação" at bounding box center [63, 246] width 105 height 54
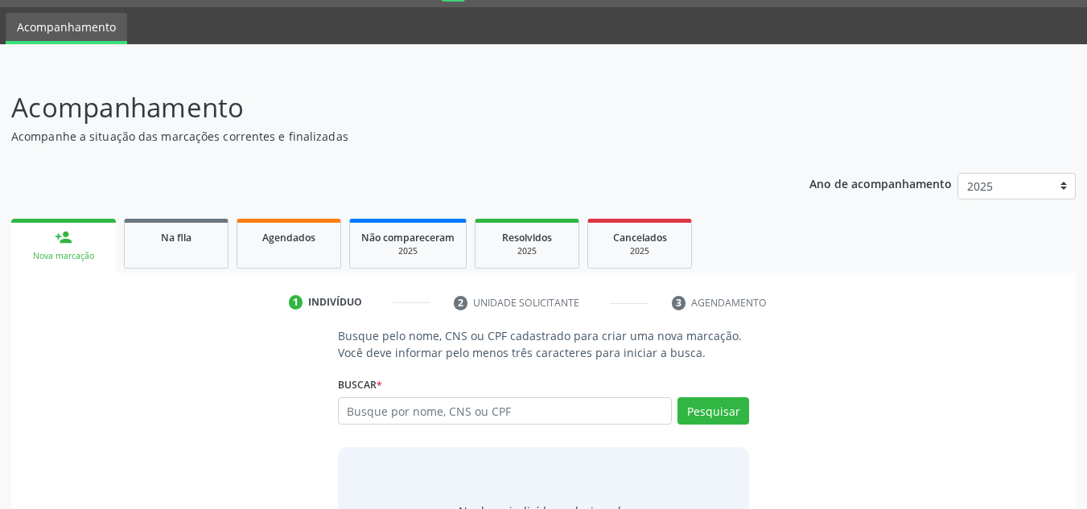
click at [91, 241] on link "person_add Nova marcação" at bounding box center [63, 246] width 105 height 54
click at [507, 417] on input "text" at bounding box center [505, 410] width 335 height 27
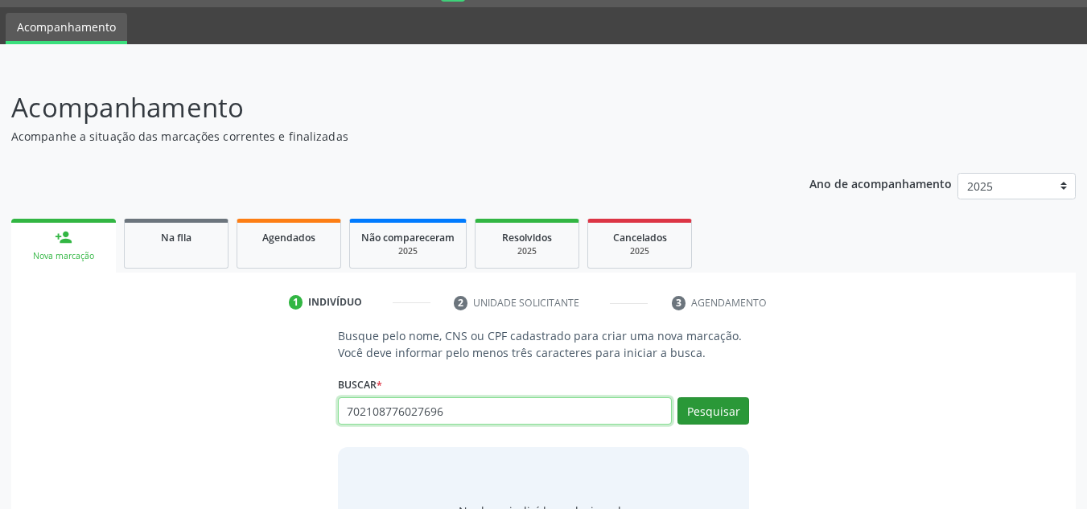
type input "702108776027696"
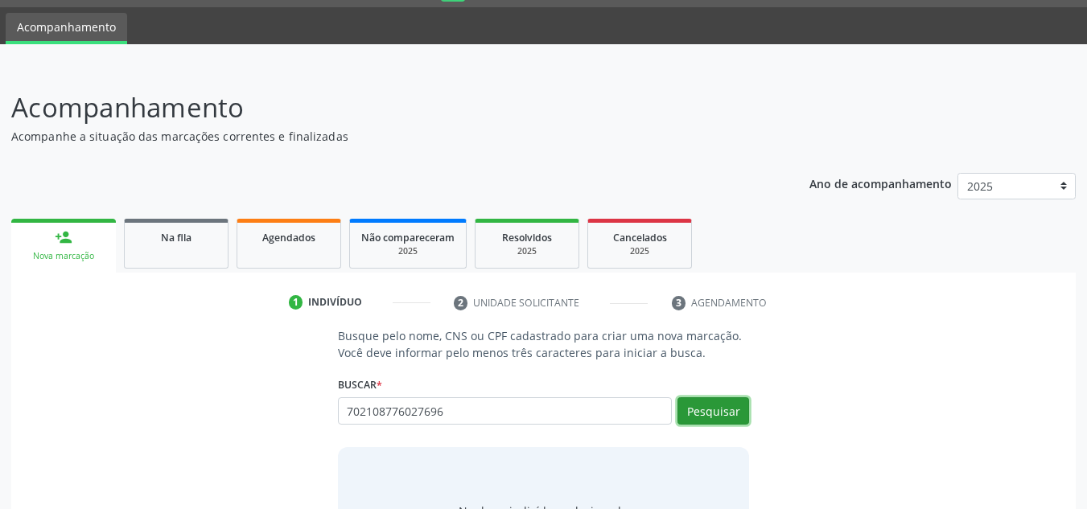
click at [679, 405] on button "Pesquisar" at bounding box center [713, 410] width 72 height 27
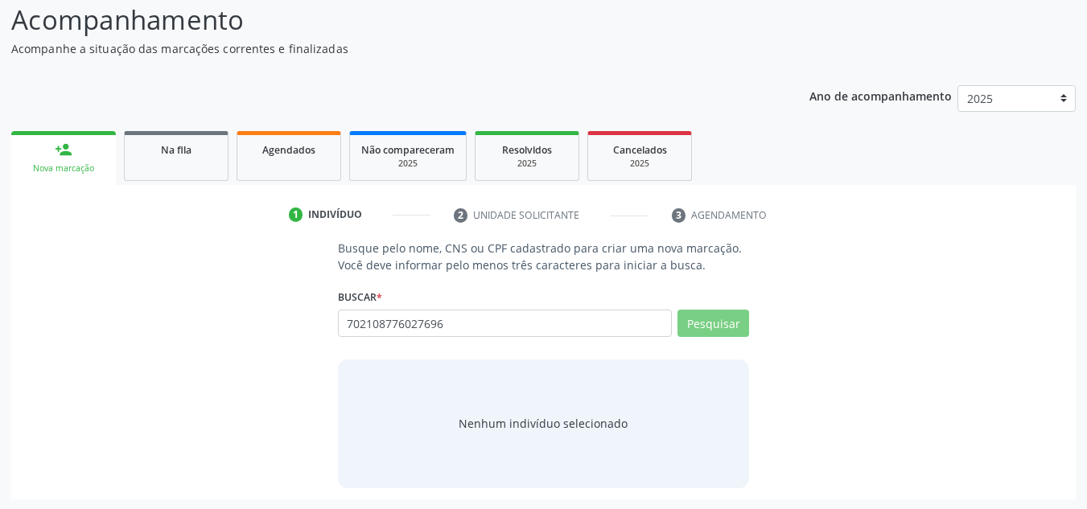
scroll to position [134, 0]
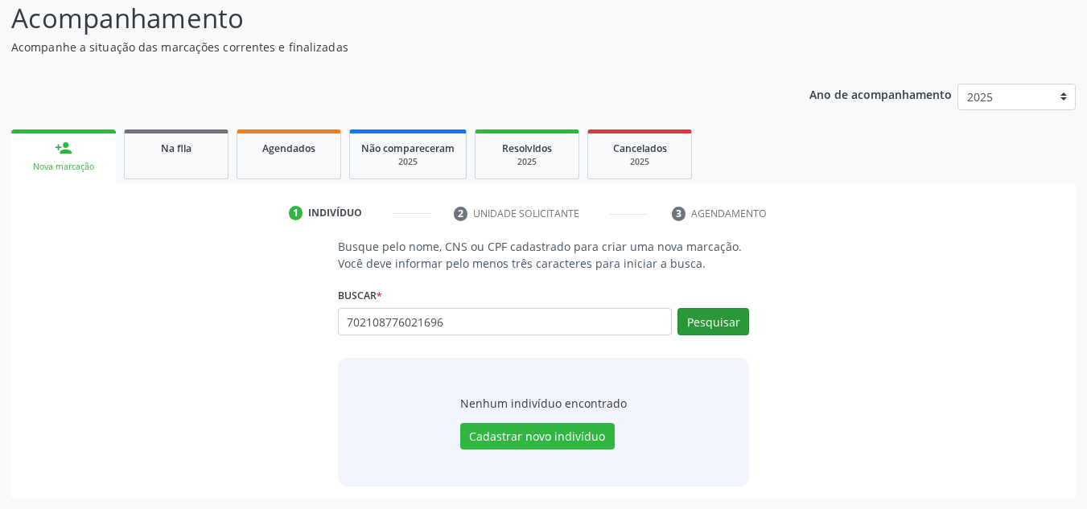
type input "702108776021696"
click at [717, 329] on button "Pesquisar" at bounding box center [713, 321] width 72 height 27
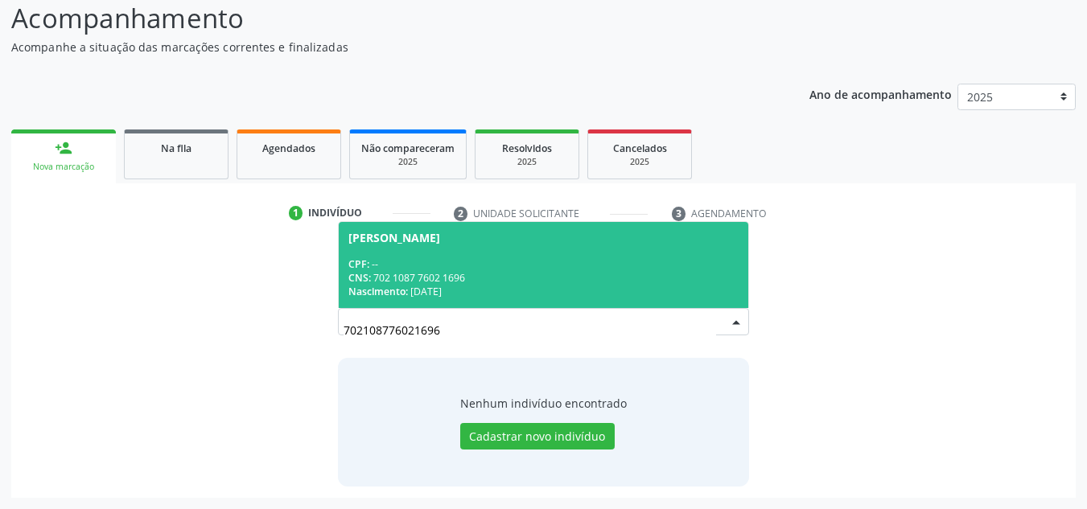
click at [428, 227] on span "[PERSON_NAME] CPF: -- CNS: 702 1087 7602 1696 Nascimento: [DATE]" at bounding box center [544, 265] width 410 height 86
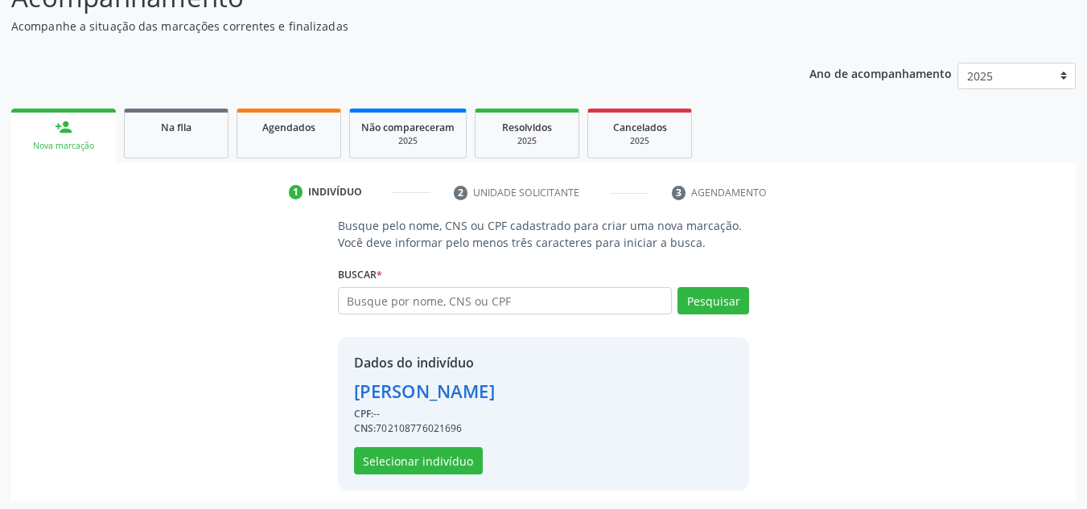
scroll to position [158, 0]
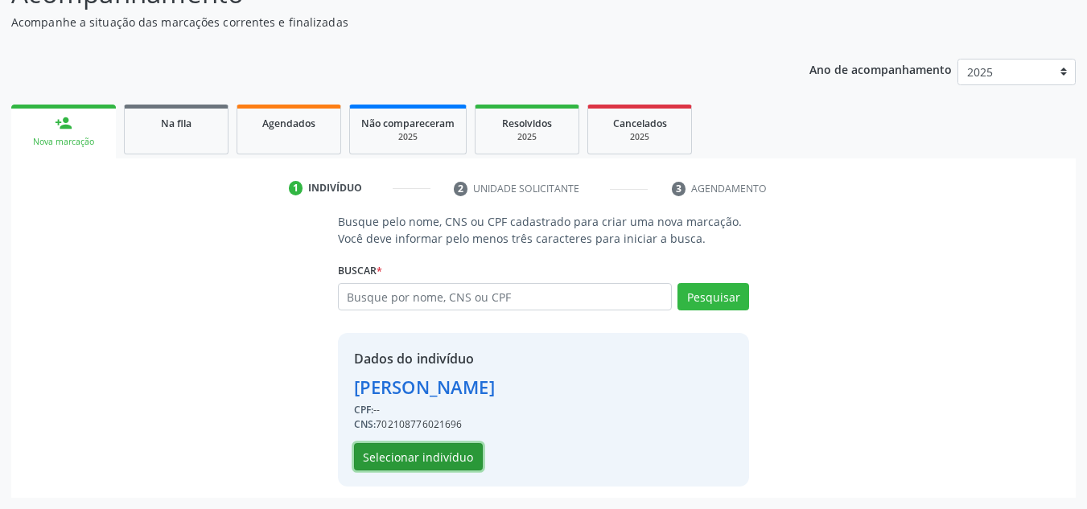
click at [417, 459] on button "Selecionar indivíduo" at bounding box center [418, 456] width 129 height 27
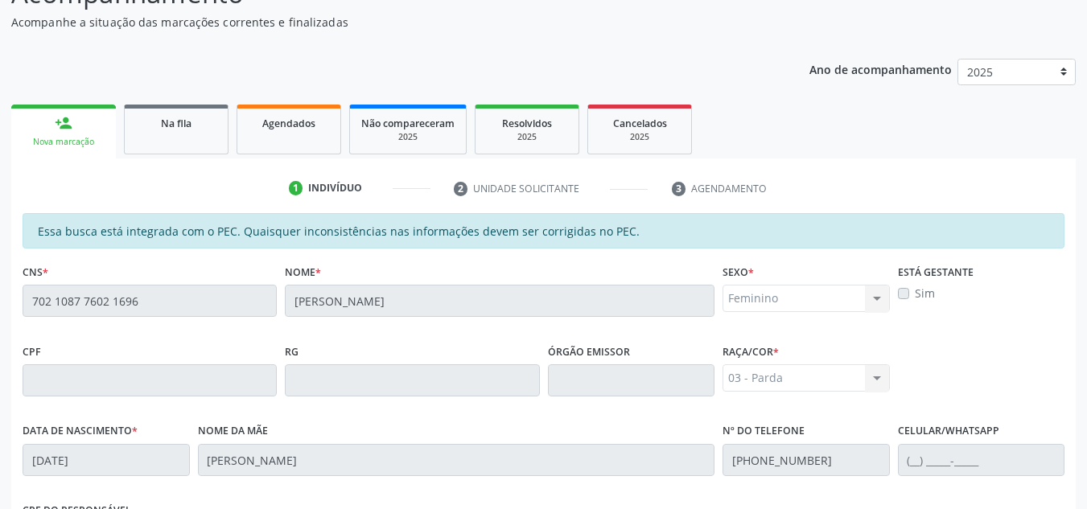
click at [914, 296] on label "Sim" at bounding box center [924, 293] width 20 height 17
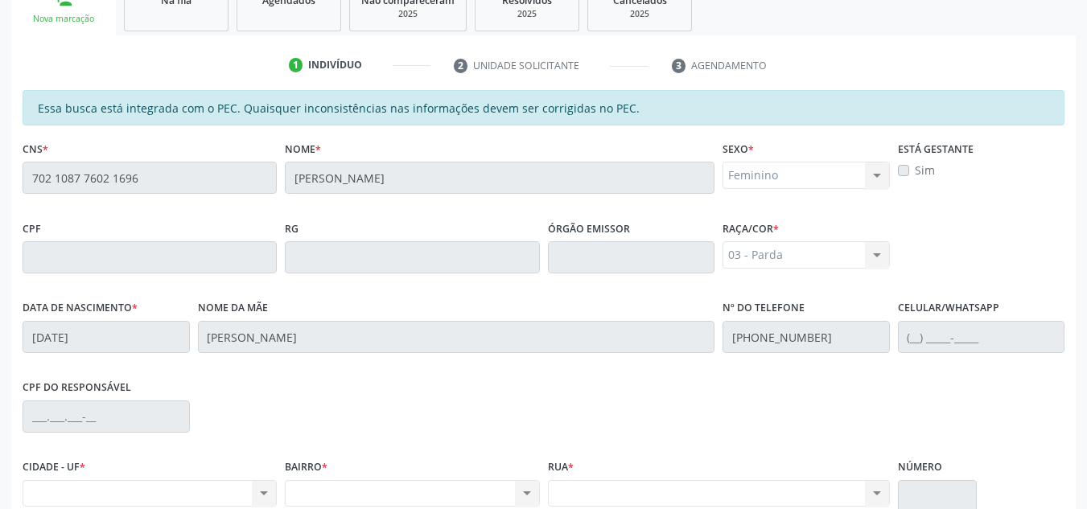
scroll to position [271, 0]
